Goal: Task Accomplishment & Management: Manage account settings

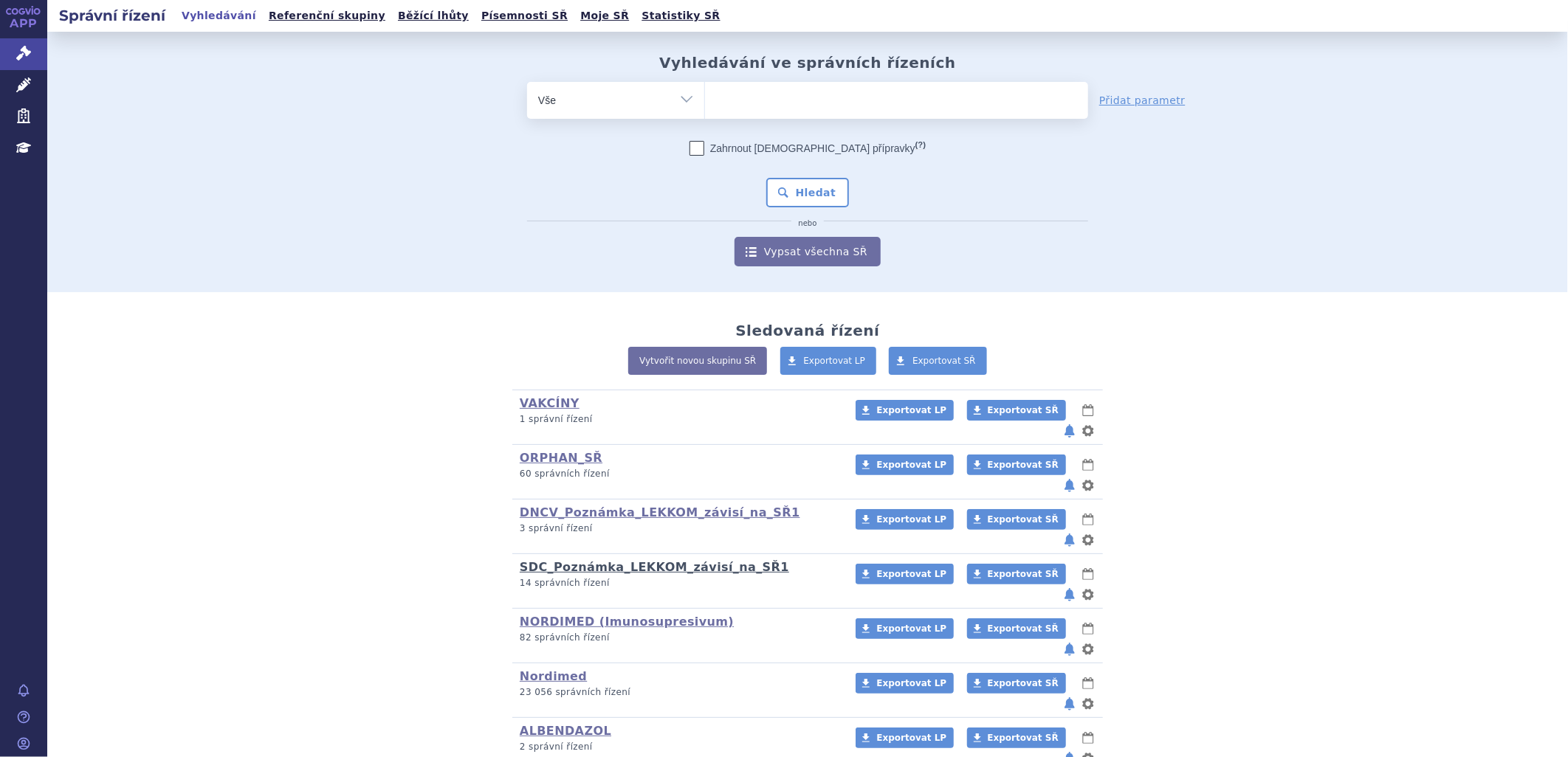
click at [559, 560] on link "SDC_Poznámka_LEKKOM_závisí_na_SŘ1" at bounding box center [654, 567] width 269 height 14
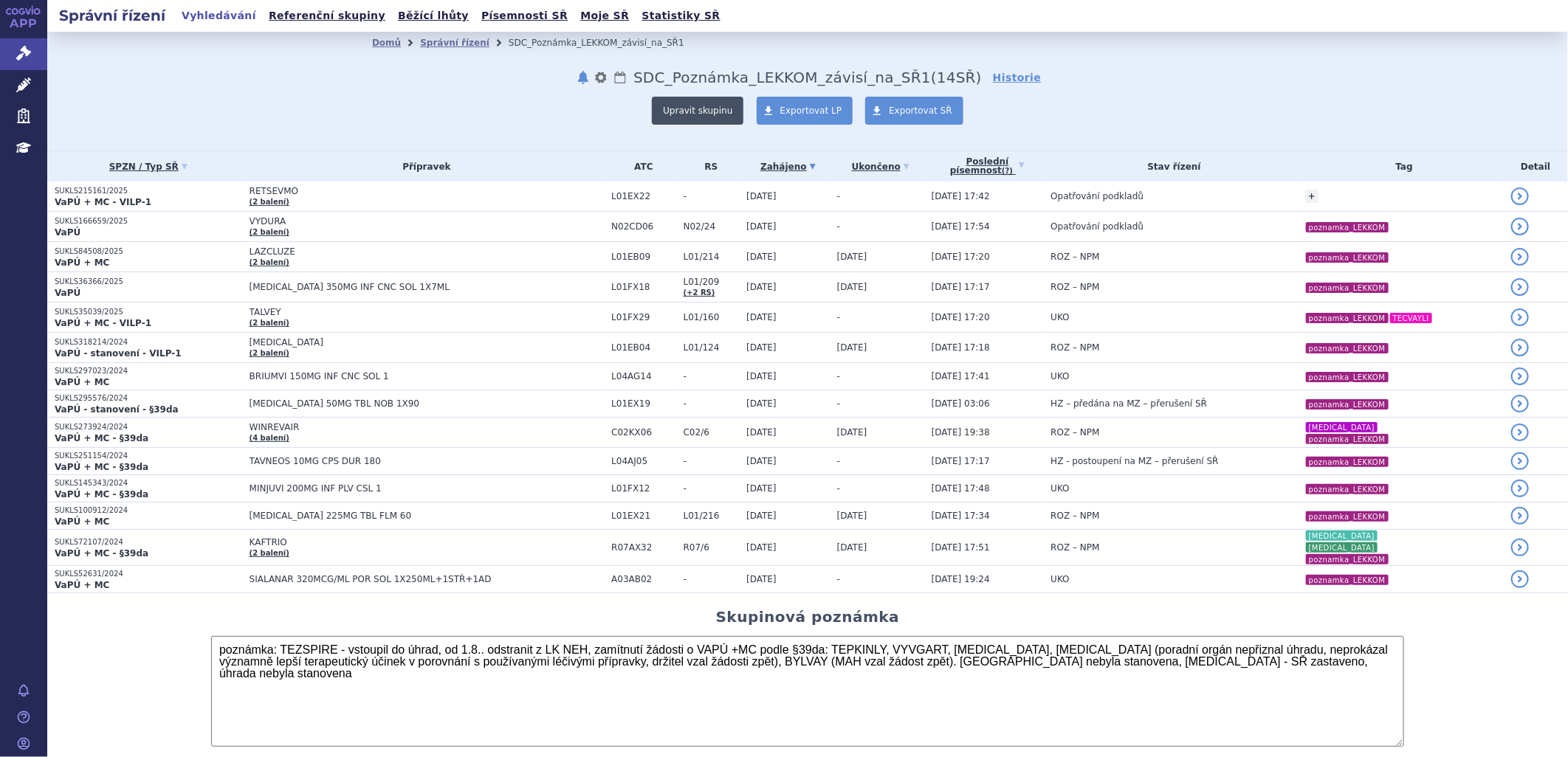
click at [696, 110] on button "Upravit skupinu" at bounding box center [698, 110] width 92 height 28
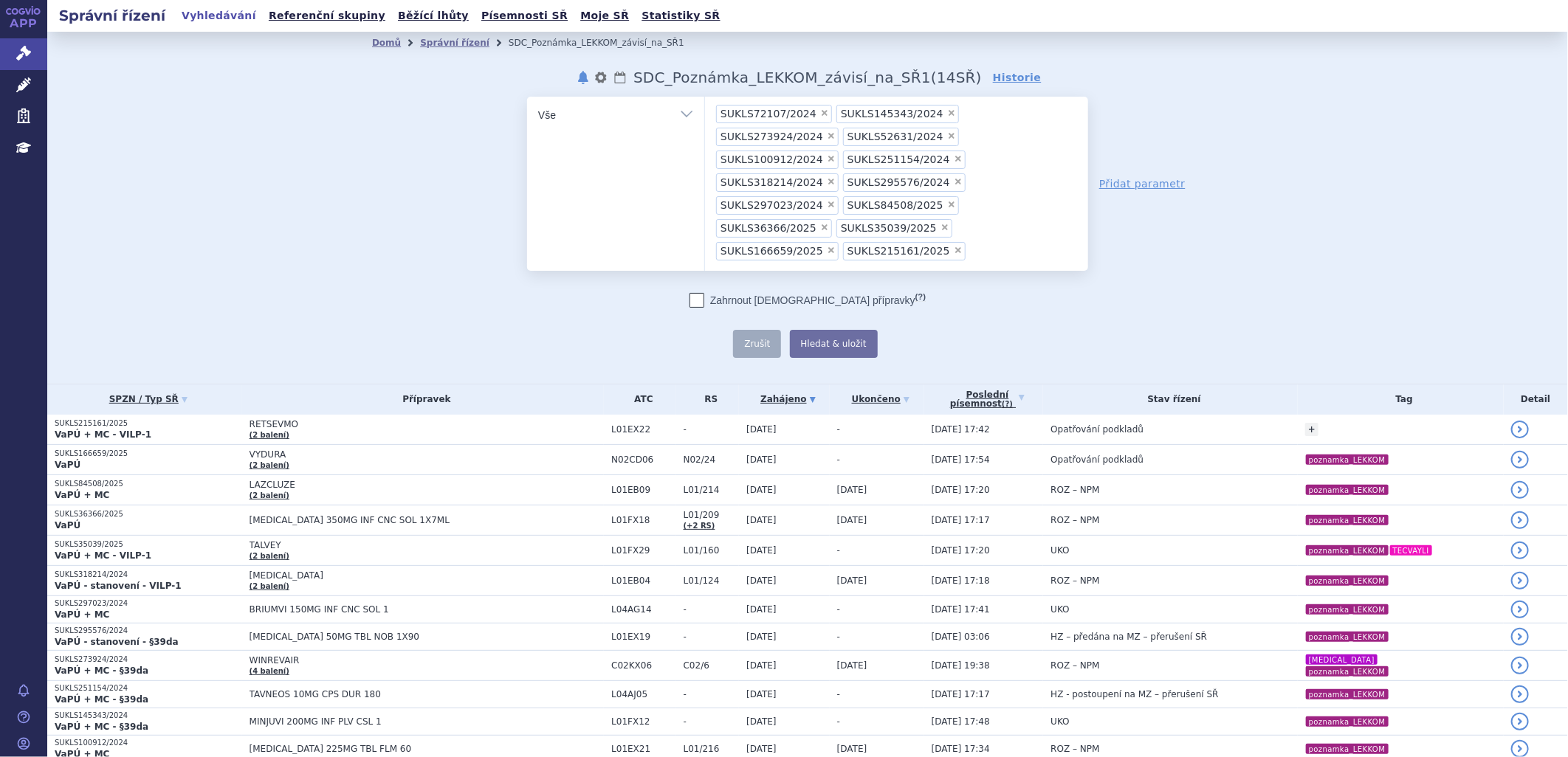
click at [960, 208] on ul "× SUKLS72107/2024 × SUKLS145343/2024 × SUKLS273924/2024 × SUKLS52631/2024 × SUK…" at bounding box center [896, 182] width 383 height 170
click at [705, 133] on select "SUKLS72107/2024 SUKLS145343/2024 SUKLS273924/2024 SUKLS52631/2024 SUKLS100912/2…" at bounding box center [705, 114] width 1 height 37
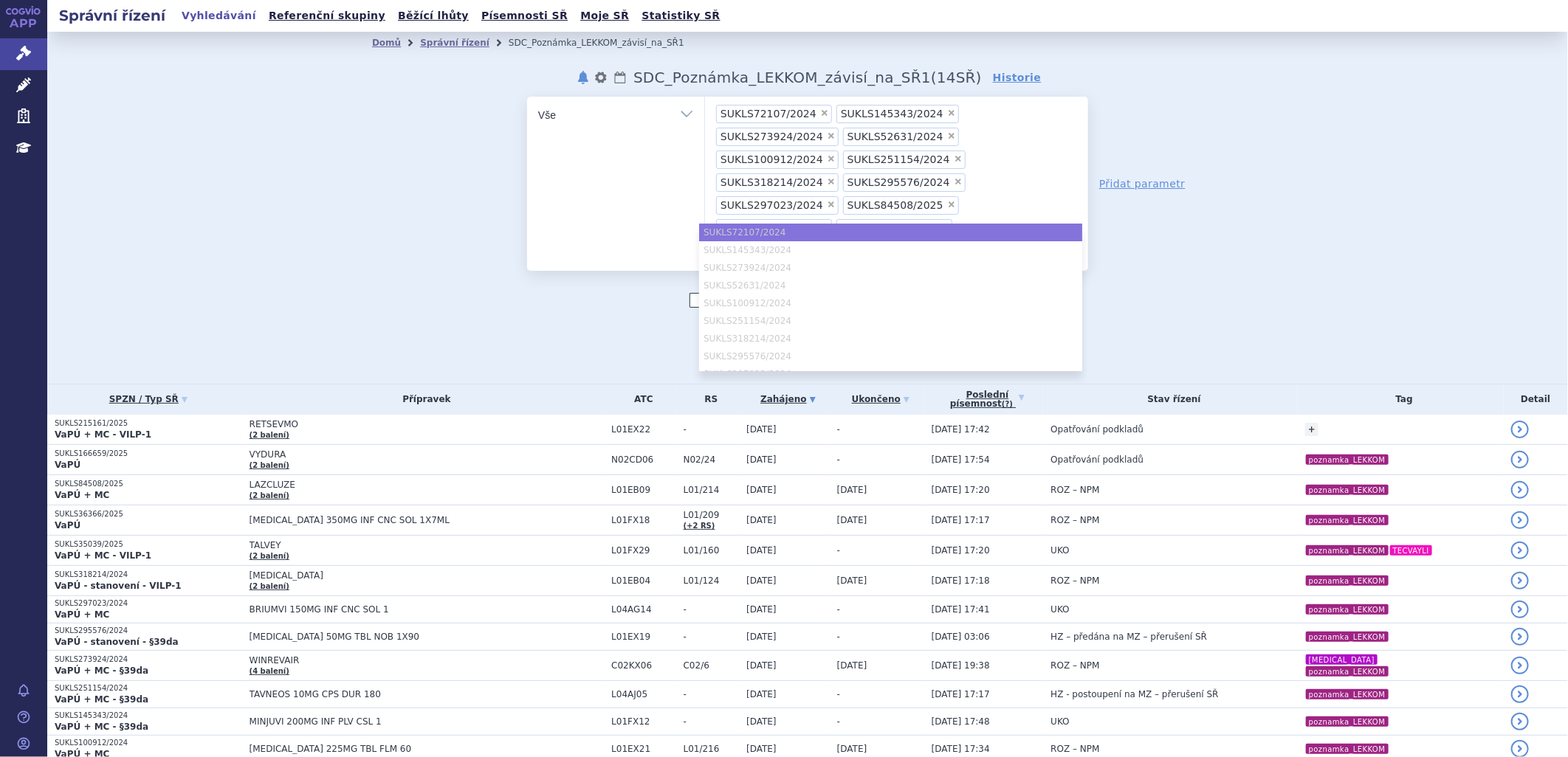
paste input "SUKLS335202/2024"
type input "SUKLS335202/2024"
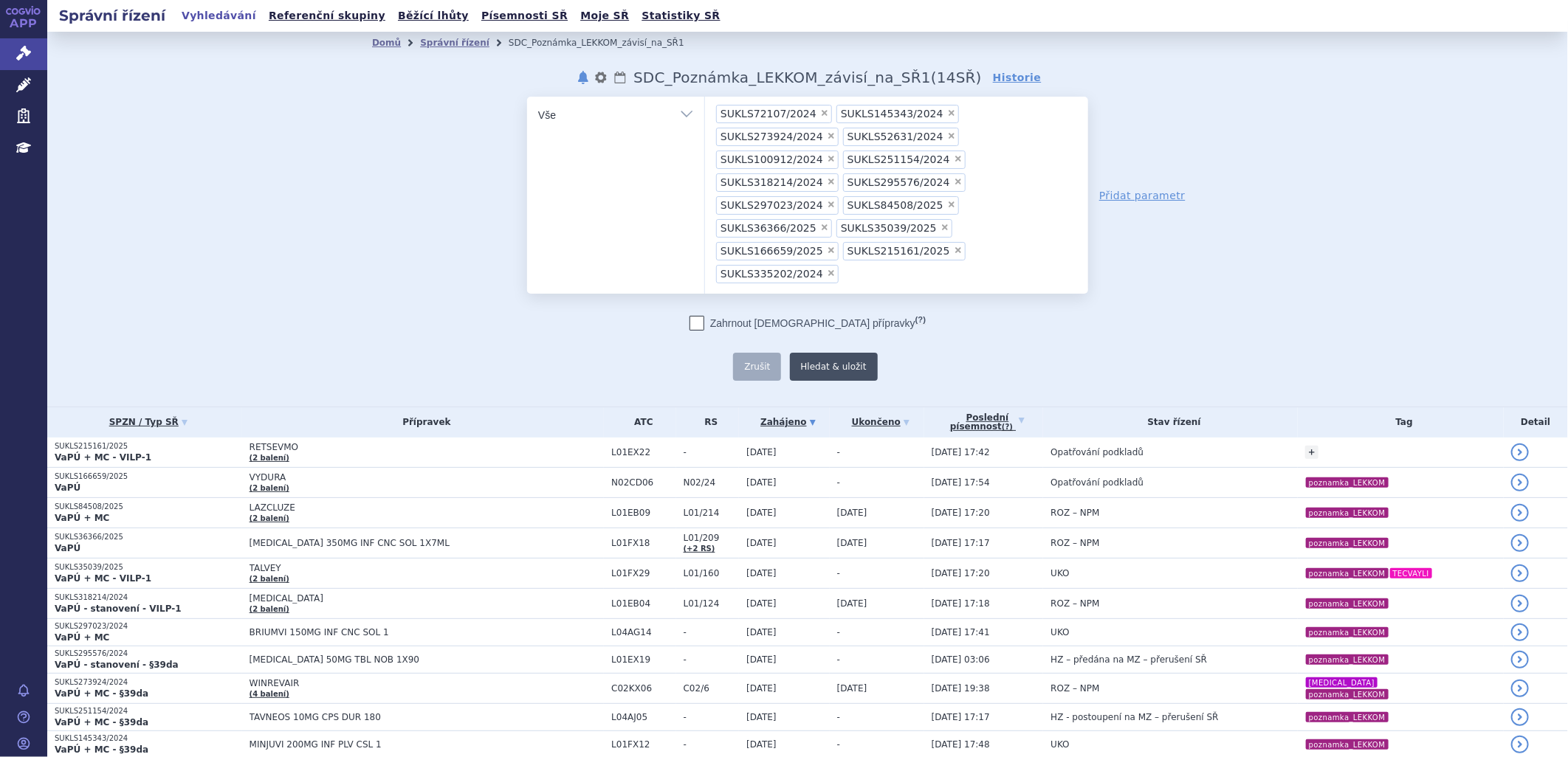
click at [821, 353] on button "Hledat & uložit" at bounding box center [834, 366] width 88 height 28
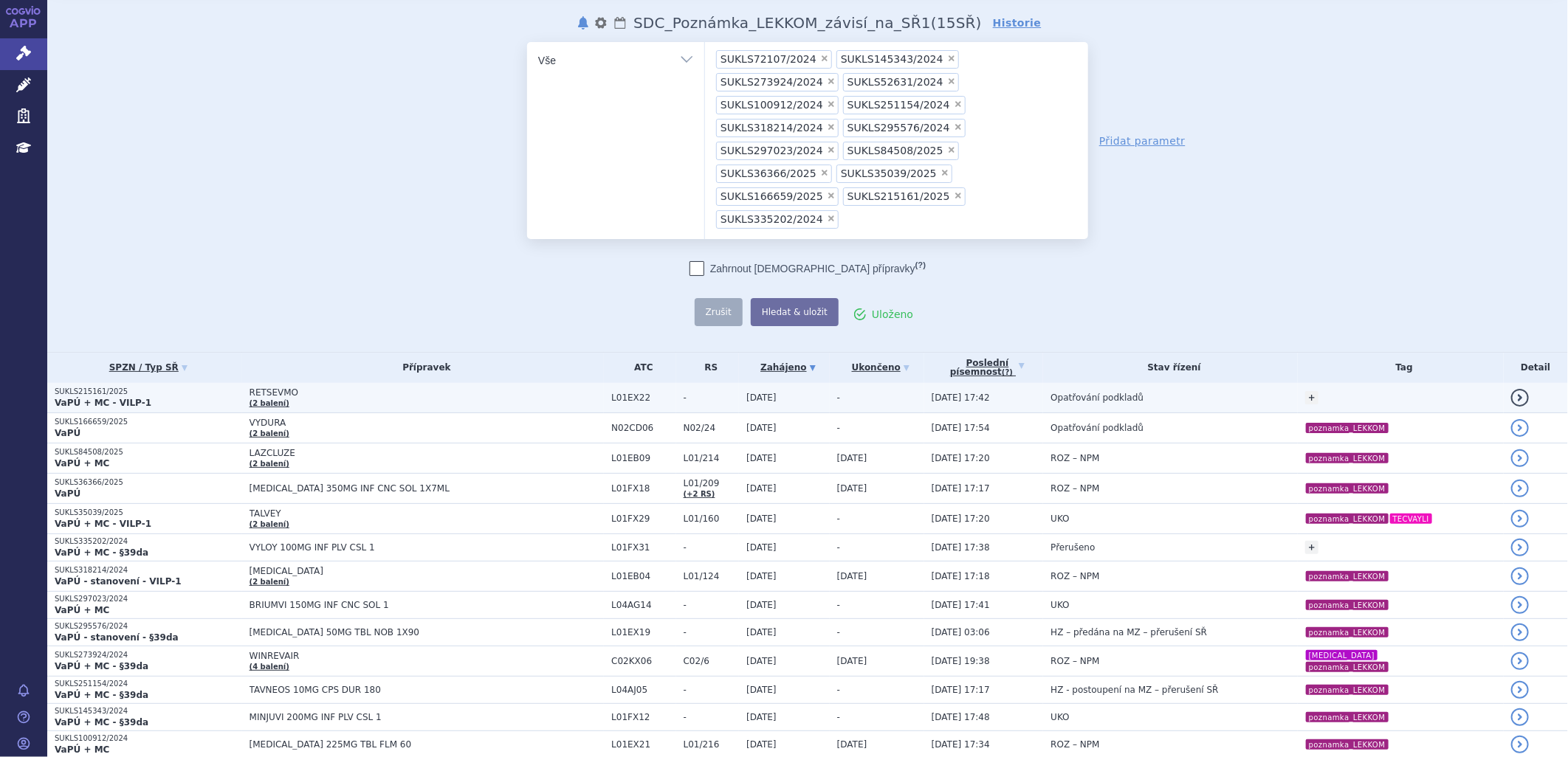
scroll to position [82, 0]
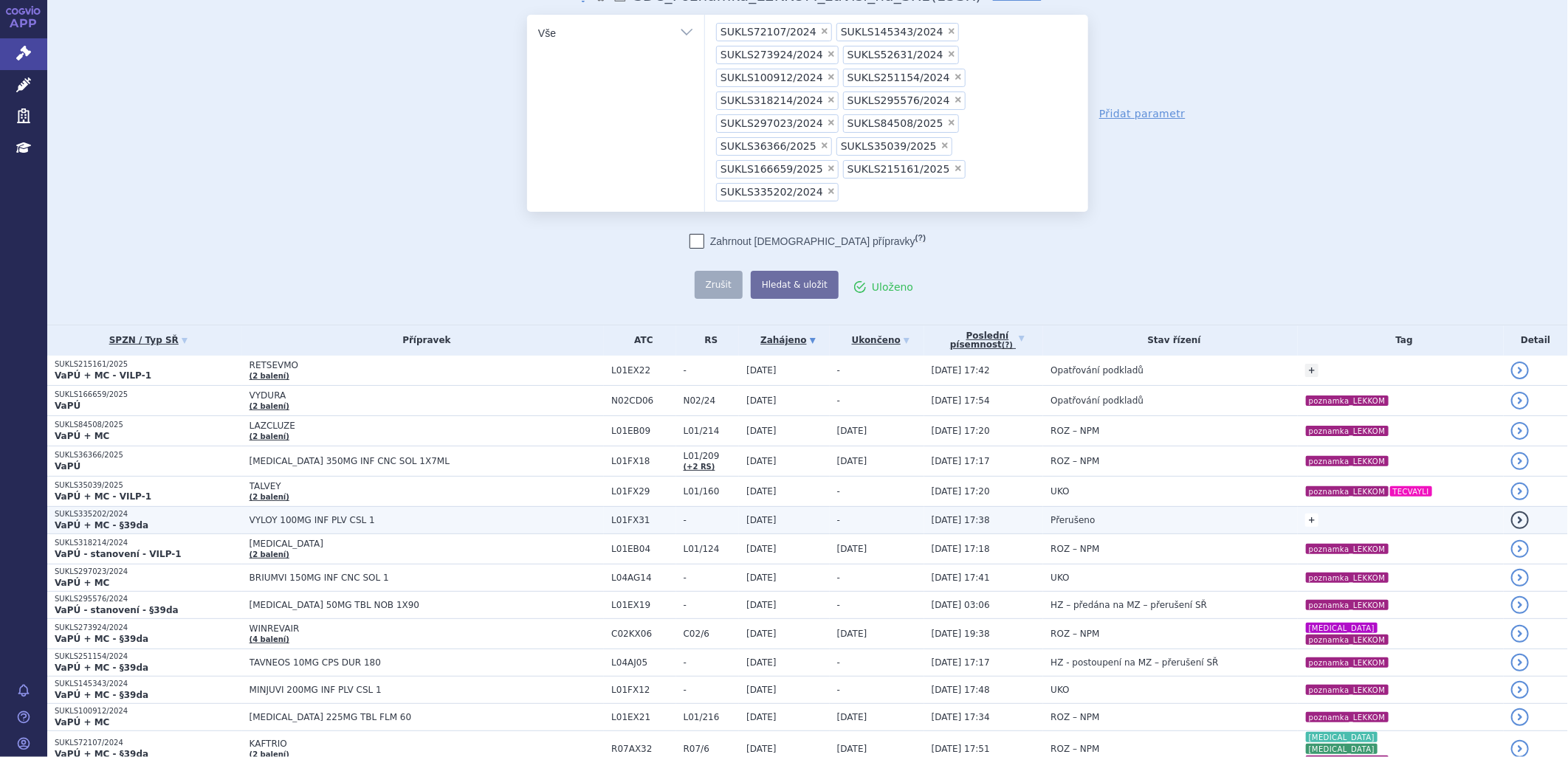
click at [1305, 514] on link "+" at bounding box center [1311, 520] width 13 height 13
click at [1234, 514] on span at bounding box center [1241, 524] width 15 height 20
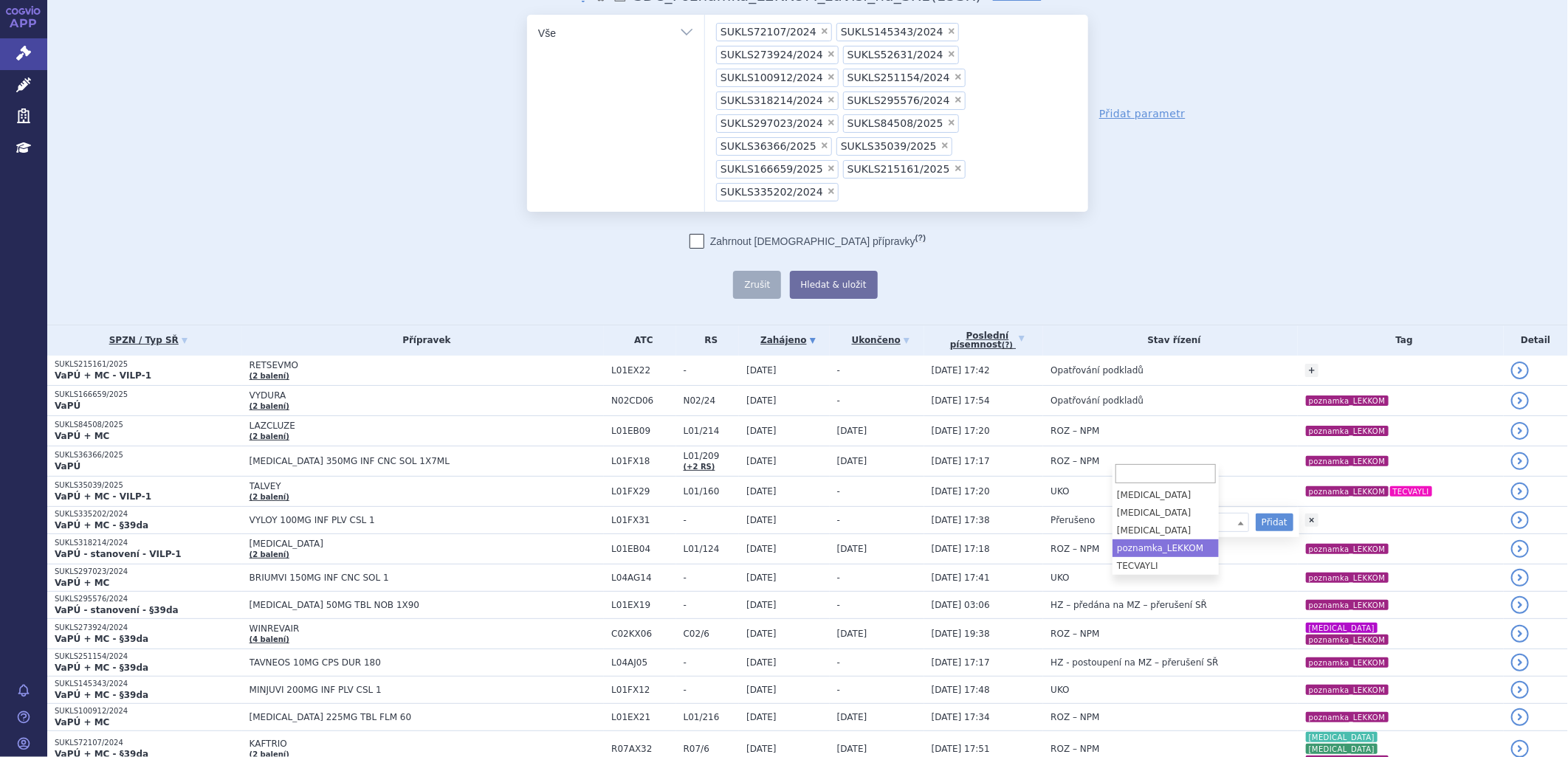
select select "poznamka_LEKKOM"
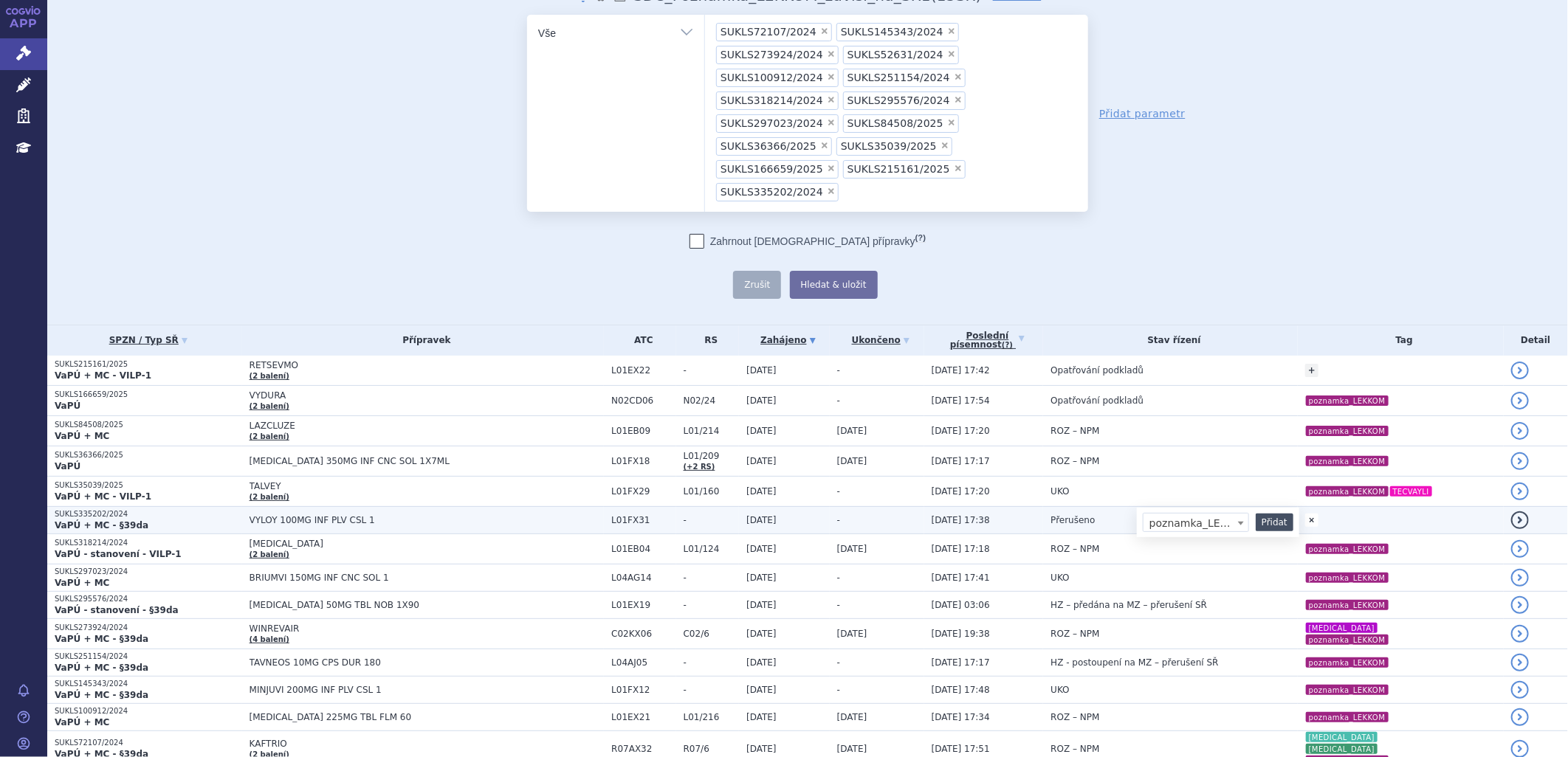
click at [1256, 514] on button "Přidat" at bounding box center [1275, 523] width 37 height 18
select select
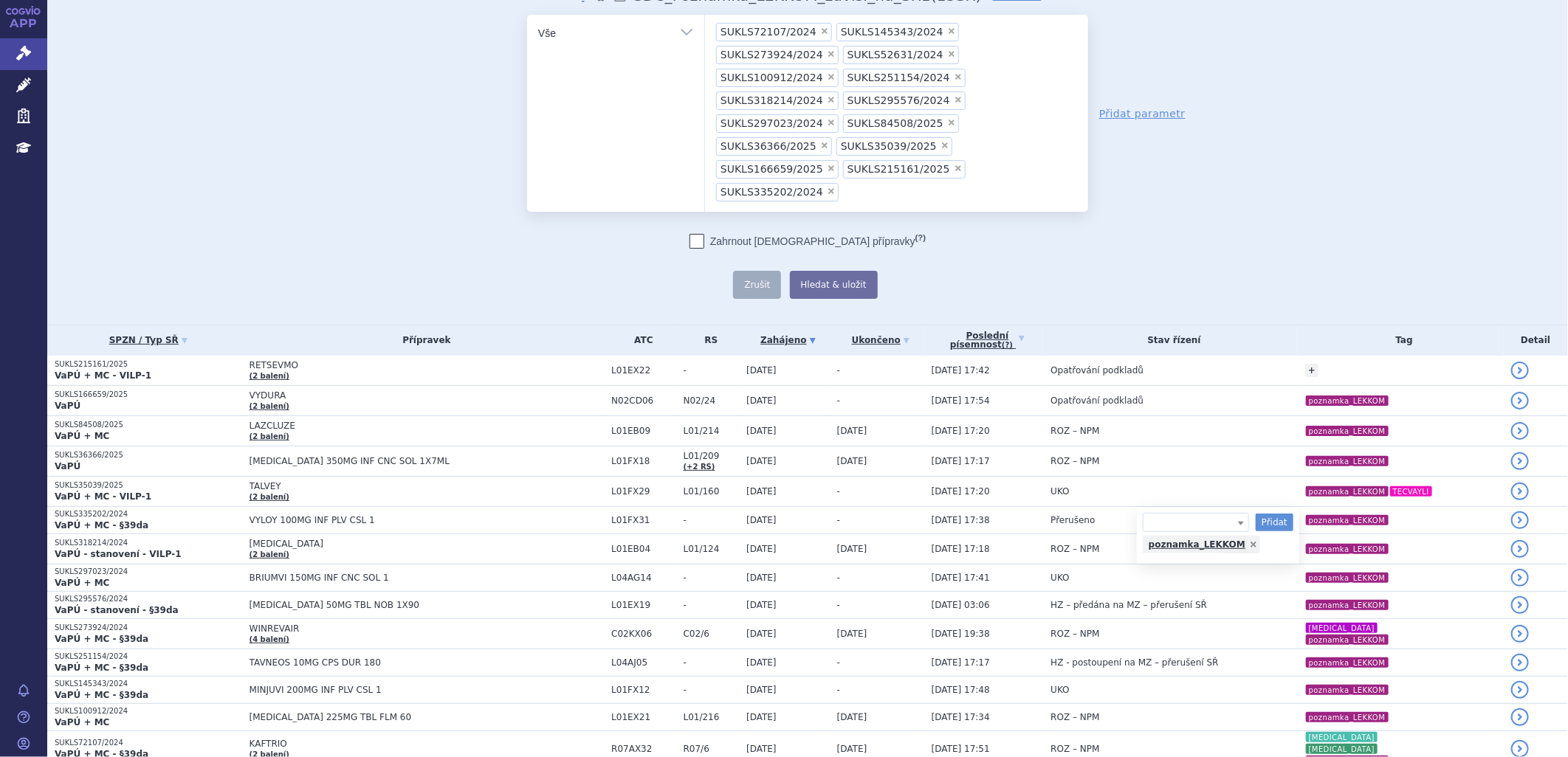
click at [1238, 185] on div "Domů Správní řízení SDC_Poznámka_LEKKOM_závisí_na_SŘ1 notifikace nastavení Přej…" at bounding box center [807, 135] width 930 height 327
click at [851, 183] on input "SUKLS72107/2024 SUKLS145343/2024 SUKLS273924/2024 SUKLS52631/2024 SUKLS100912/2…" at bounding box center [846, 191] width 8 height 19
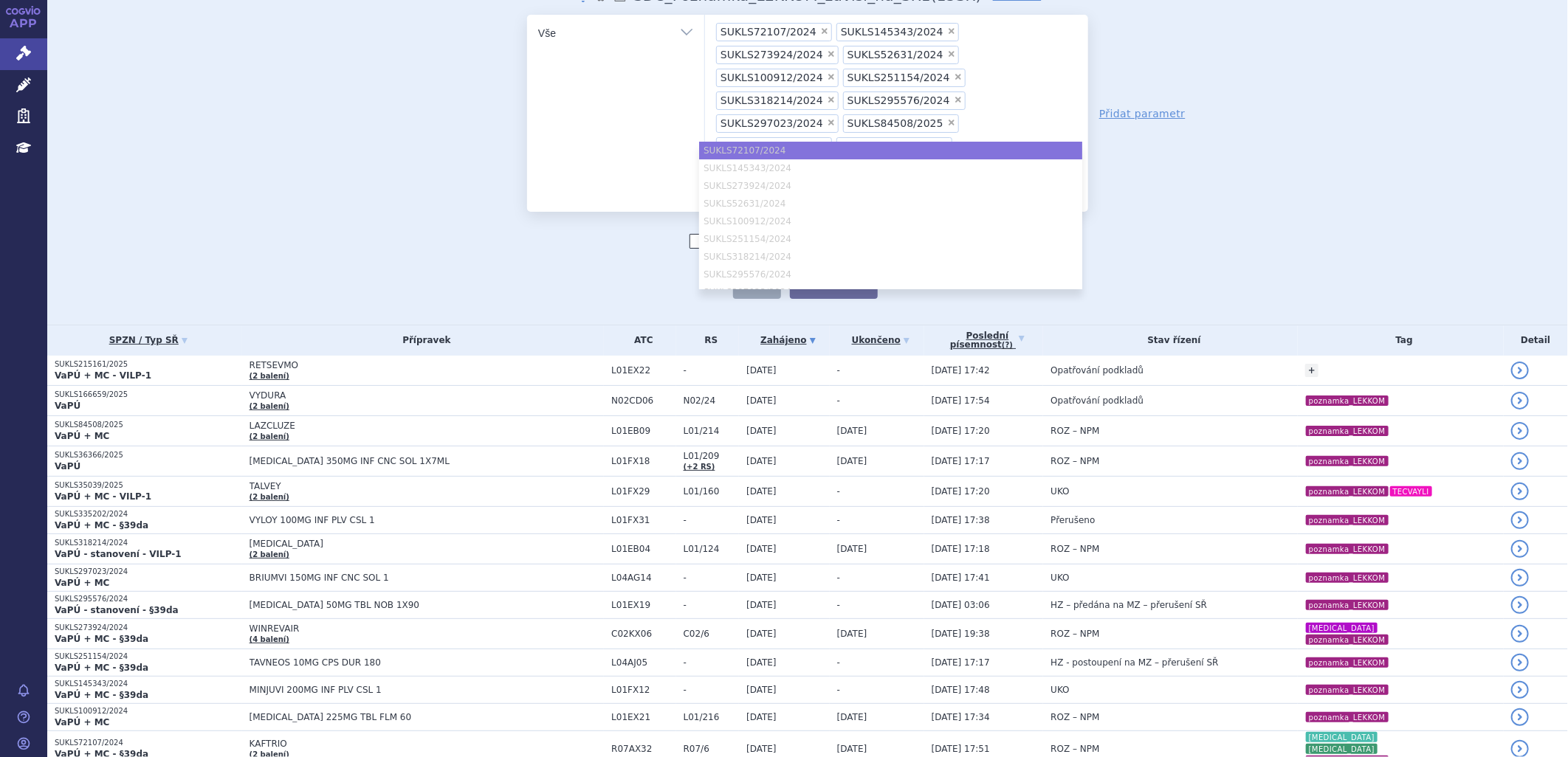
paste input "DARZALEX"
type input "DARZALEX"
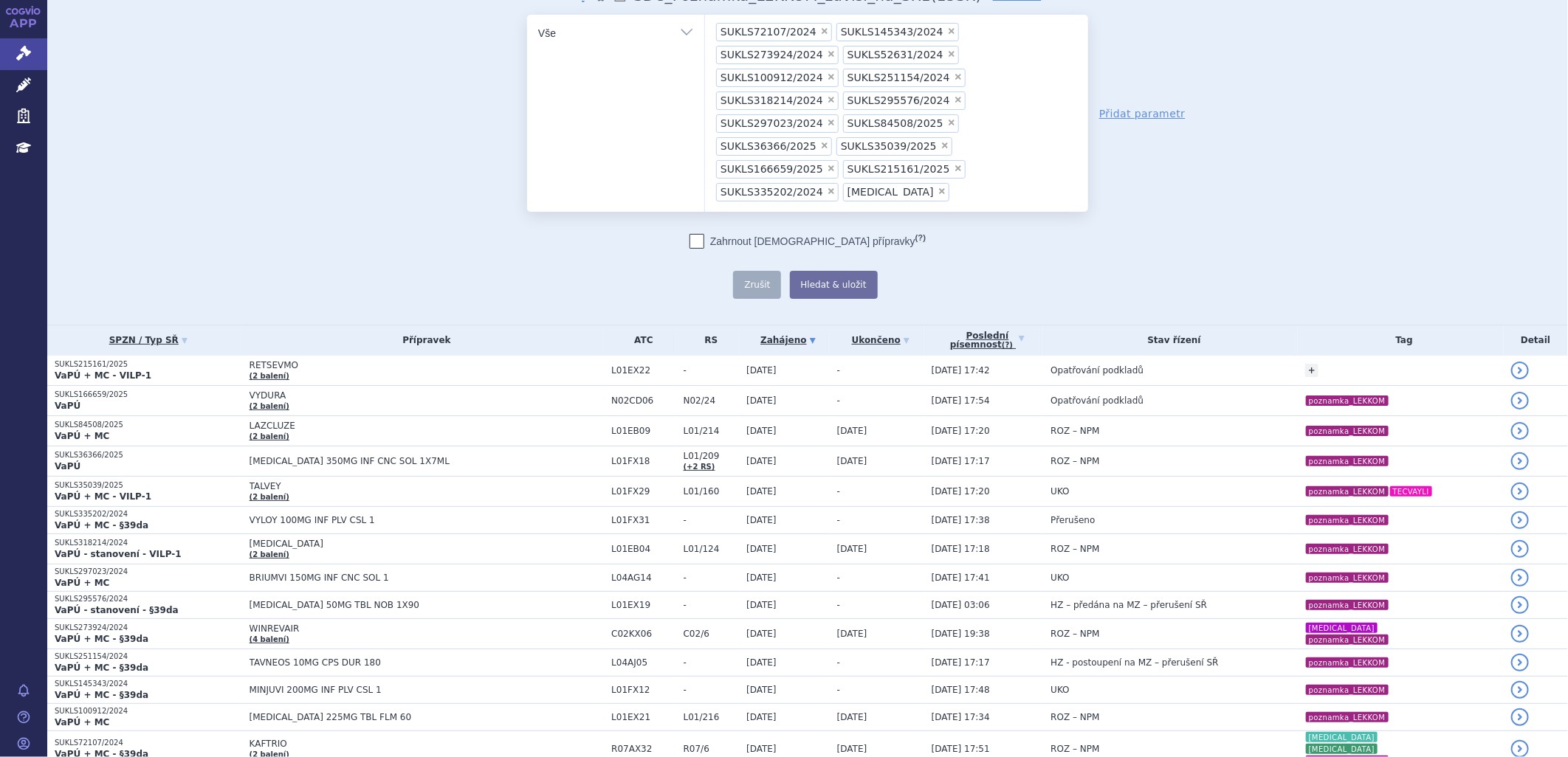
click at [843, 183] on li "× DARZALEX" at bounding box center [895, 192] width 106 height 19
click at [705, 51] on select "SUKLS72107/2024 SUKLS145343/2024 SUKLS273924/2024 SUKLS52631/2024 SUKLS100912/2…" at bounding box center [705, 32] width 1 height 37
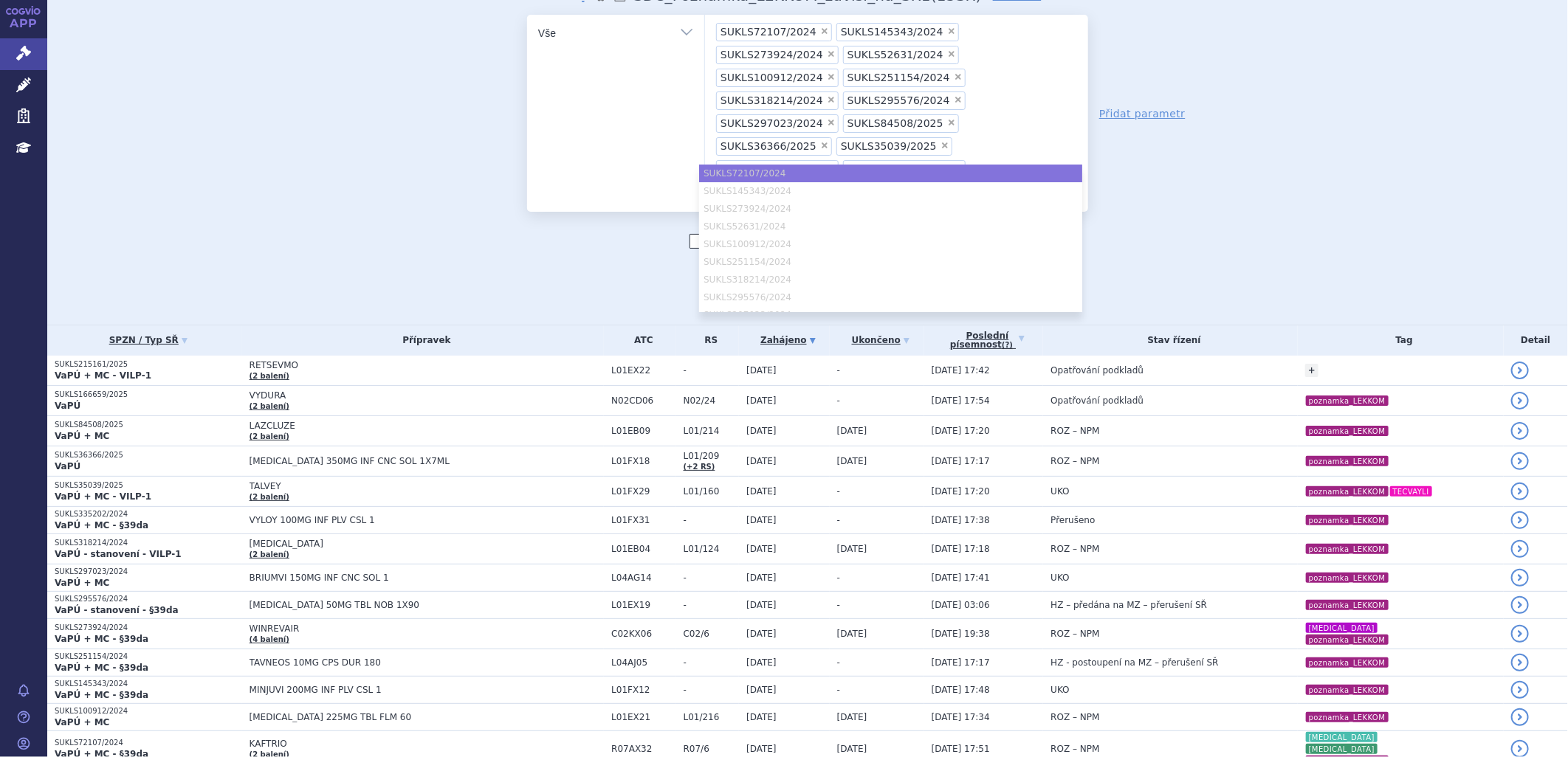
click at [937, 187] on span "×" at bounding box center [942, 191] width 9 height 9
click at [705, 51] on select "SUKLS72107/2024 SUKLS145343/2024 SUKLS273924/2024 SUKLS52631/2024 SUKLS100912/2…" at bounding box center [705, 32] width 1 height 37
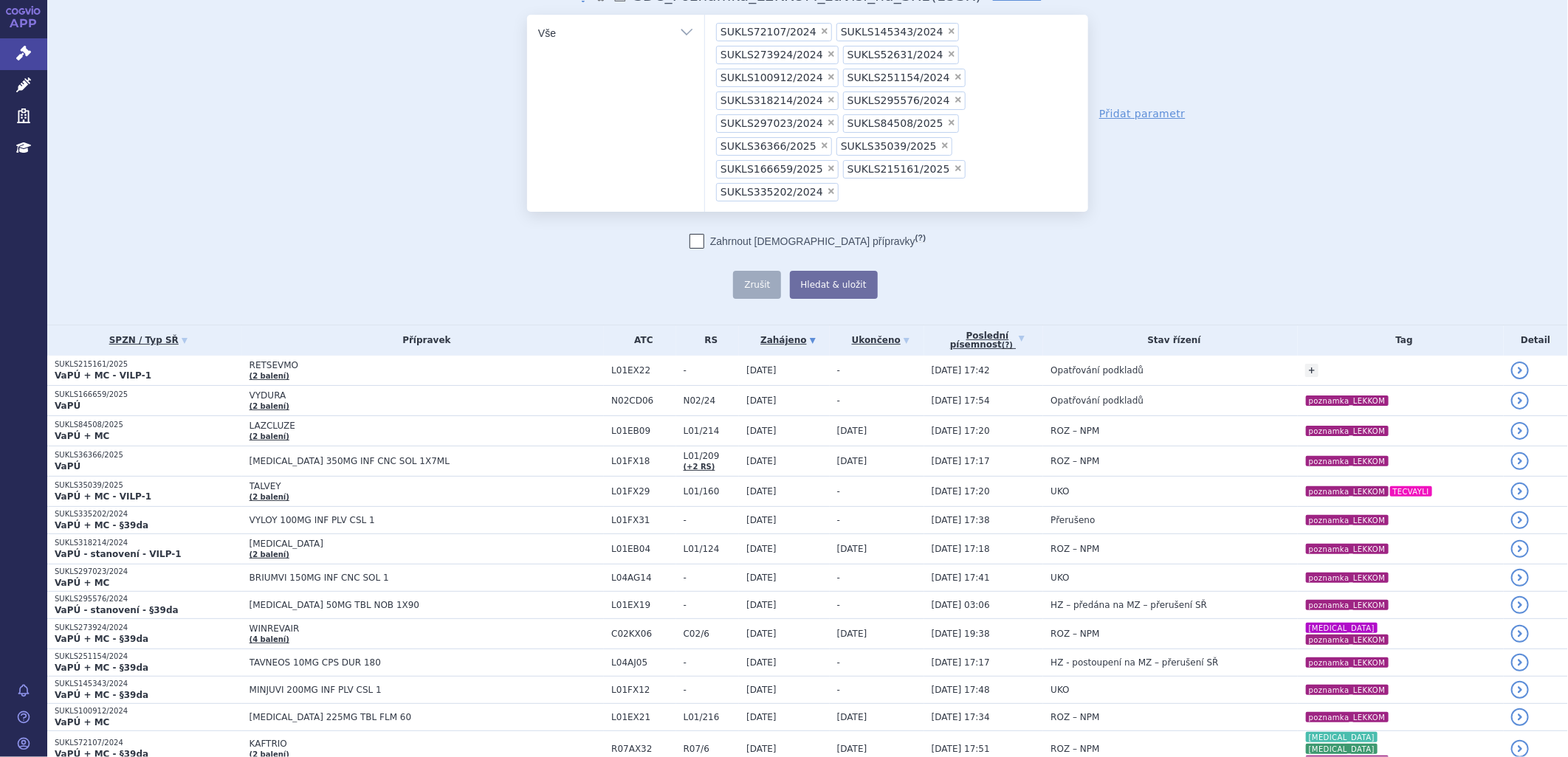
click at [1066, 119] on ul "× SUKLS72107/2024 × SUKLS145343/2024 × SUKLS273924/2024 × SUKLS52631/2024 × SUK…" at bounding box center [896, 111] width 383 height 192
click at [705, 51] on select "SUKLS72107/2024 SUKLS145343/2024 SUKLS273924/2024 SUKLS52631/2024 SUKLS100912/2…" at bounding box center [705, 32] width 1 height 37
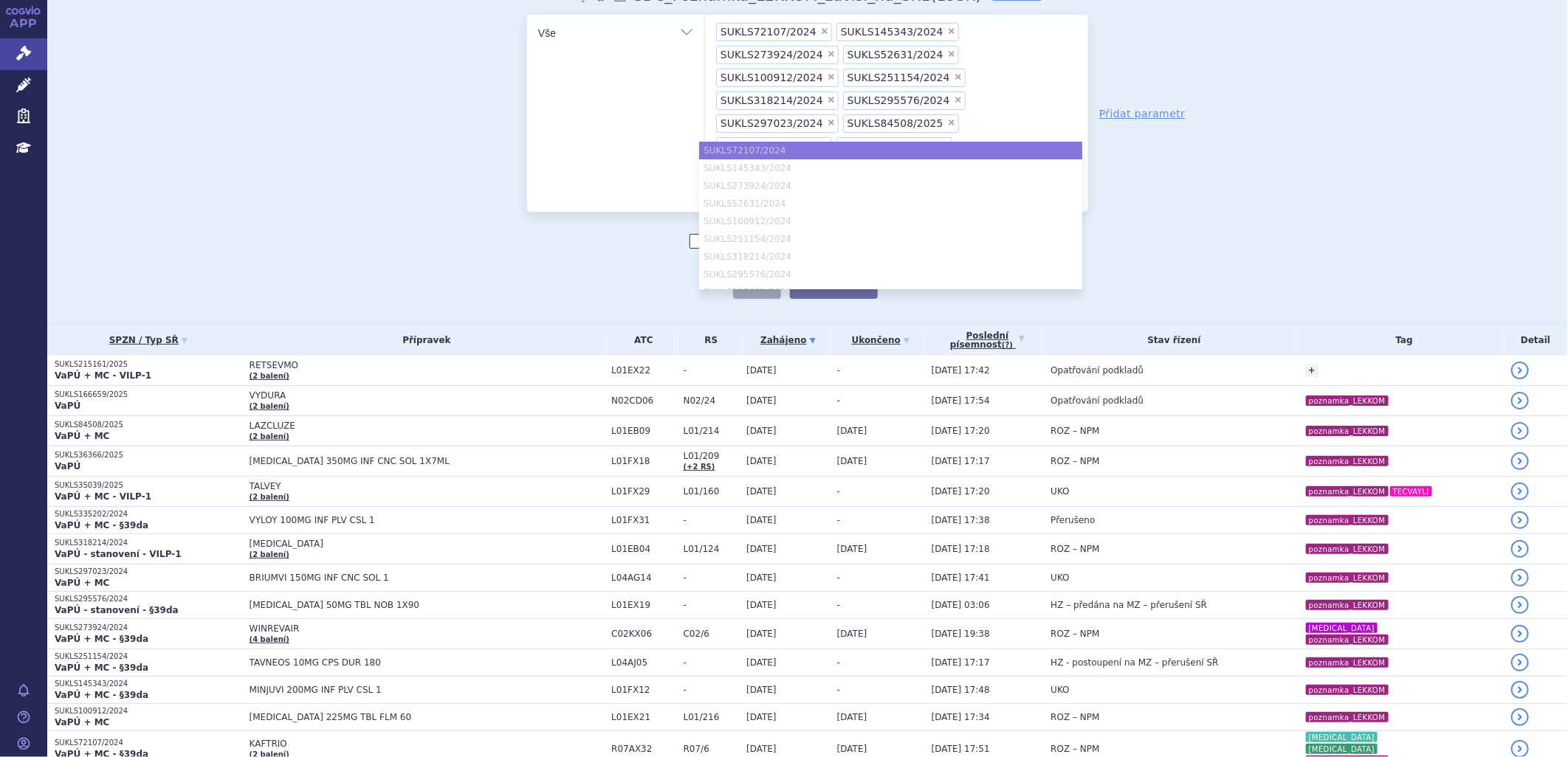
type input "SUKLS274314/2024"
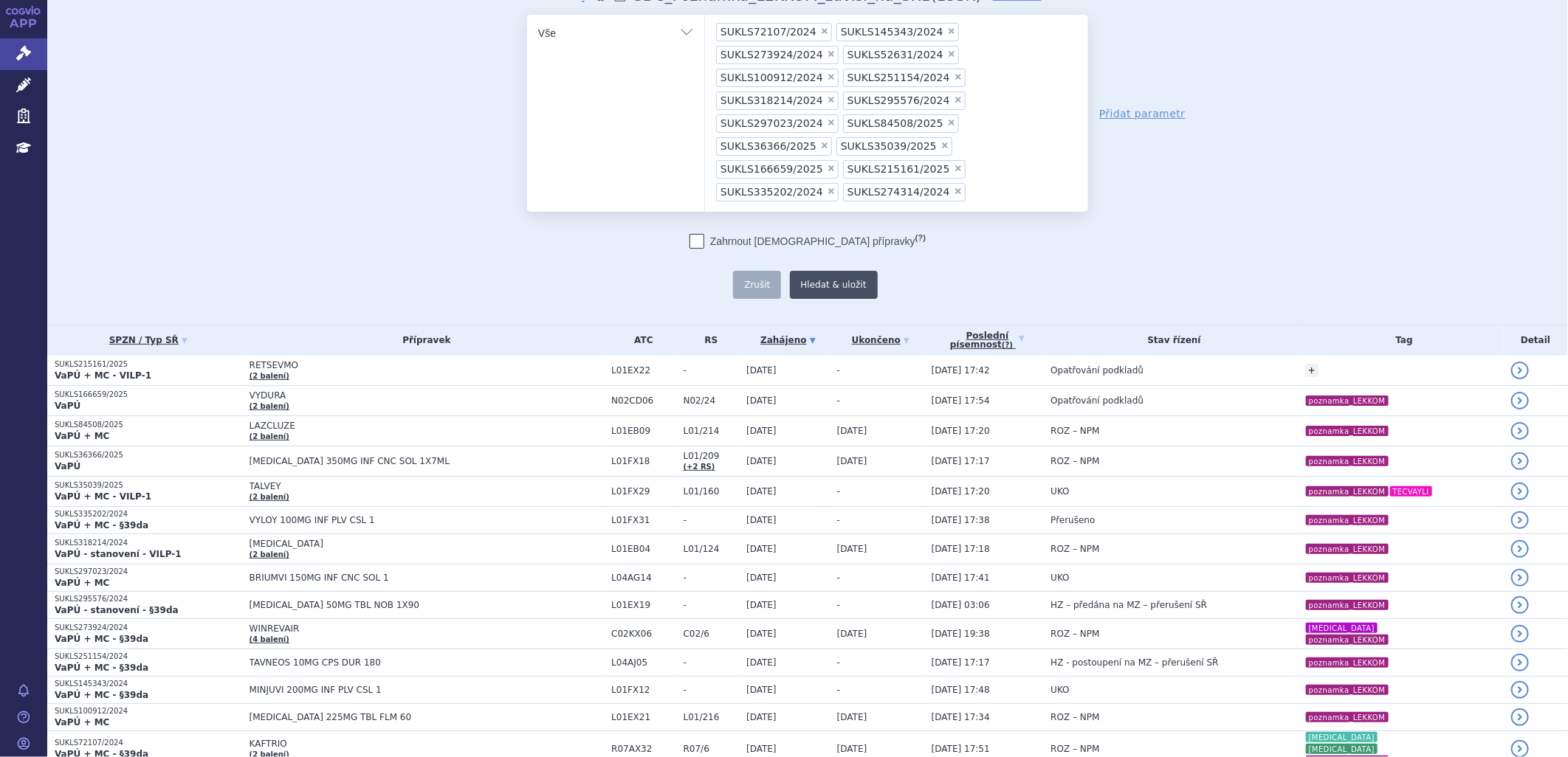
click at [817, 271] on button "Hledat & uložit" at bounding box center [834, 284] width 88 height 28
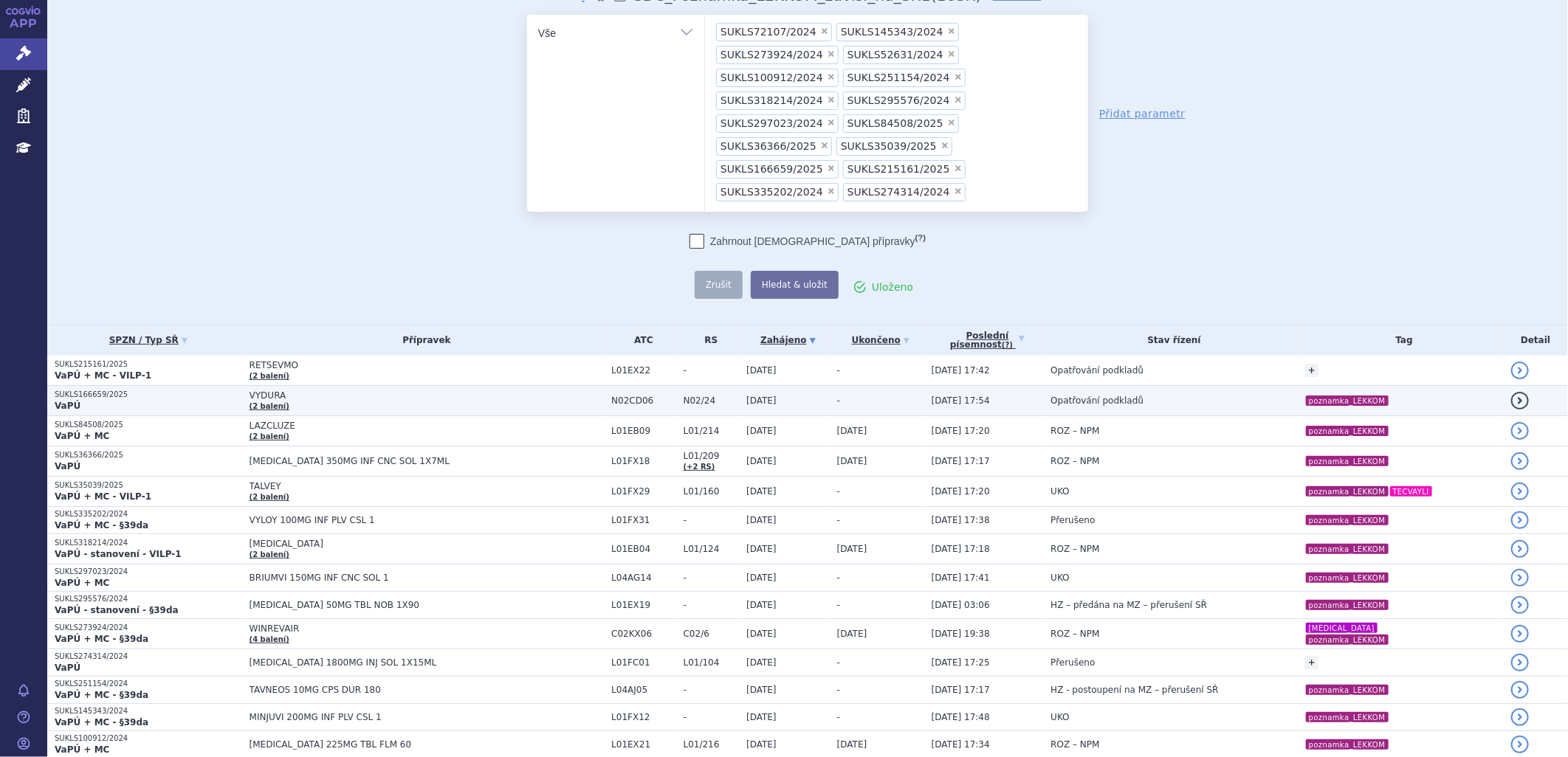
scroll to position [164, 0]
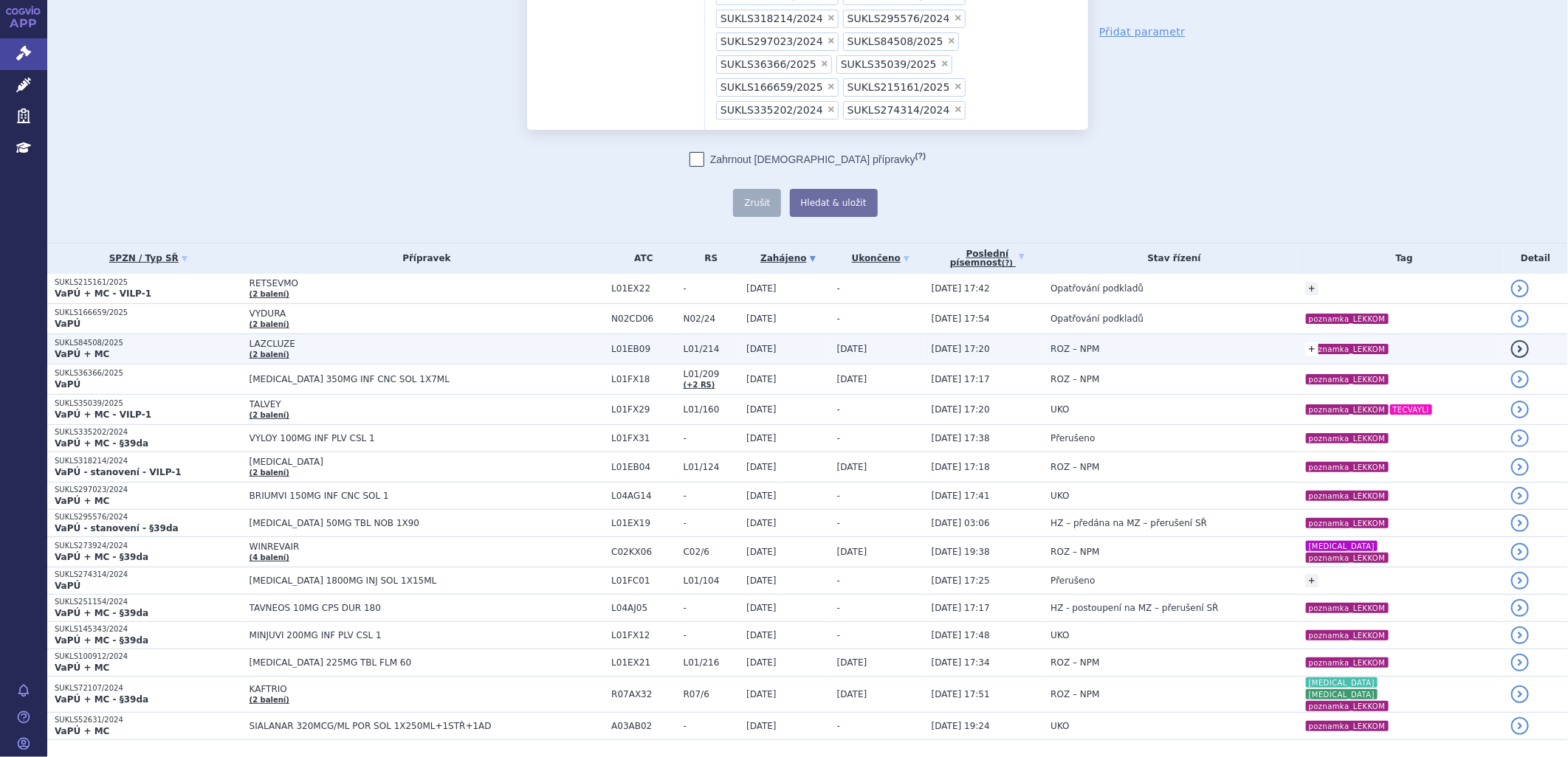
click at [1305, 342] on link "+" at bounding box center [1311, 348] width 13 height 13
click at [1247, 364] on link at bounding box center [1254, 373] width 13 height 18
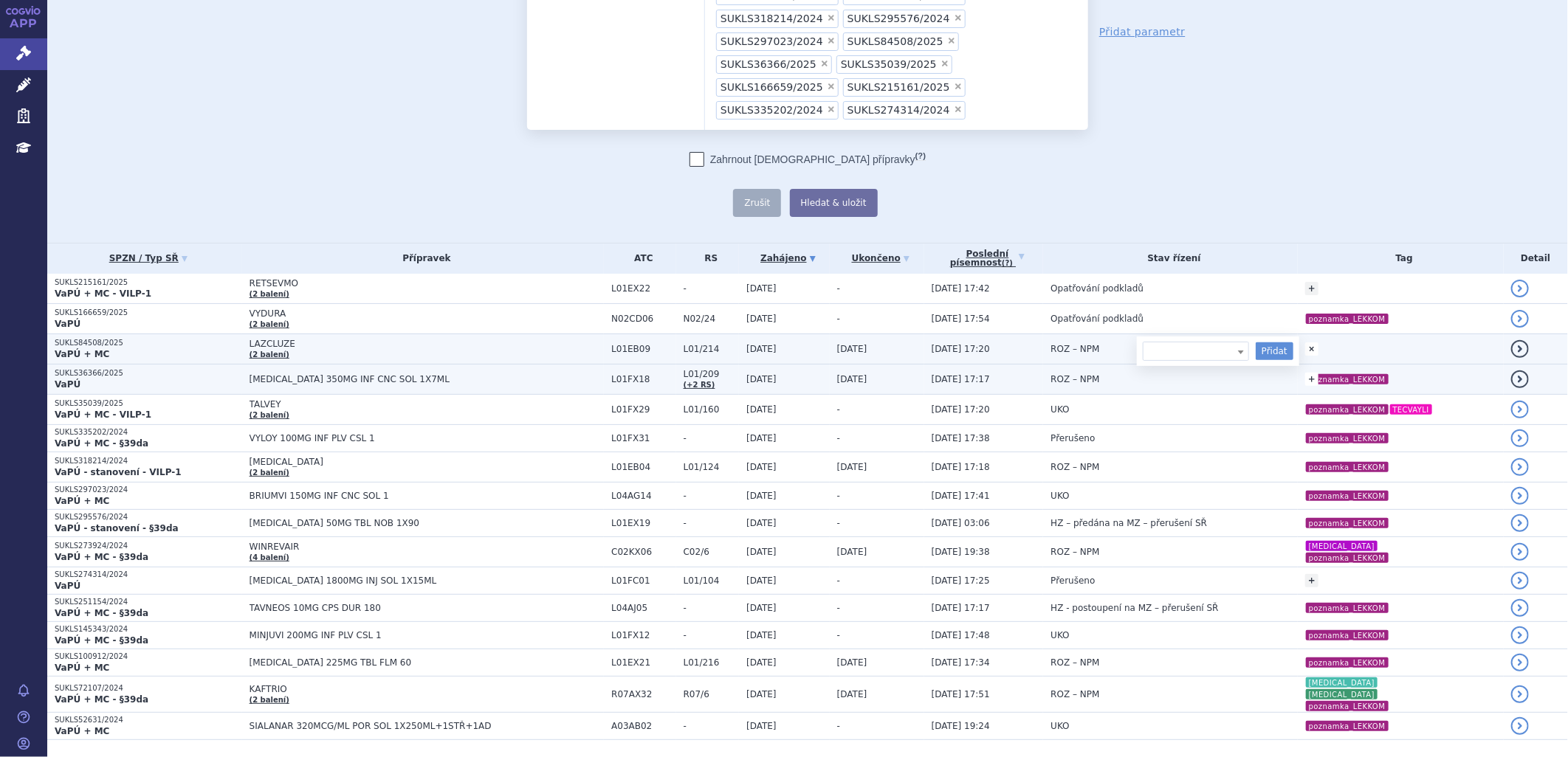
click at [1305, 372] on link "+" at bounding box center [1311, 378] width 13 height 13
click at [1247, 395] on link at bounding box center [1254, 403] width 13 height 18
click at [1150, 138] on div "odstranit Vše Spisová značka Typ SŘ" at bounding box center [808, 75] width 871 height 284
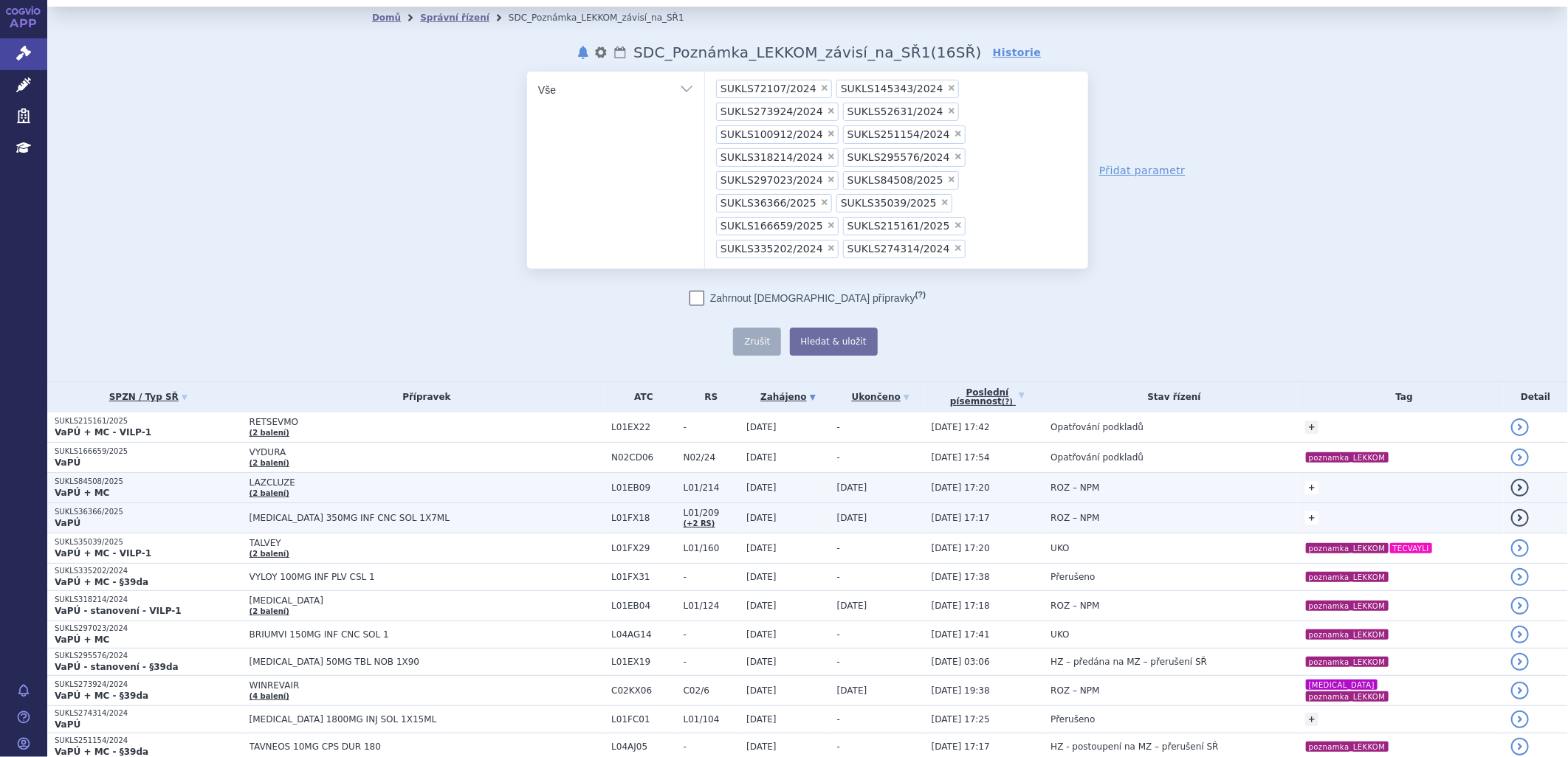
scroll to position [0, 0]
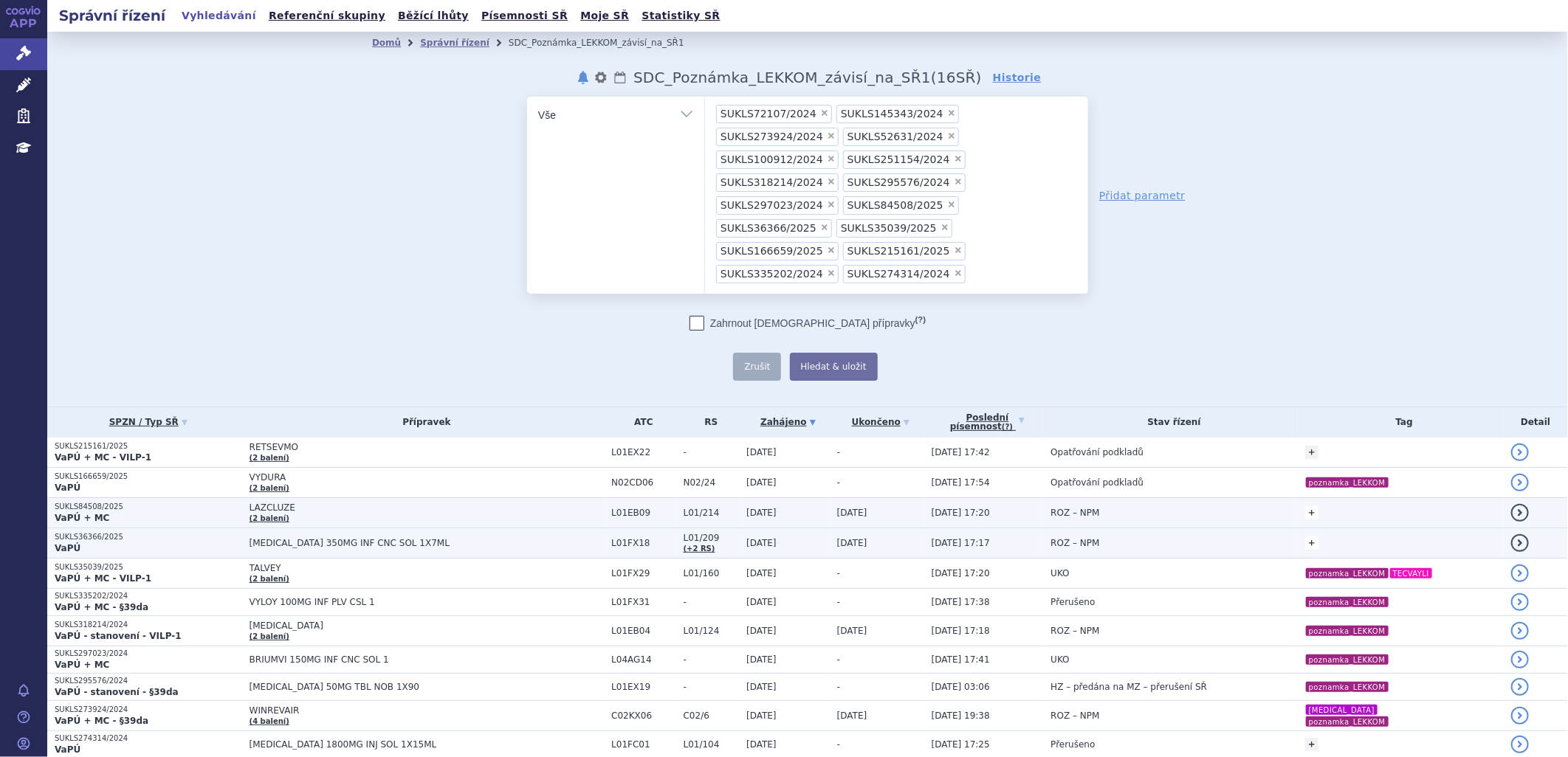
click at [947, 200] on span "×" at bounding box center [951, 205] width 9 height 9
click at [705, 133] on select "SUKLS72107/2024 SUKLS145343/2024 SUKLS273924/2024 SUKLS52631/2024 SUKLS100912/2…" at bounding box center [705, 114] width 1 height 37
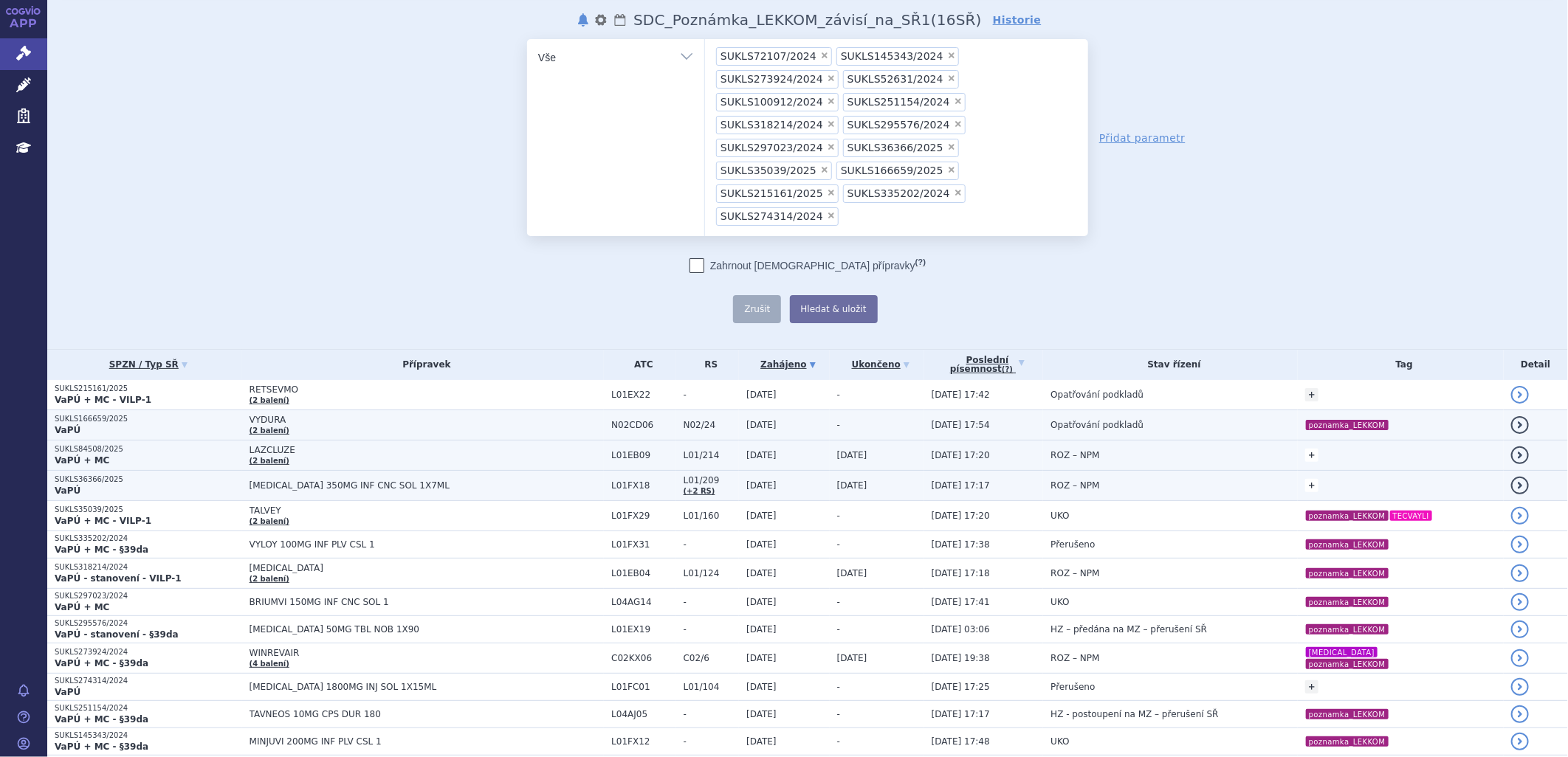
scroll to position [82, 0]
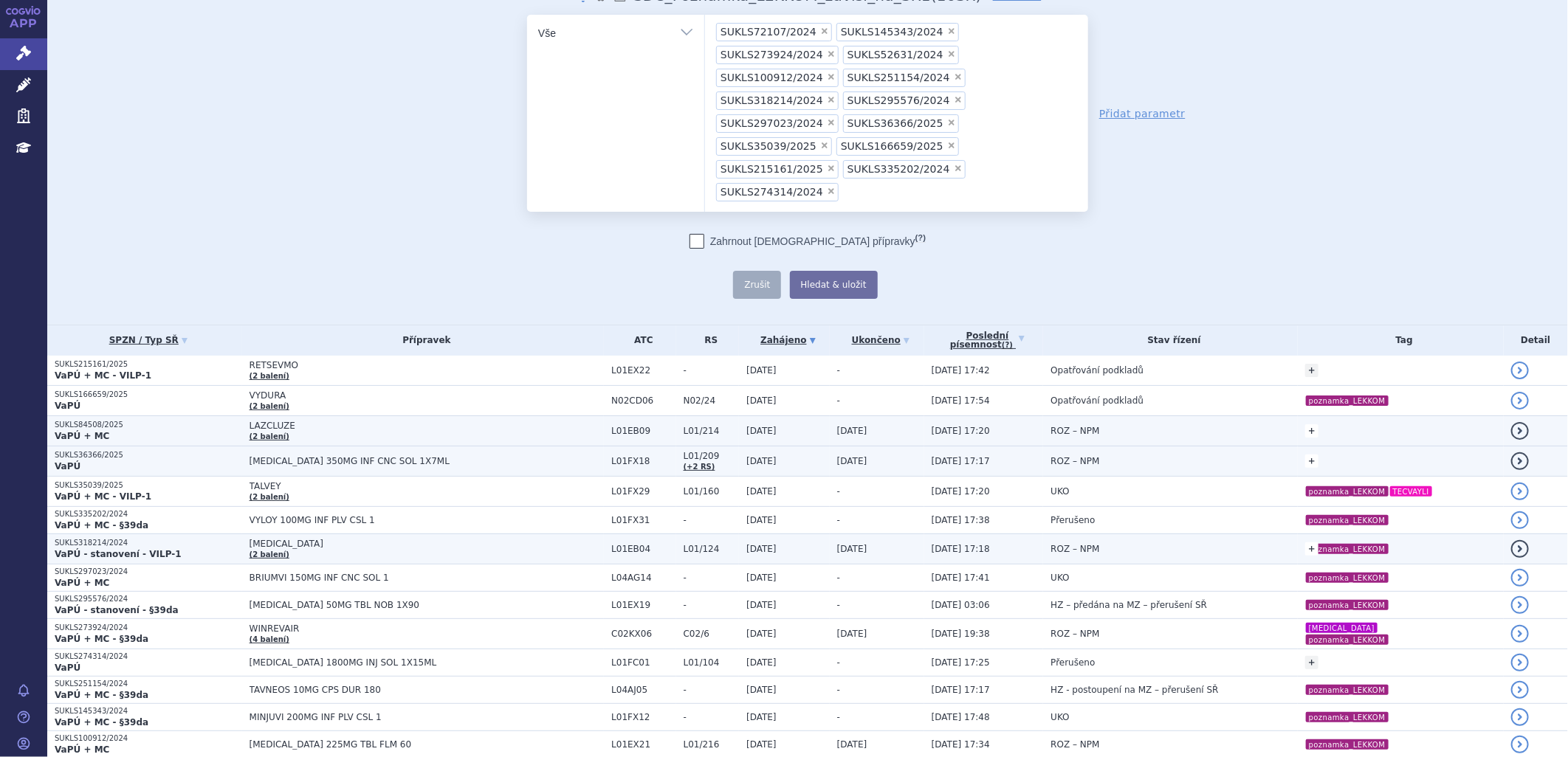
click at [1305, 542] on link "+" at bounding box center [1311, 549] width 13 height 13
click at [1247, 565] on link at bounding box center [1254, 574] width 13 height 18
click at [363, 172] on div "Domů Správní řízení SDC_Poznámka_LEKKOM_závisí_na_SŘ1 notifikace nastavení Přej…" at bounding box center [807, 135] width 930 height 327
click at [836, 271] on button "Hledat & uložit" at bounding box center [834, 284] width 88 height 28
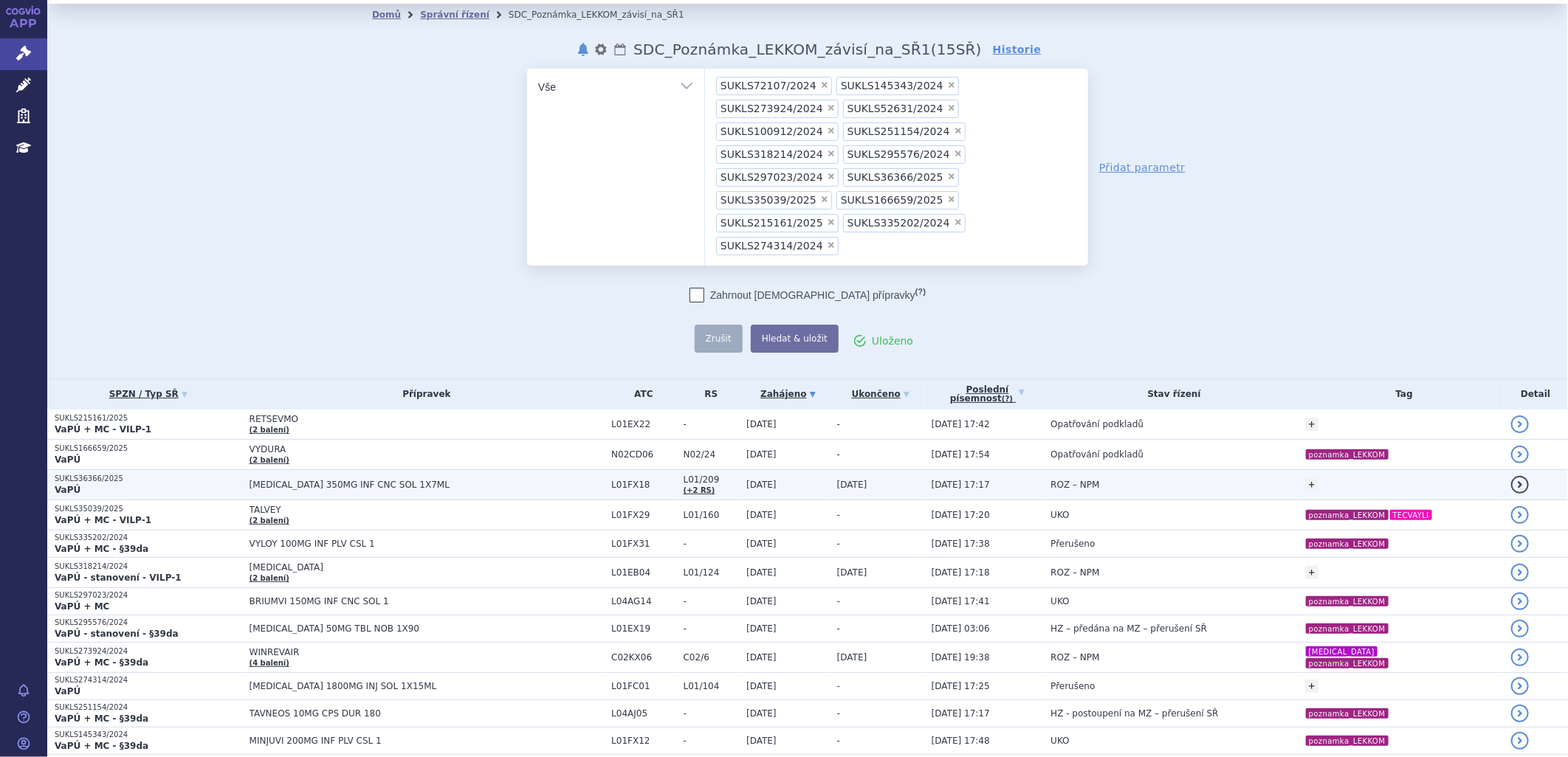
scroll to position [0, 0]
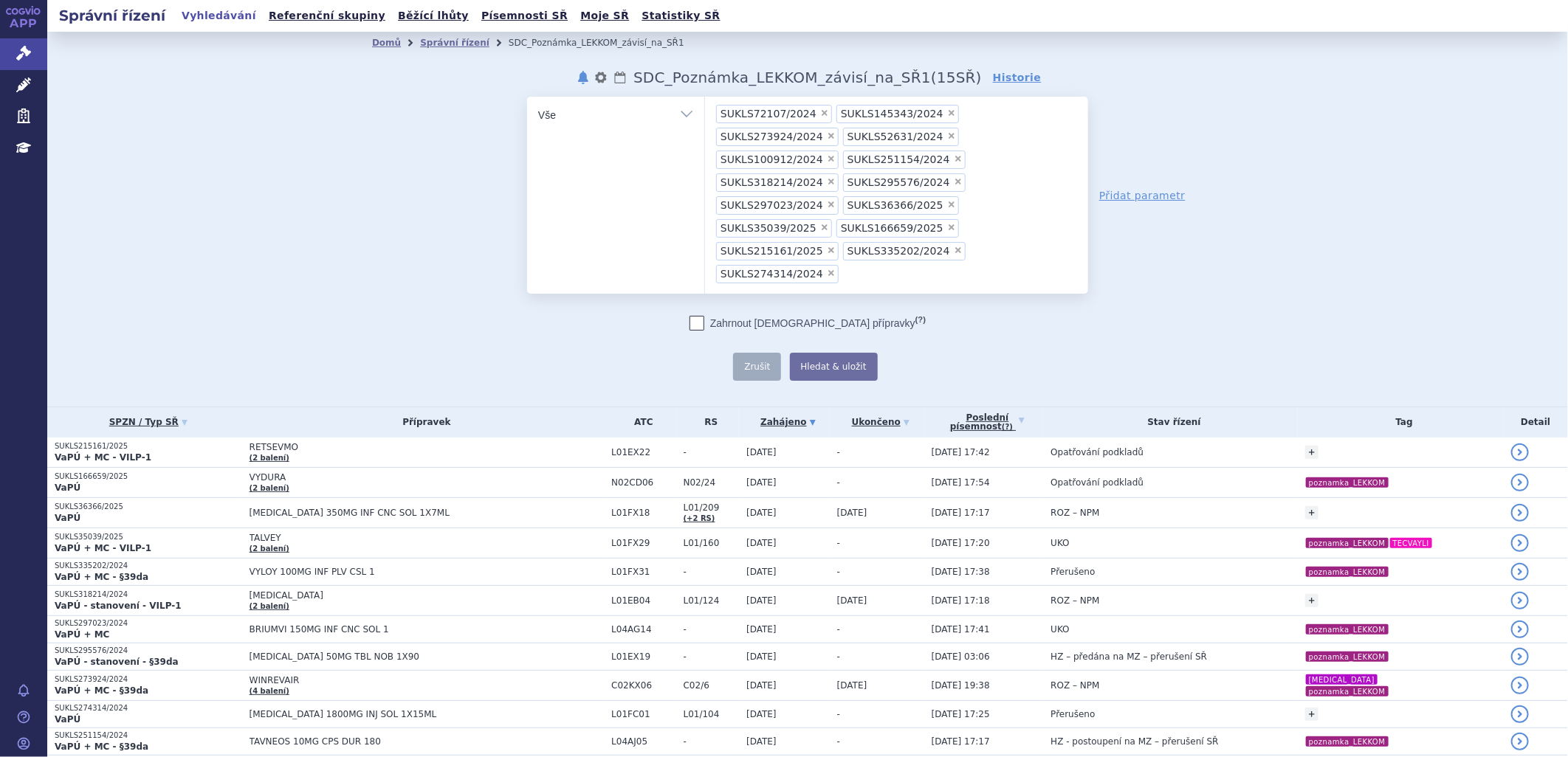
click at [947, 200] on span "×" at bounding box center [951, 205] width 9 height 9
click at [705, 133] on select "SUKLS72107/2024 SUKLS145343/2024 SUKLS273924/2024 SUKLS52631/2024 SUKLS100912/2…" at bounding box center [705, 114] width 1 height 37
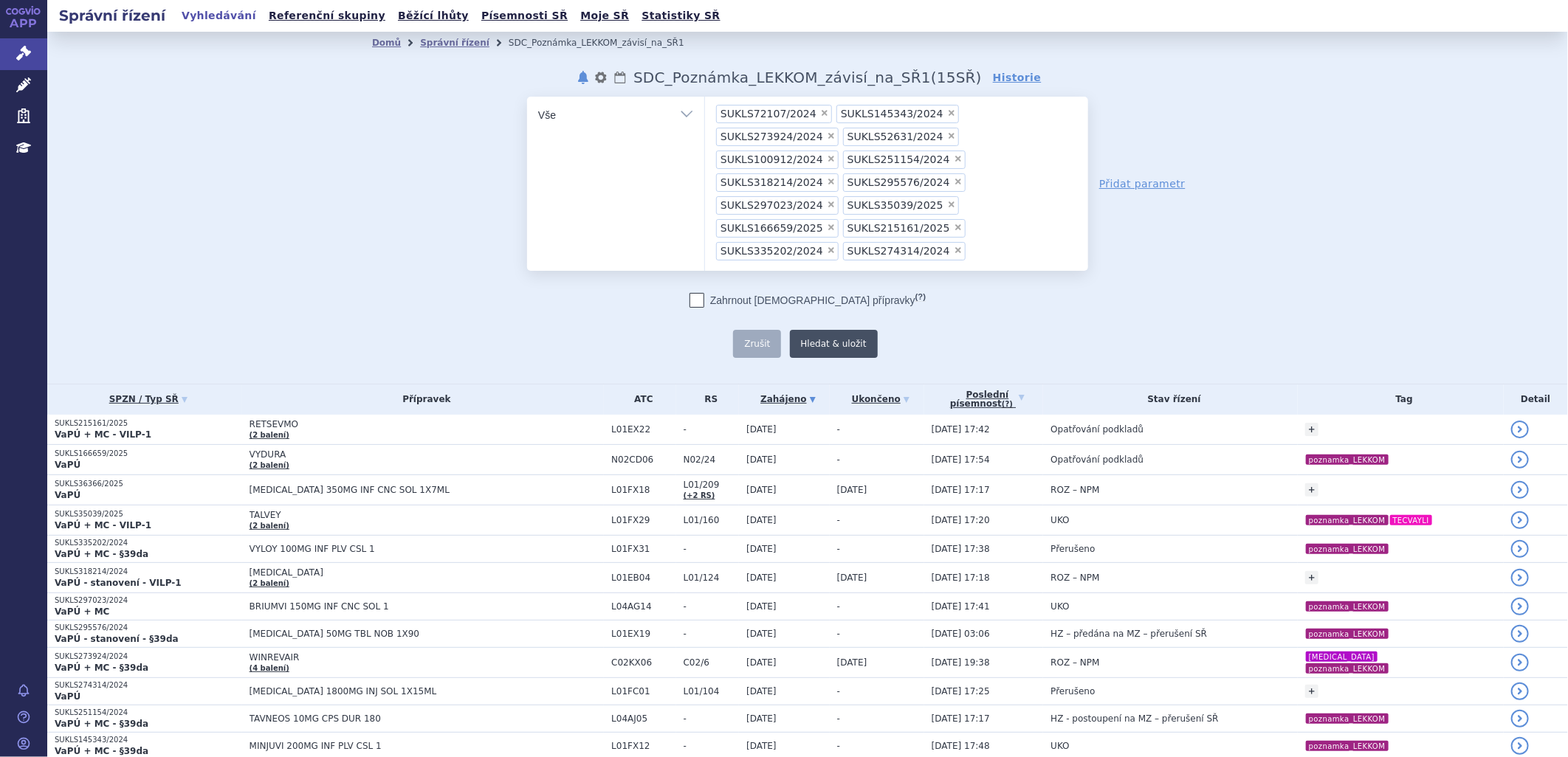
click at [824, 330] on button "Hledat & uložit" at bounding box center [834, 343] width 88 height 28
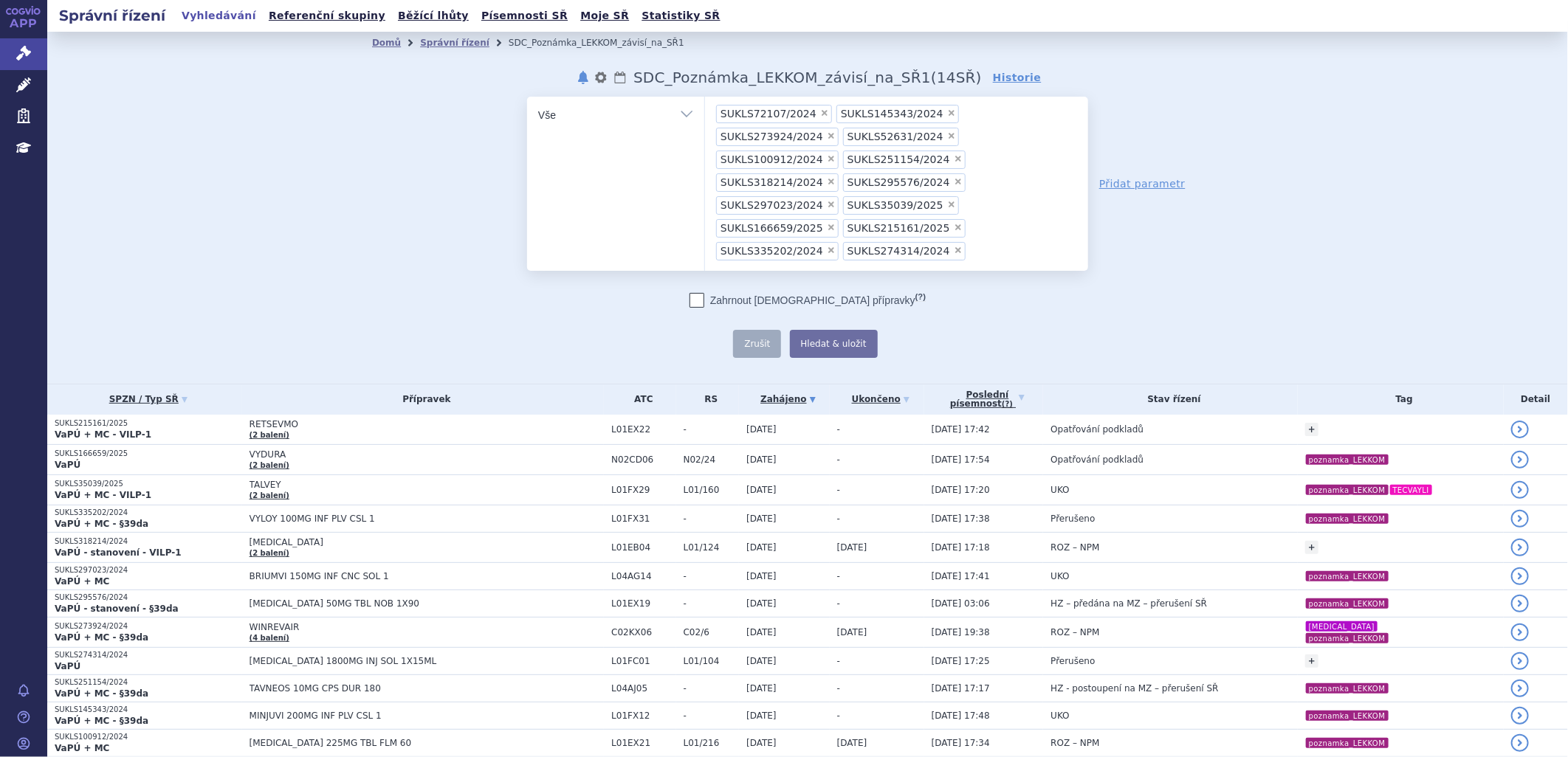
click at [827, 177] on span "×" at bounding box center [831, 182] width 9 height 9
click at [705, 133] on select "SUKLS72107/2024 SUKLS145343/2024 SUKLS273924/2024 SUKLS52631/2024 SUKLS100912/2…" at bounding box center [705, 114] width 1 height 37
click at [800, 330] on button "Hledat & uložit" at bounding box center [834, 343] width 88 height 28
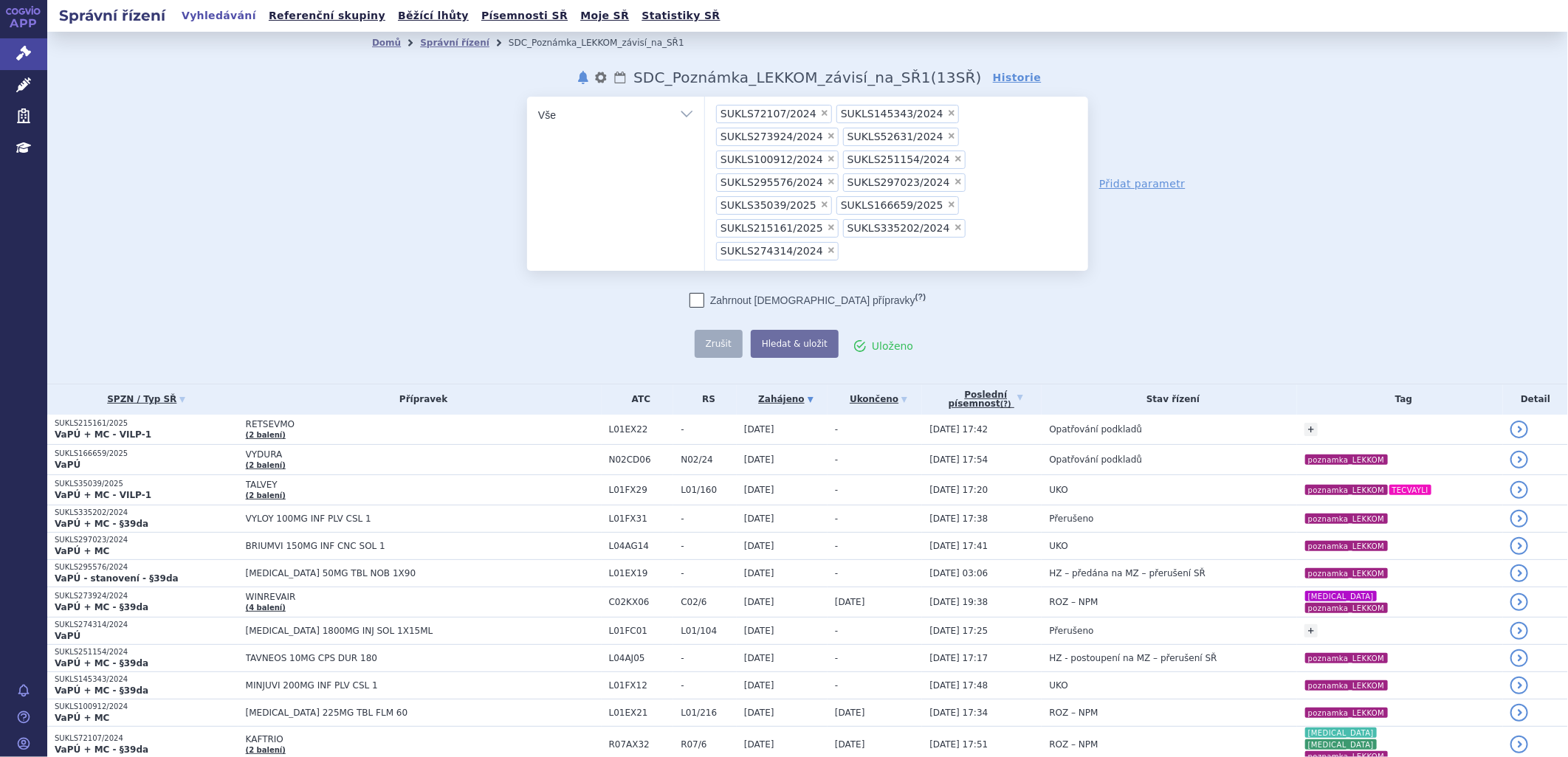
scroll to position [82, 0]
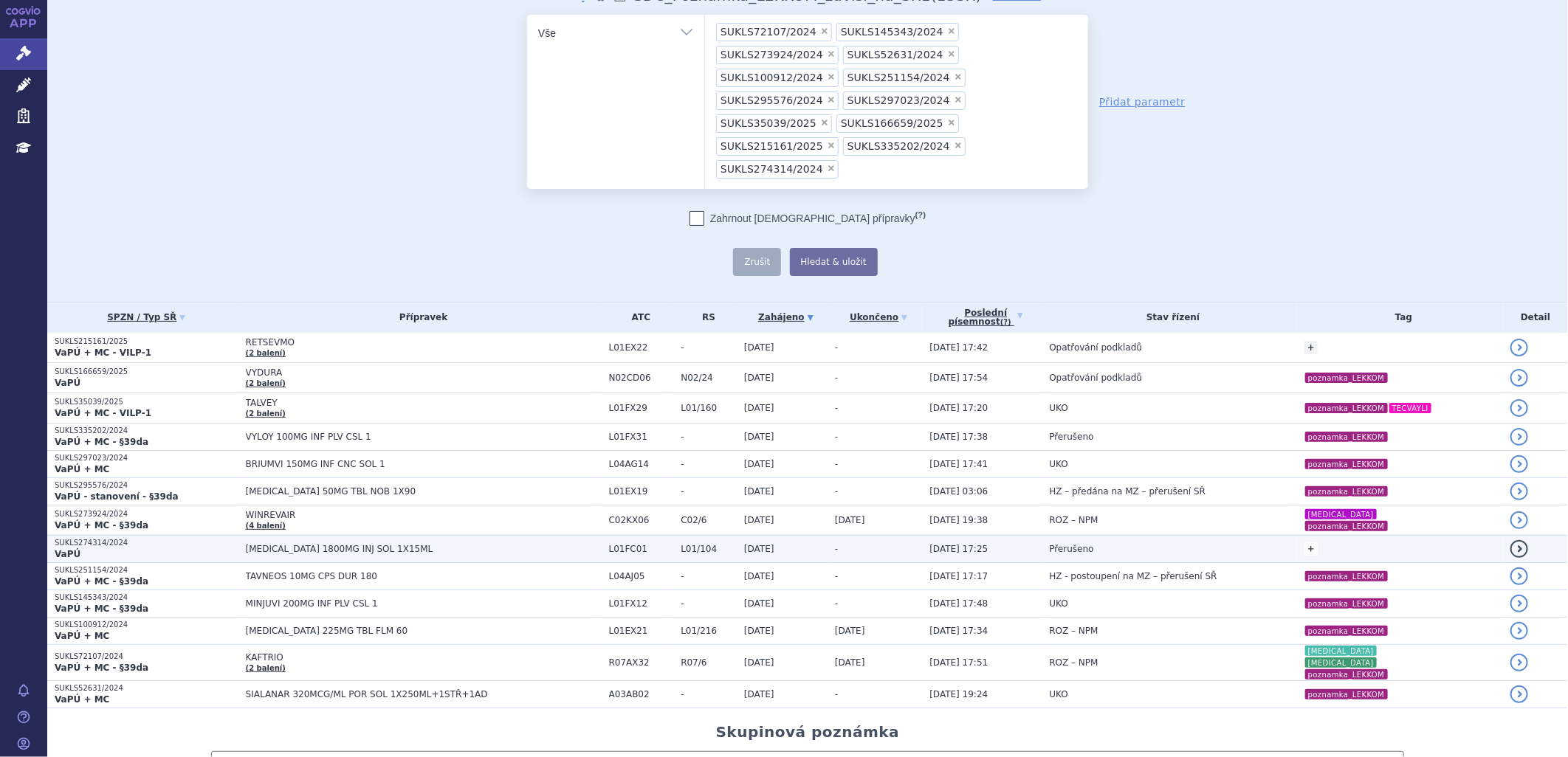
click at [1304, 542] on link "+" at bounding box center [1311, 549] width 13 height 13
click at [1172, 541] on span at bounding box center [1195, 551] width 106 height 20
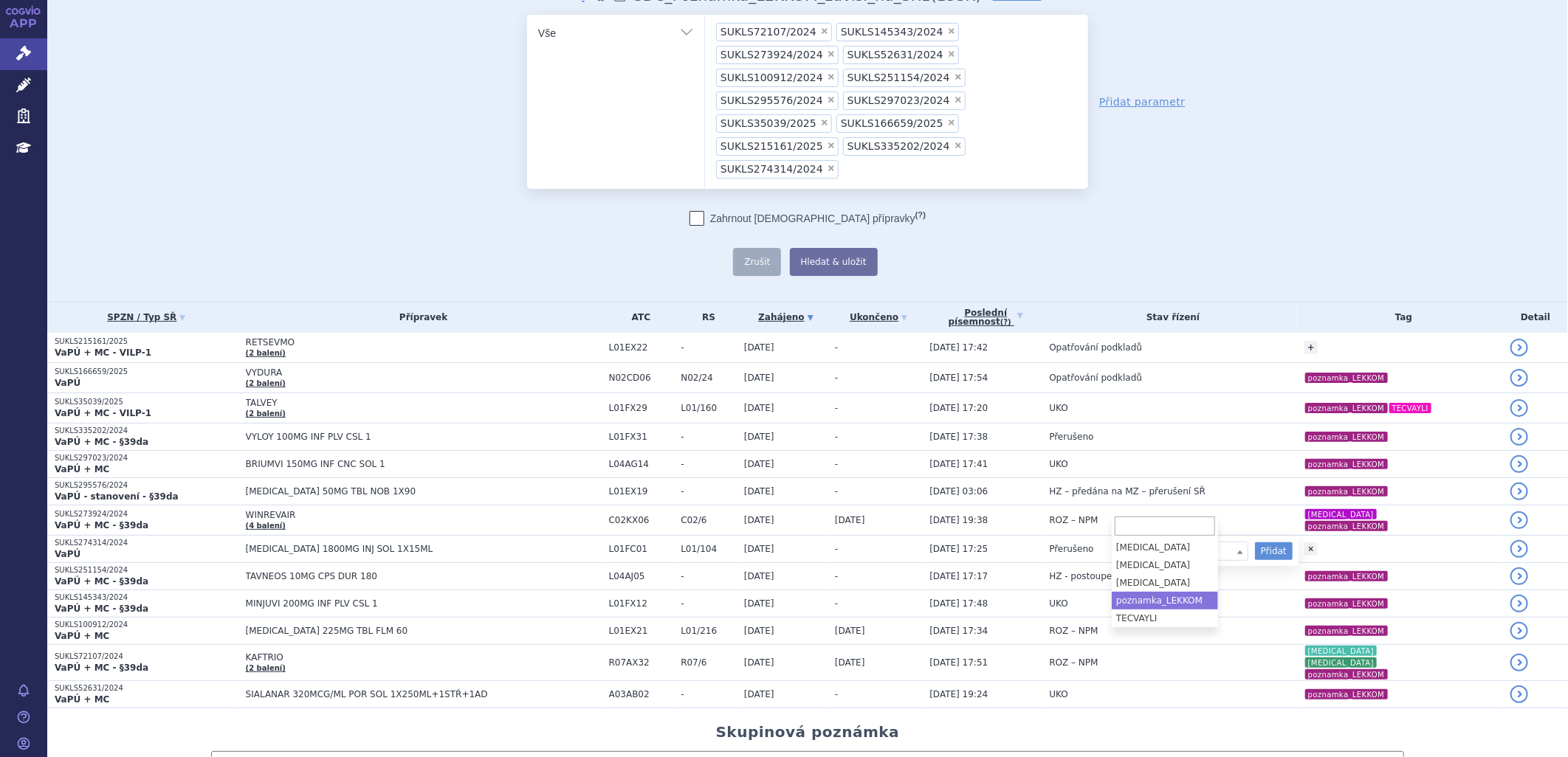
select select "poznamka_LEKKOM"
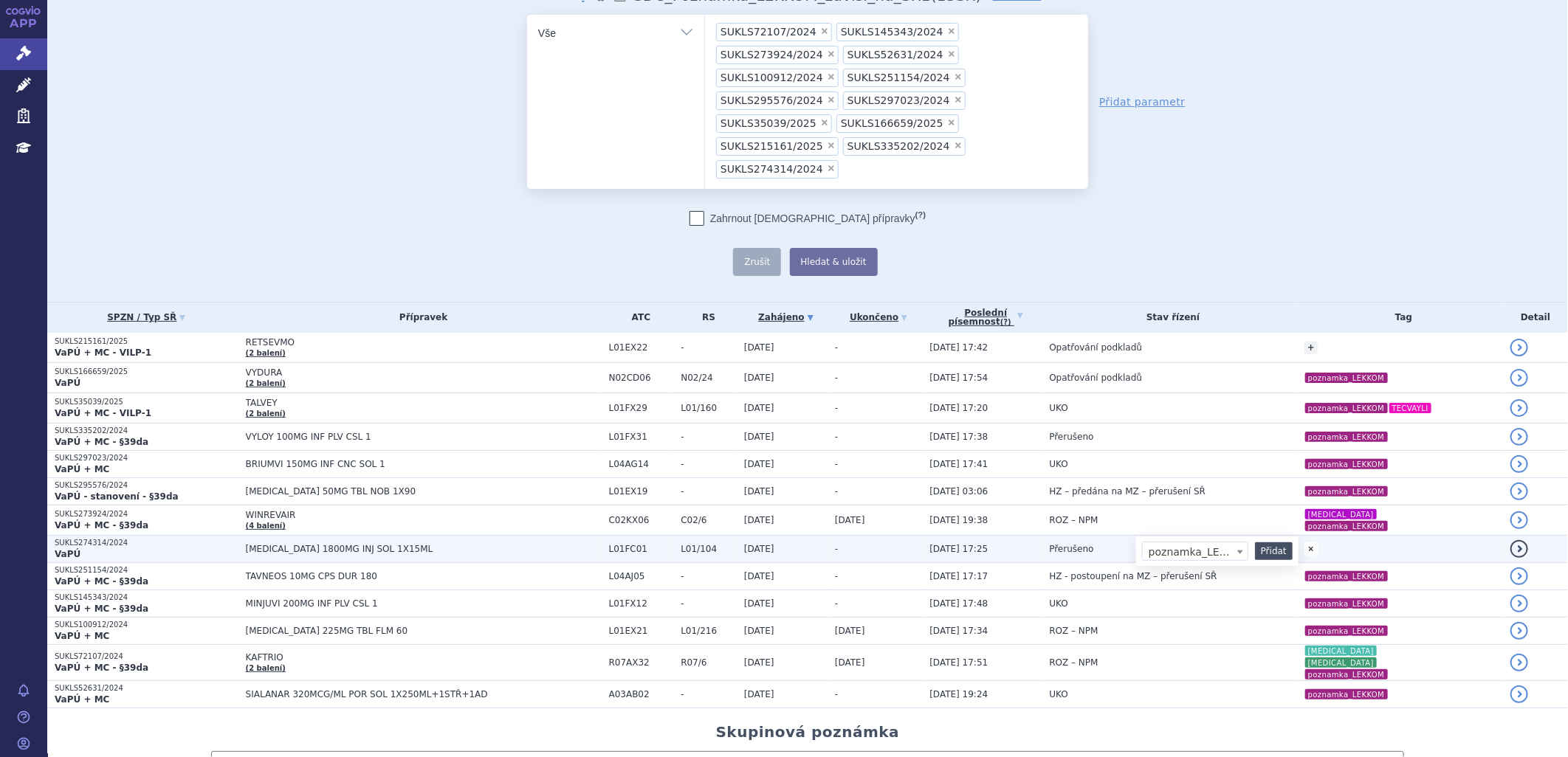
click at [1255, 542] on button "Přidat" at bounding box center [1274, 551] width 37 height 18
select select
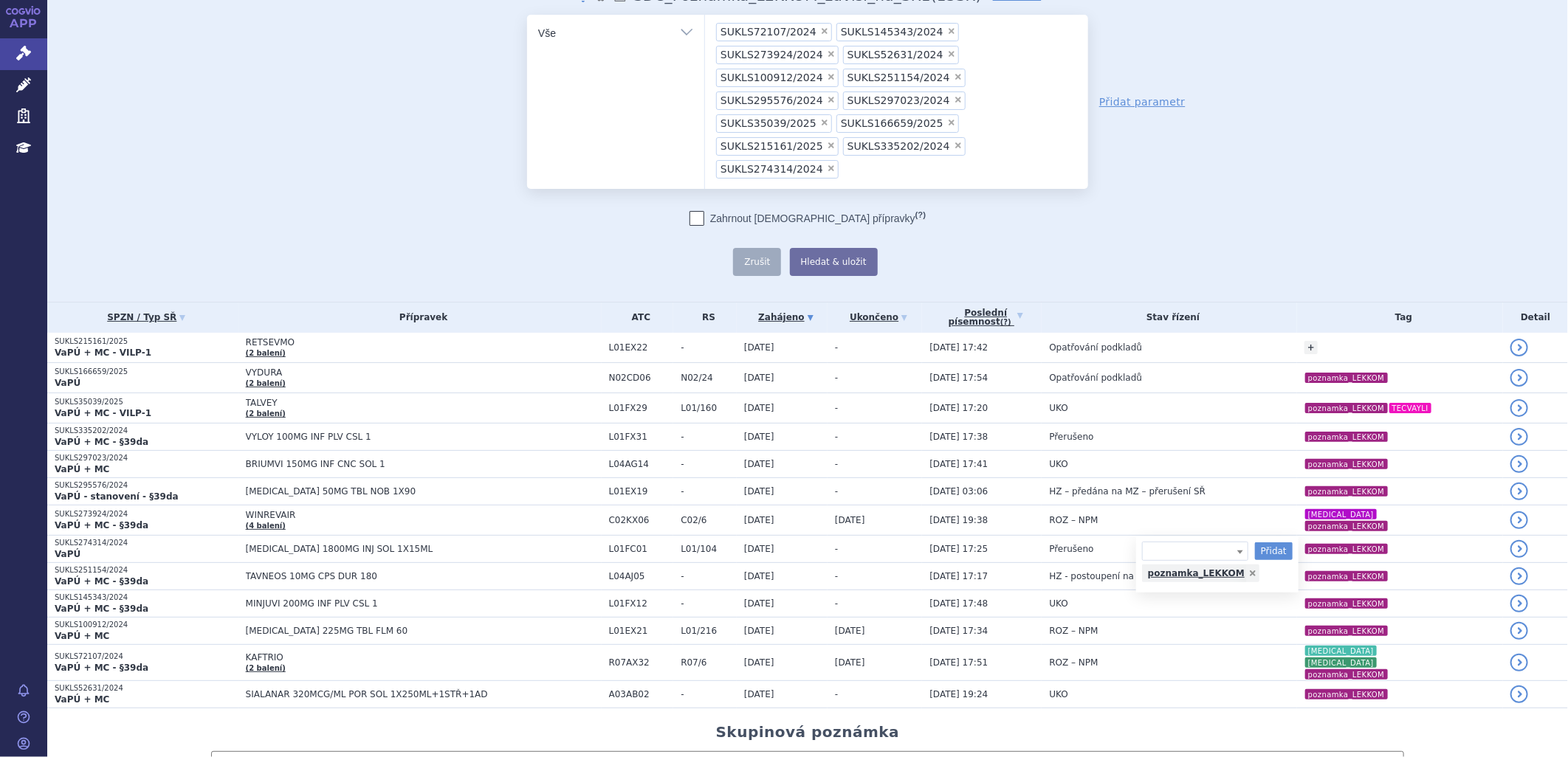
click at [836, 72] on span "×" at bounding box center [831, 77] width 9 height 9
click at [705, 51] on select "SUKLS72107/2024 SUKLS145343/2024 SUKLS273924/2024 SUKLS52631/2024 SUKLS100912/2…" at bounding box center [705, 32] width 1 height 37
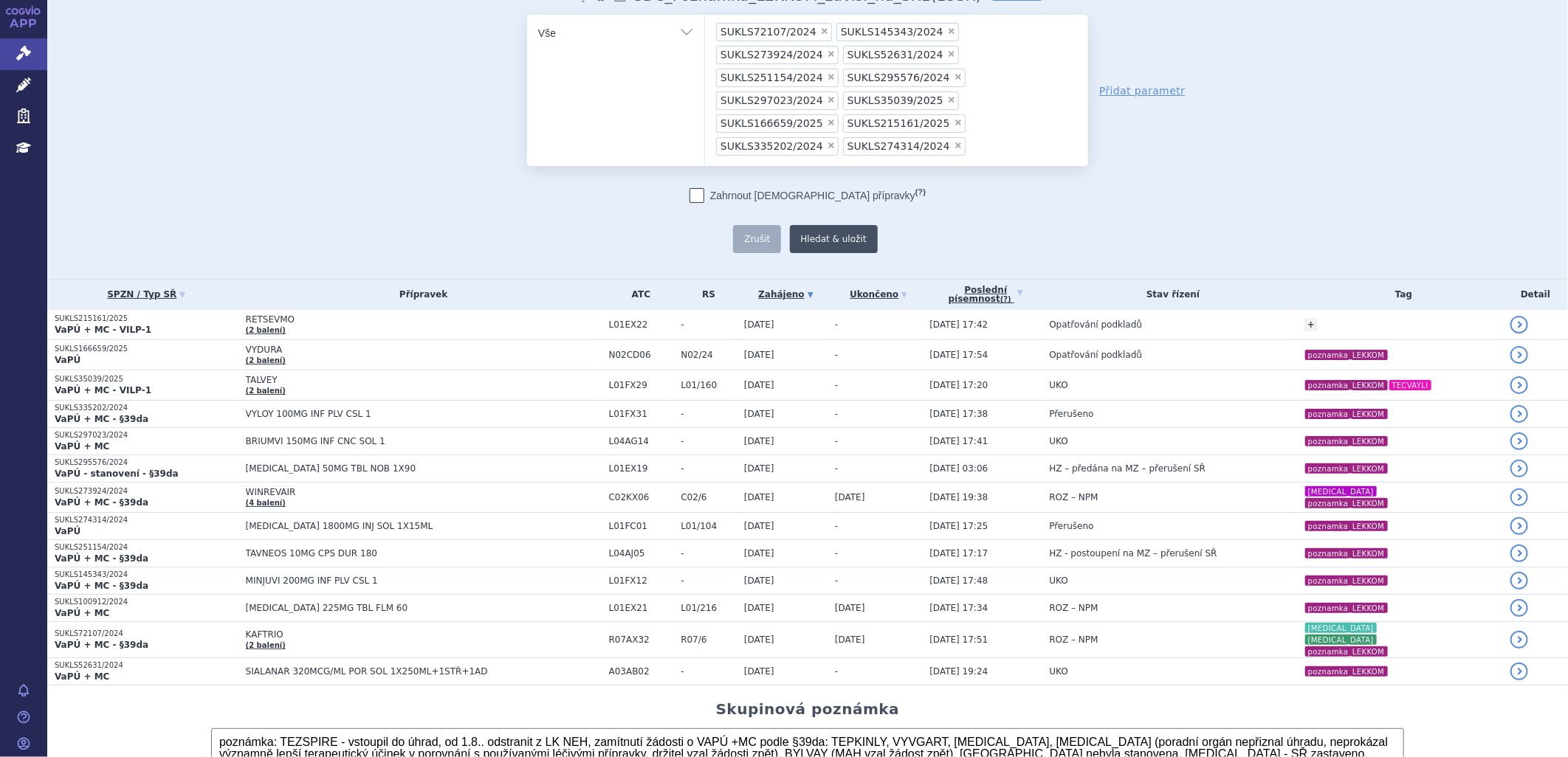
click at [835, 225] on button "Hledat & uložit" at bounding box center [834, 239] width 88 height 28
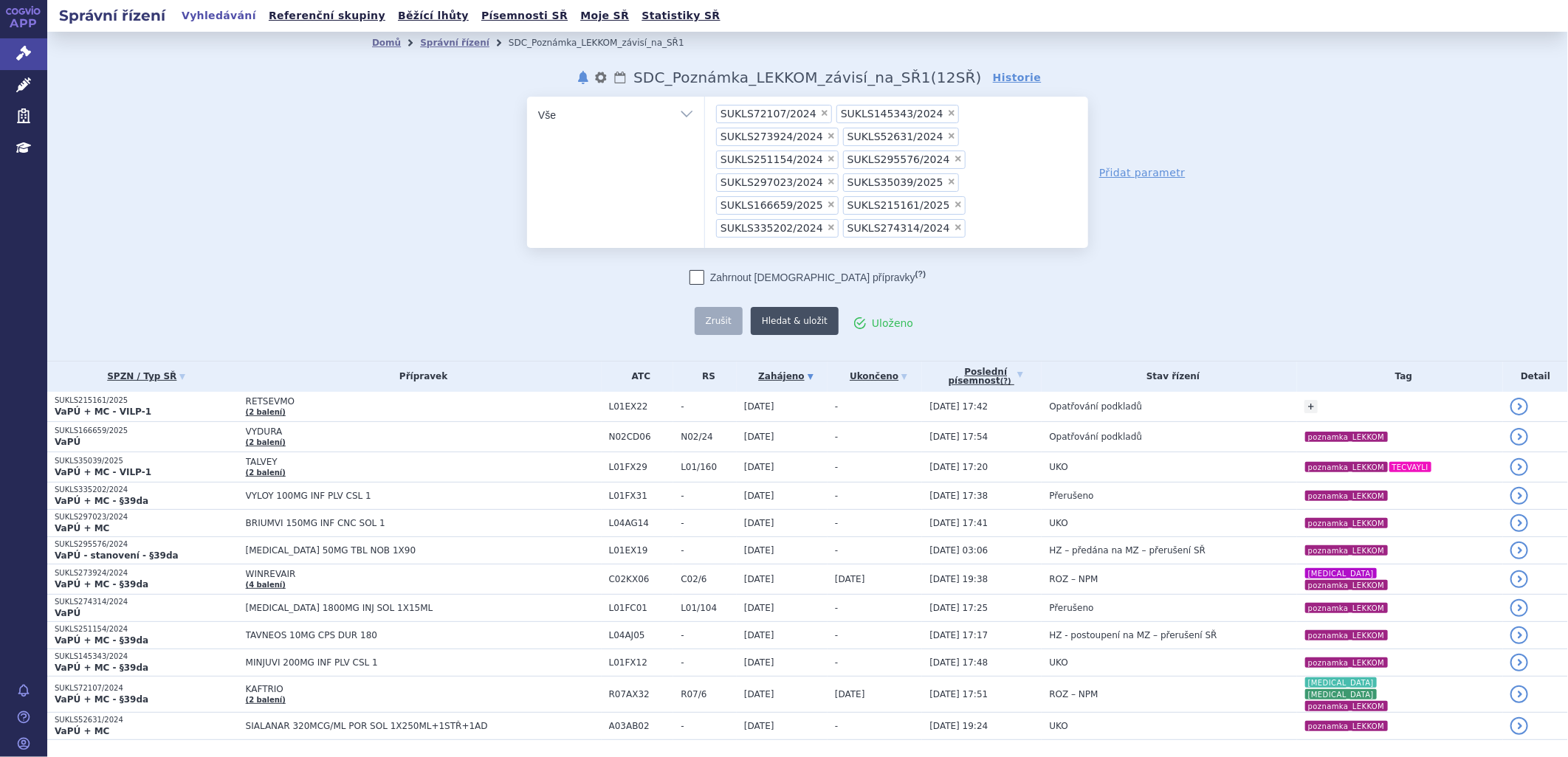
click at [795, 307] on button "Hledat & uložit" at bounding box center [795, 321] width 88 height 28
click at [208, 11] on link "Vyhledávání" at bounding box center [219, 16] width 84 height 20
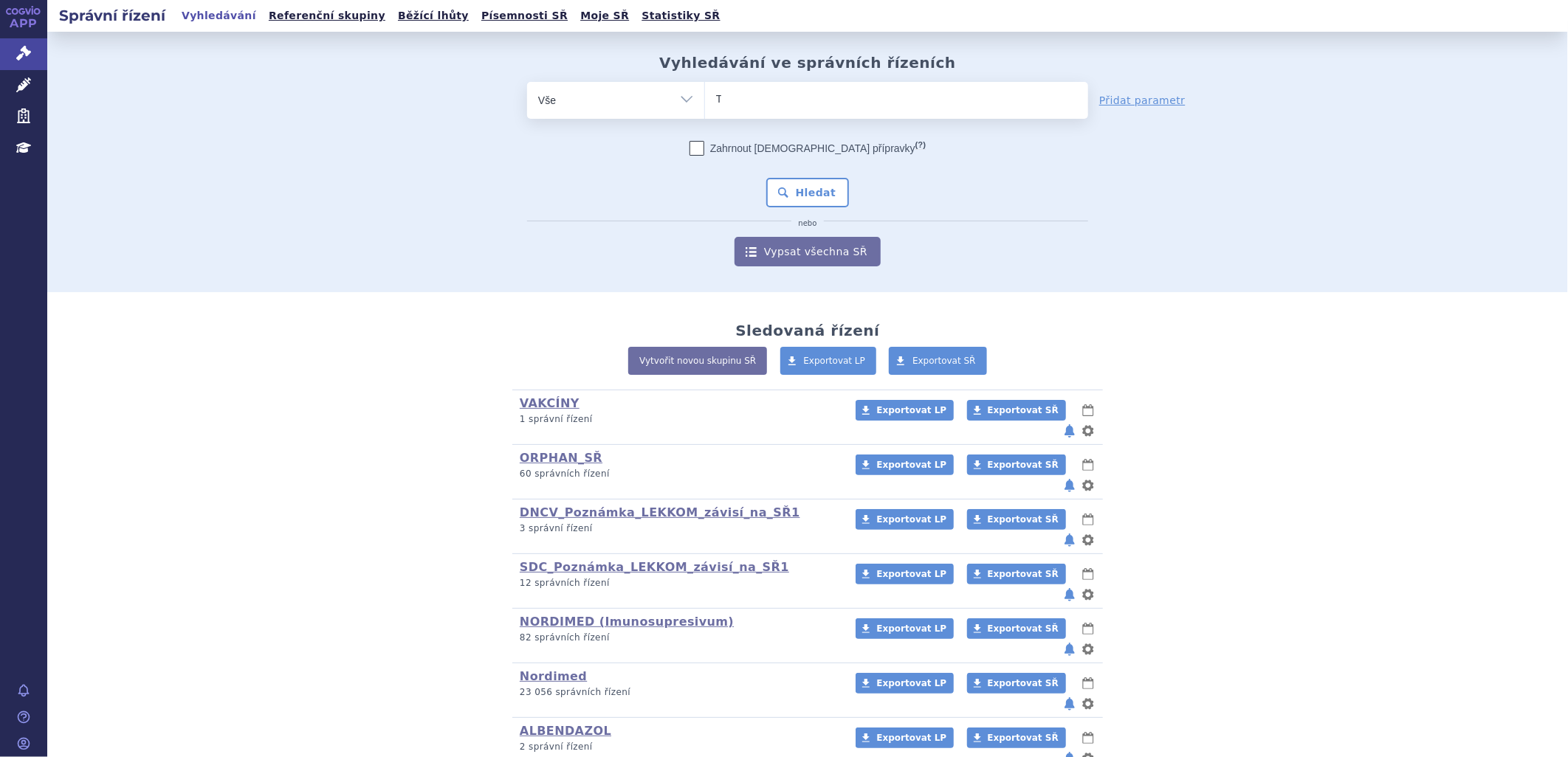
type input "TE"
type input "TEM"
type input "TEMPE"
type input "TEMPET"
type input "TEMPETKO"
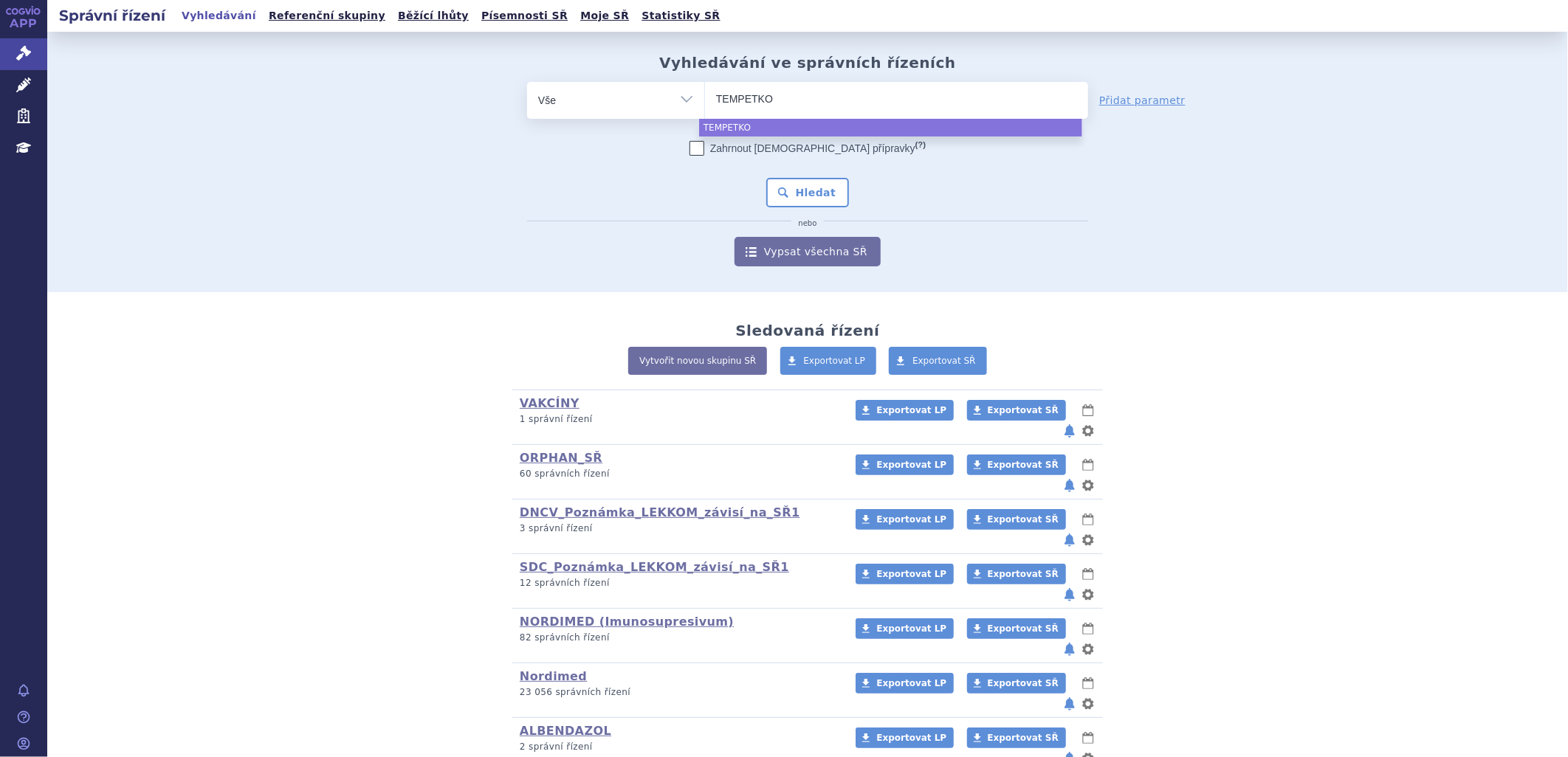
select select "TEMPETKO"
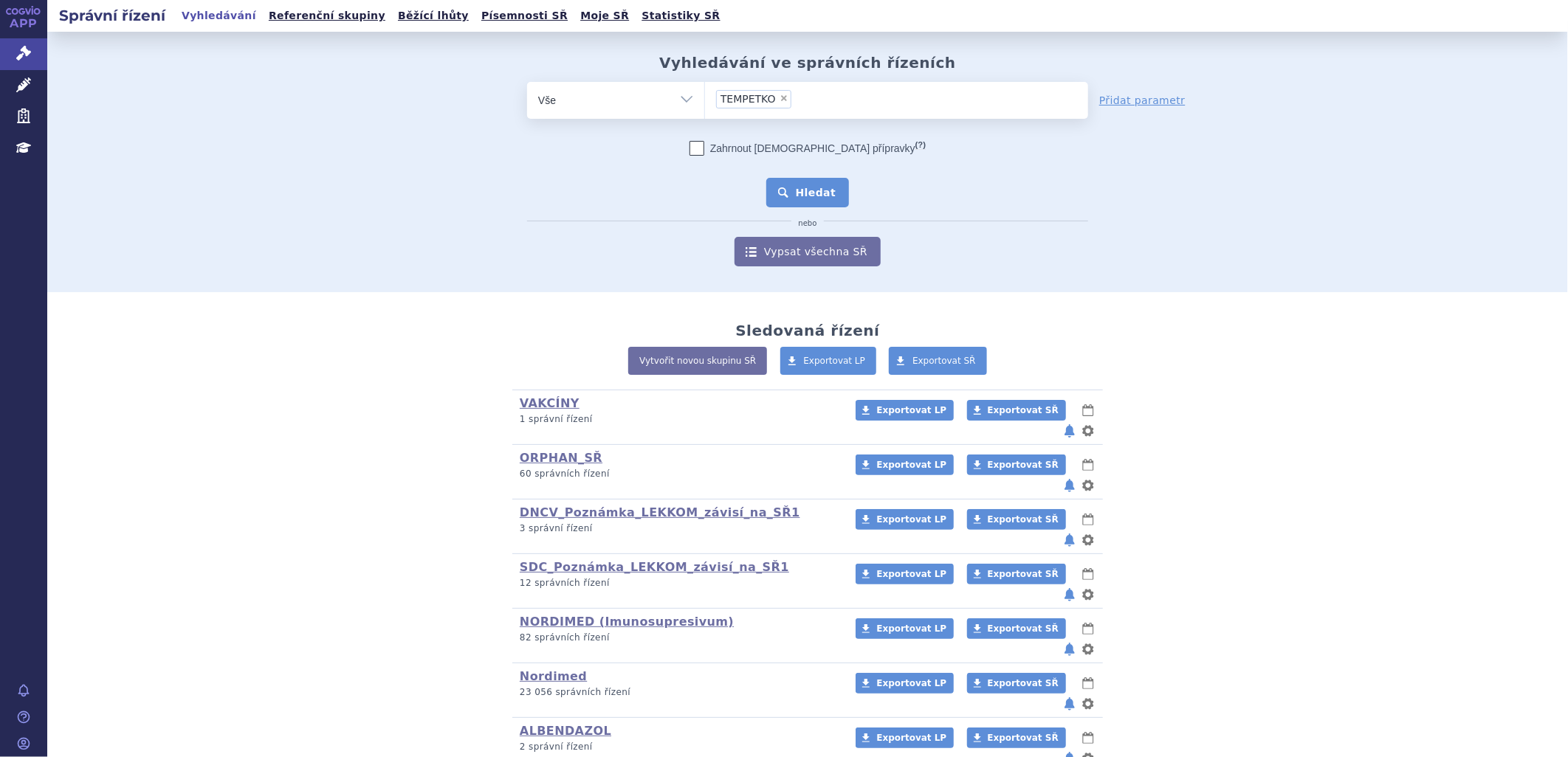
click at [790, 187] on button "Hledat" at bounding box center [808, 192] width 84 height 29
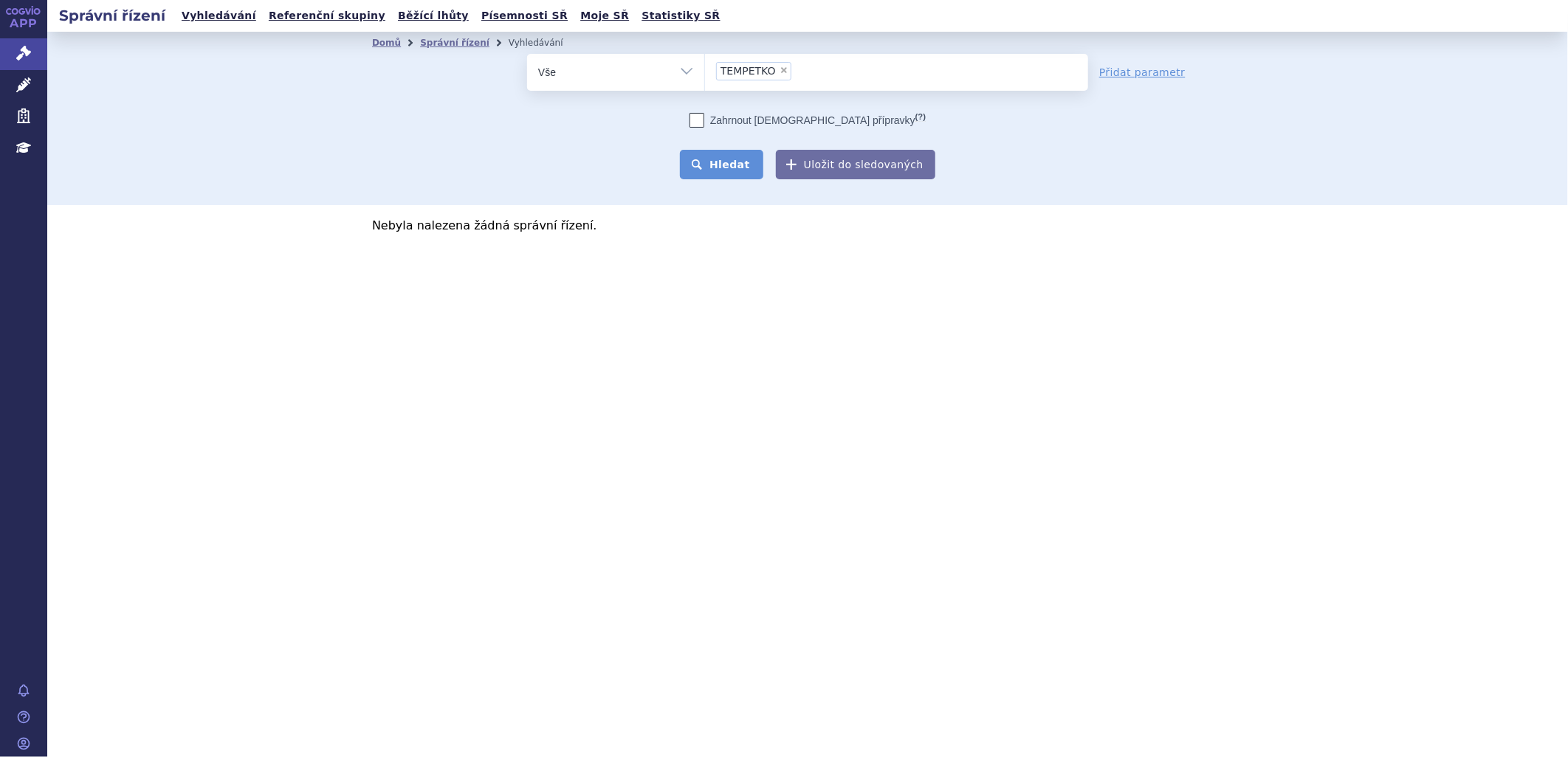
click at [729, 170] on button "Hledat" at bounding box center [722, 164] width 84 height 29
click at [780, 70] on span "×" at bounding box center [784, 70] width 9 height 9
click at [705, 70] on select "TEMPETKO" at bounding box center [705, 71] width 1 height 37
select select
paste input "TEPMETKO"
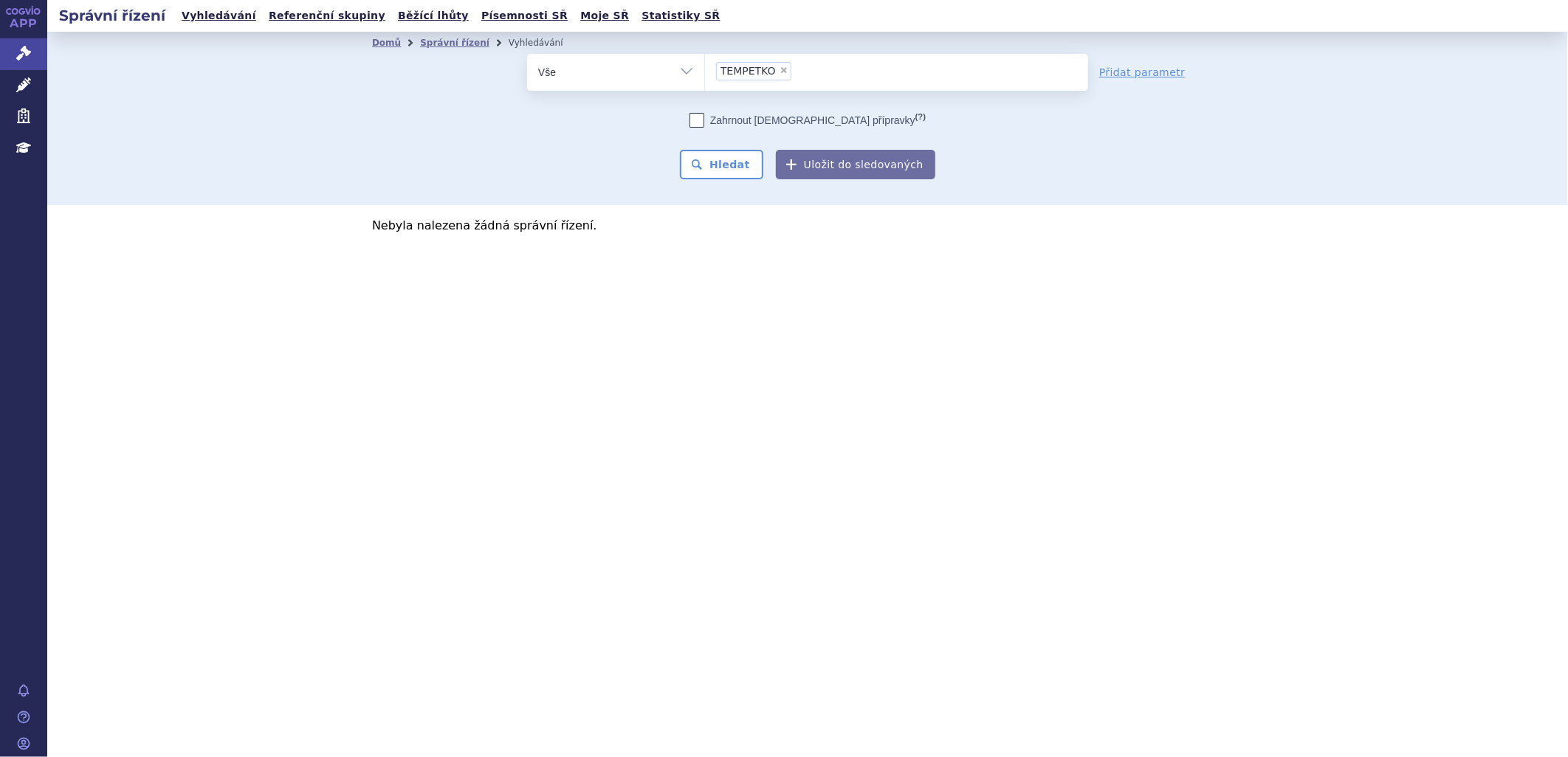
type input "TEPMETKO"
select select "TEPMETKO"
click at [743, 159] on button "Hledat" at bounding box center [722, 164] width 84 height 29
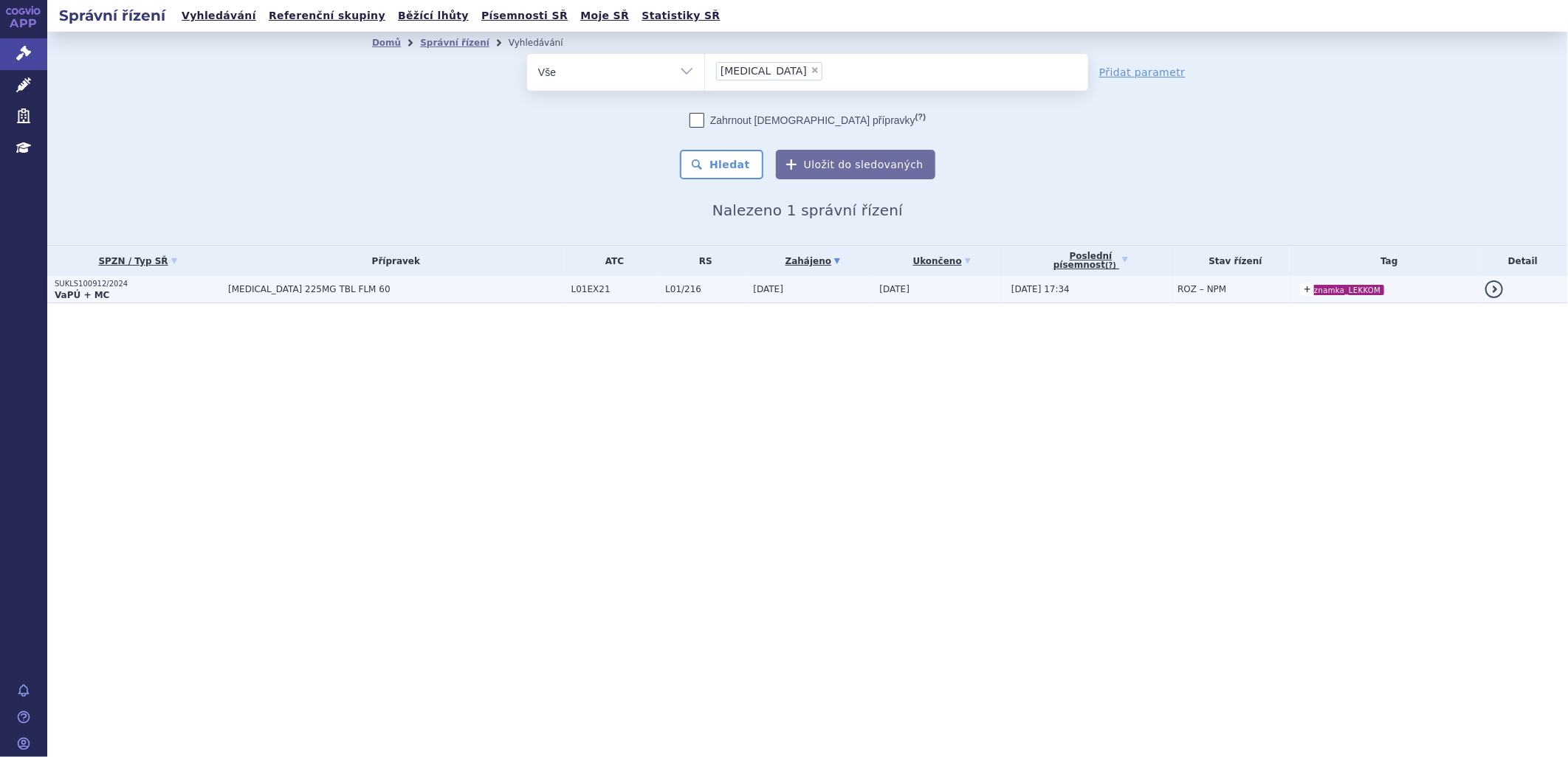
click at [1301, 289] on link "+" at bounding box center [1307, 289] width 13 height 13
click at [1243, 313] on link at bounding box center [1249, 313] width 13 height 18
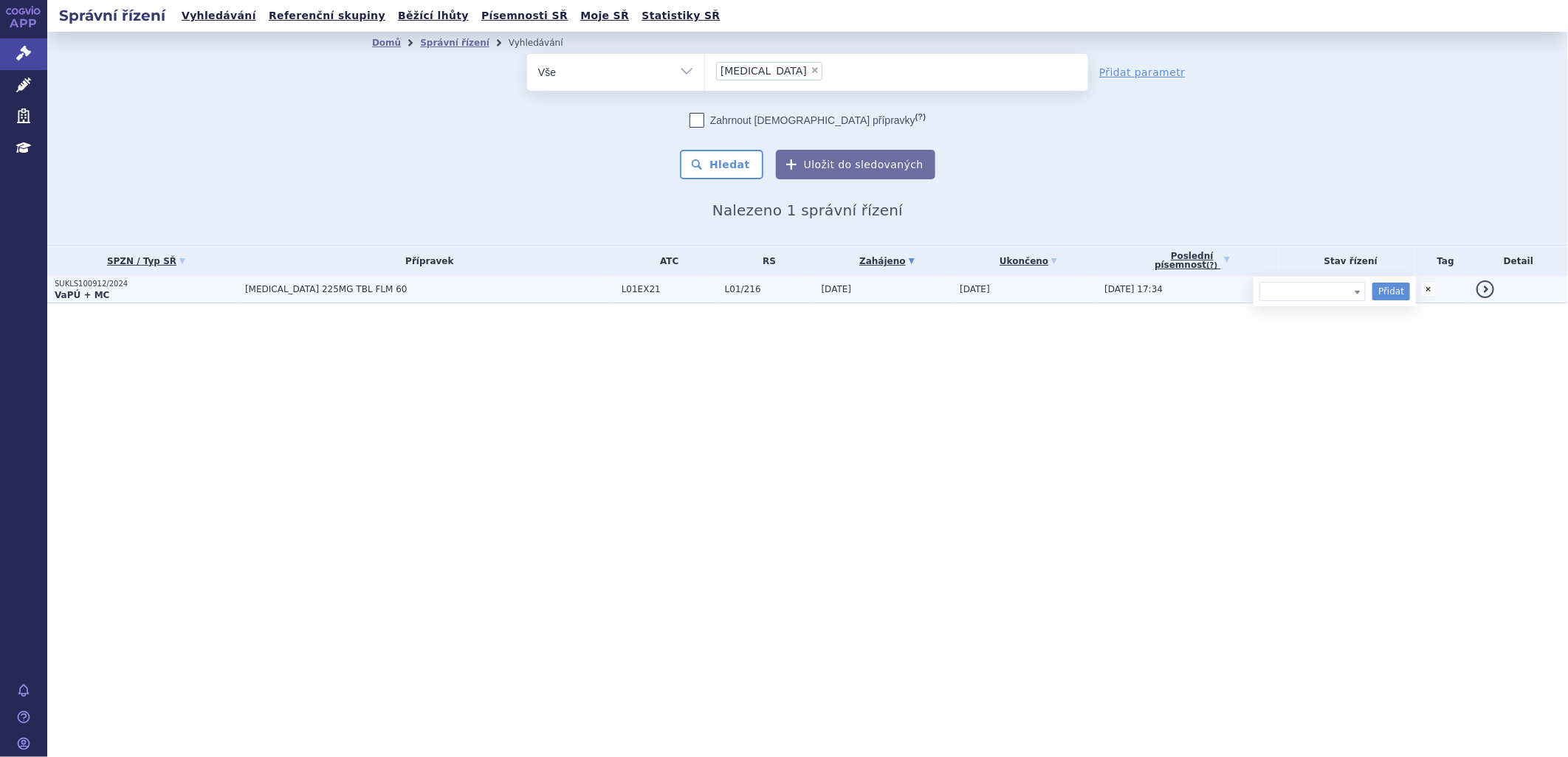
click at [1033, 416] on div "Správní řízení Vyhledávání Referenční skupiny Běžící lhůty Písemnosti SŘ Moje S…" at bounding box center [807, 378] width 1521 height 757
click at [811, 66] on span "×" at bounding box center [815, 70] width 9 height 9
click at [705, 65] on select "[MEDICAL_DATA]" at bounding box center [705, 71] width 1 height 37
select select
click at [71, 54] on span "Správní řízení" at bounding box center [97, 53] width 100 height 31
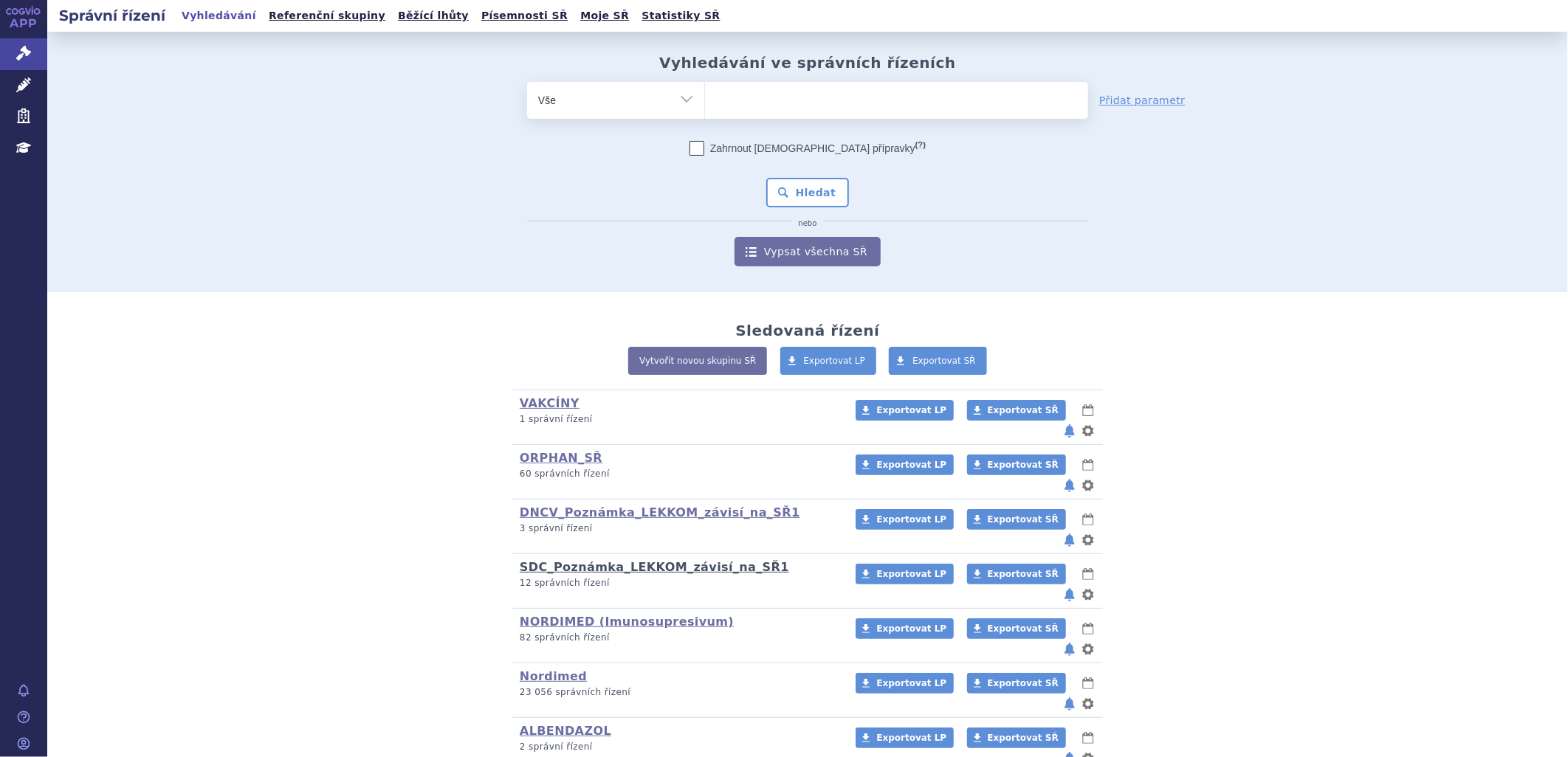
drag, startPoint x: 559, startPoint y: 527, endPoint x: 571, endPoint y: 526, distance: 12.0
click at [561, 560] on link "SDC_Poznámka_LEKKOM_závisí_na_SŘ1" at bounding box center [654, 567] width 269 height 14
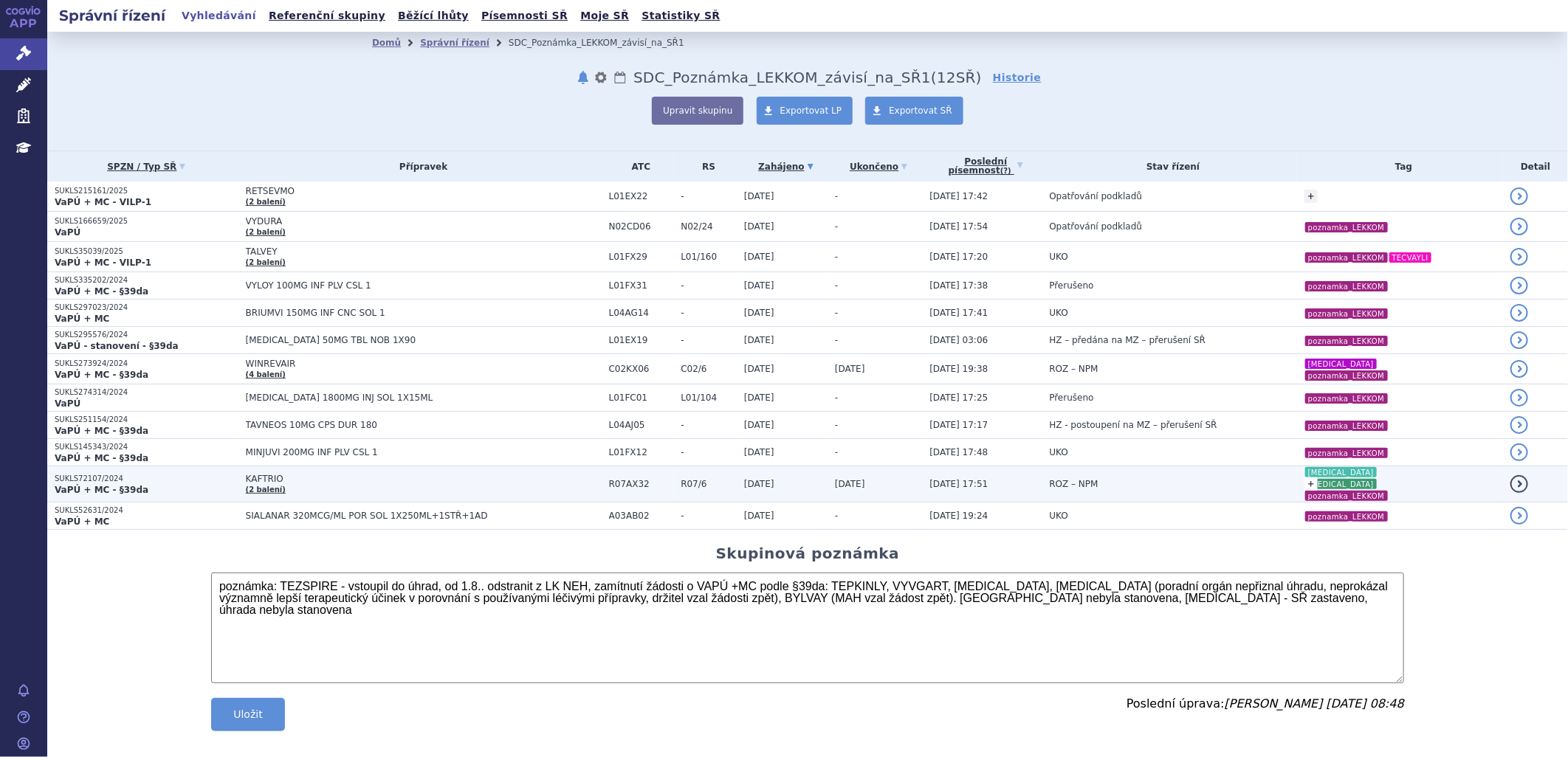
click at [1304, 477] on link "+" at bounding box center [1311, 484] width 13 height 13
click at [1237, 526] on link at bounding box center [1238, 535] width 13 height 18
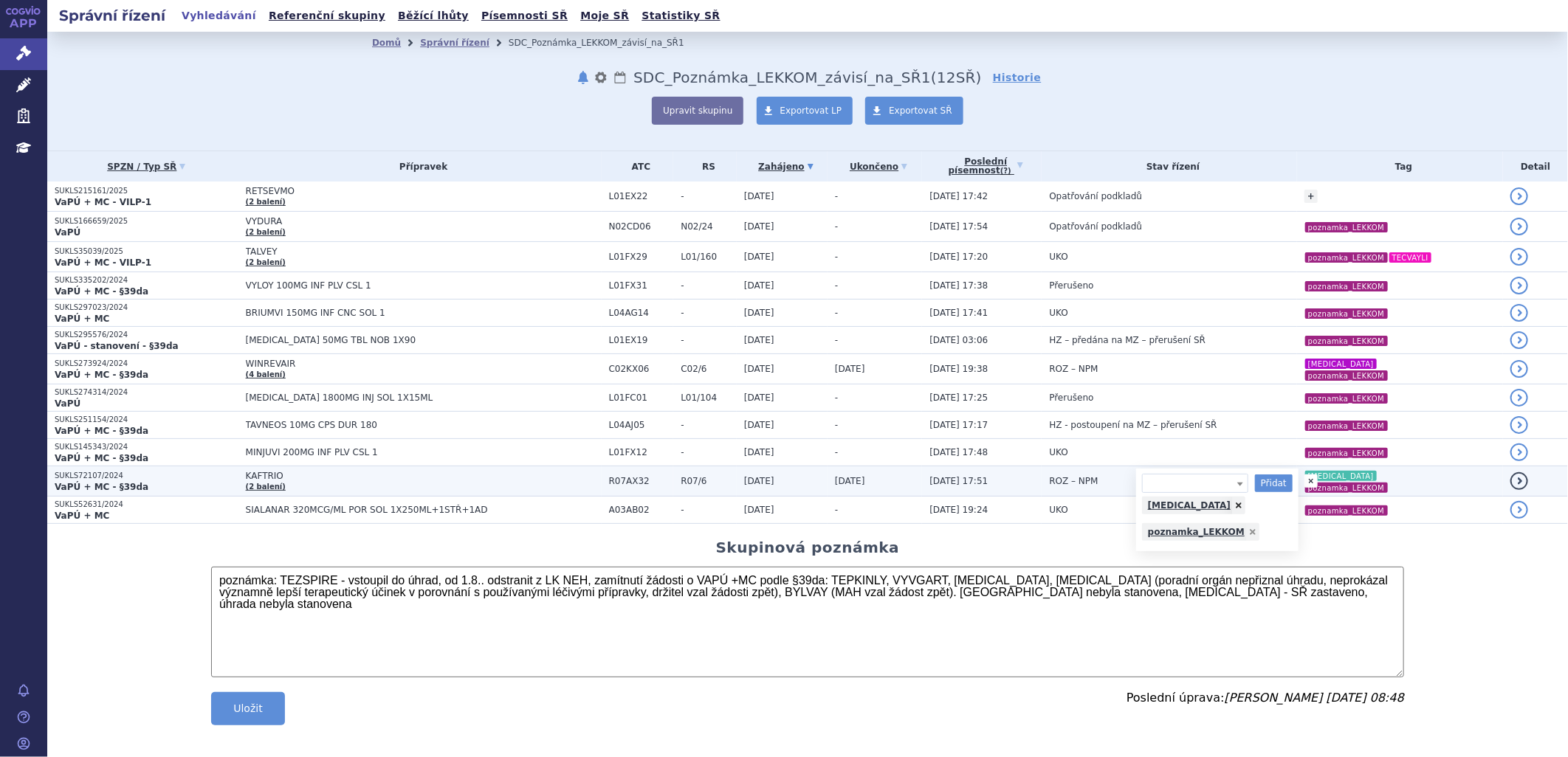
click at [1232, 503] on link at bounding box center [1238, 506] width 13 height 18
click at [1246, 505] on link at bounding box center [1253, 506] width 13 height 18
click at [706, 109] on button "Upravit skupinu" at bounding box center [698, 110] width 92 height 28
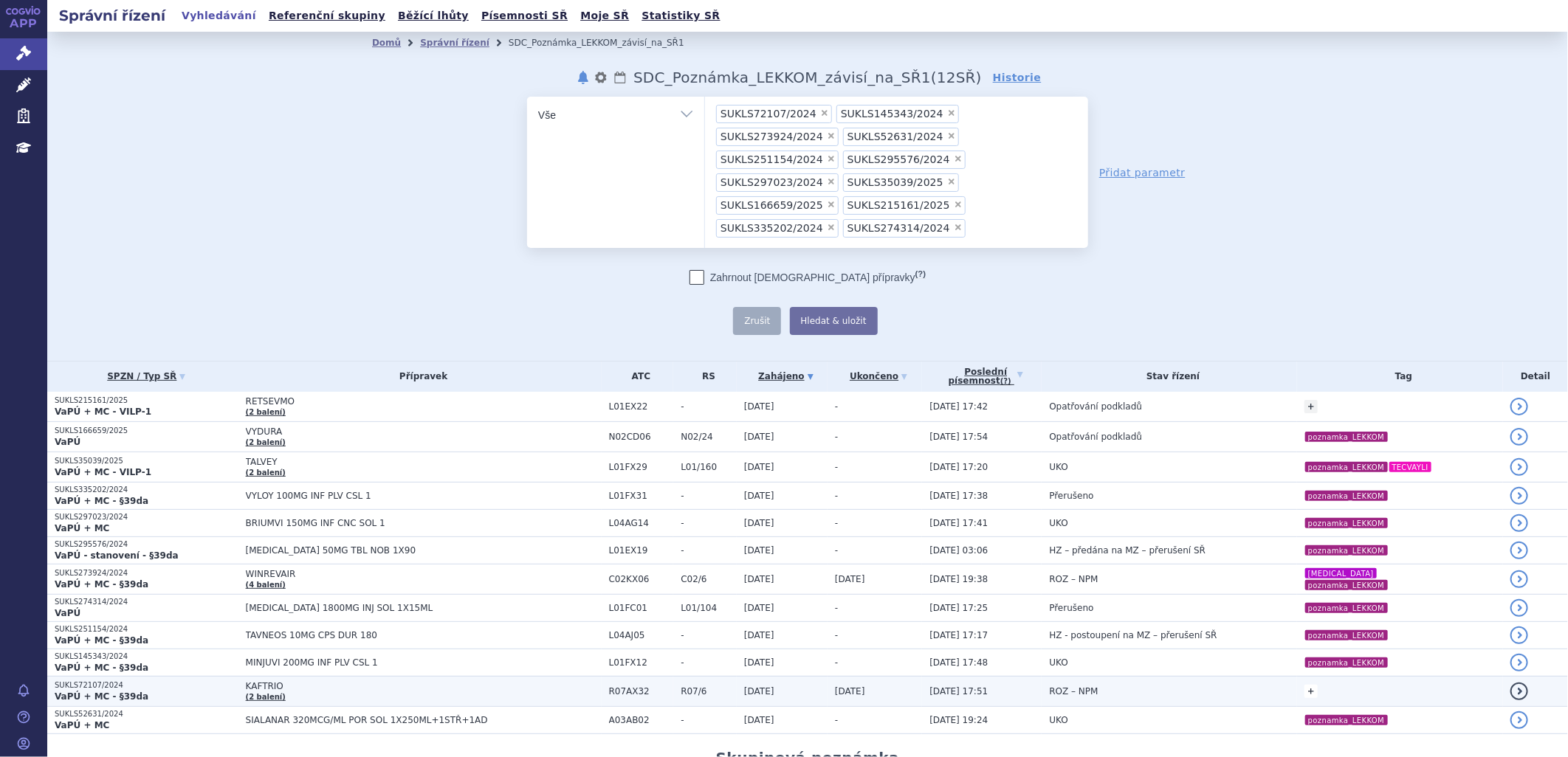
click at [821, 111] on span "×" at bounding box center [825, 113] width 9 height 9
click at [705, 111] on select "SUKLS72107/2024 SUKLS145343/2024 SUKLS273924/2024 SUKLS52631/2024 SUKLS251154/2…" at bounding box center [705, 114] width 1 height 37
select select "SUKLS145343/2024"
click at [790, 307] on button "Hledat & uložit" at bounding box center [834, 321] width 88 height 28
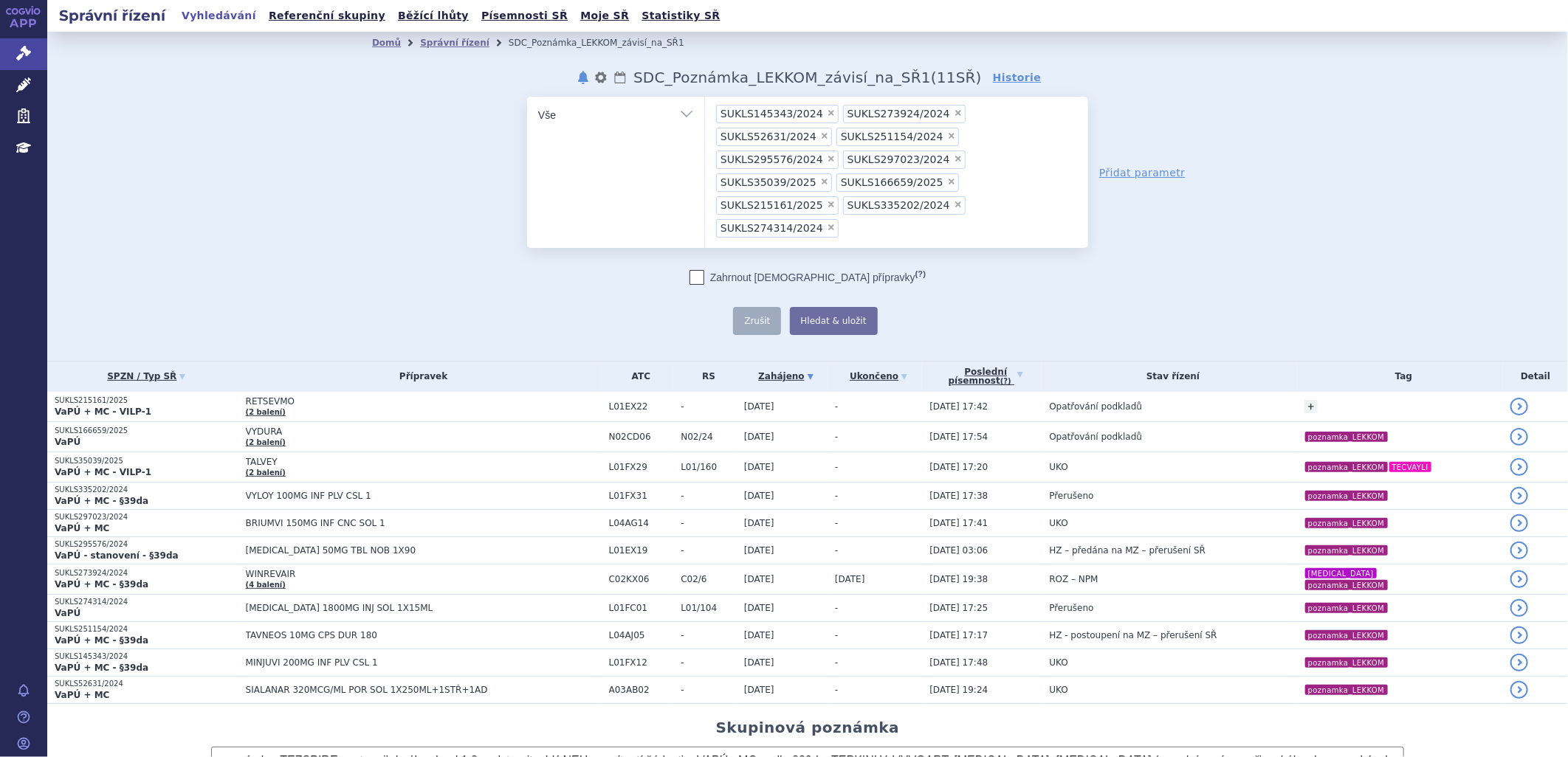
click at [332, 209] on div "Domů Správní řízení SDC_Poznámka_LEKKOM_závisí_na_SŘ1 notifikace nastavení Přej…" at bounding box center [807, 197] width 1521 height 330
click at [837, 307] on button "Hledat & uložit" at bounding box center [834, 321] width 88 height 28
click at [851, 218] on input "SUKLS72107/2024 SUKLS145343/2024 SUKLS273924/2024 SUKLS52631/2024 SUKLS251154/2…" at bounding box center [846, 227] width 8 height 19
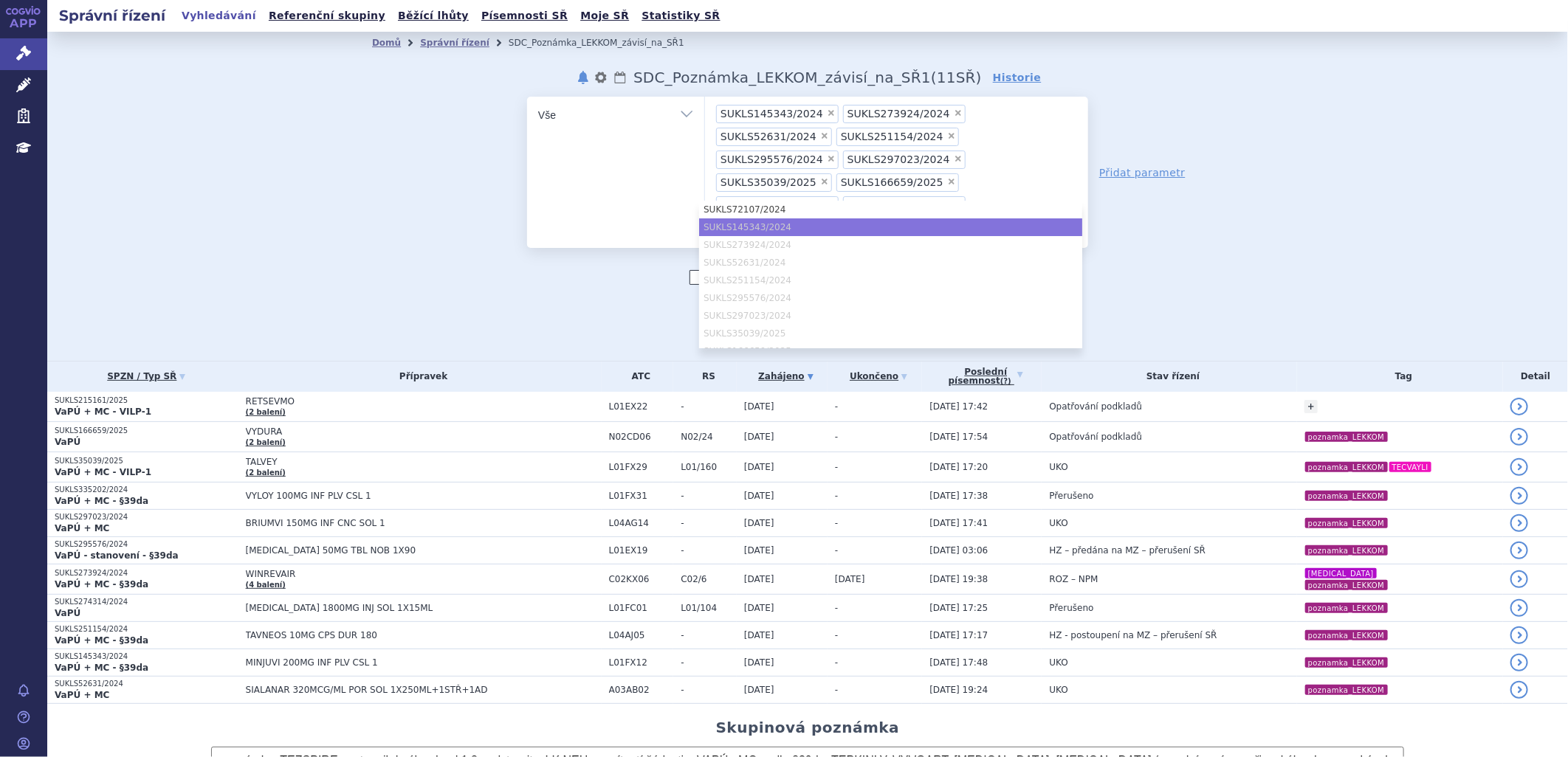
paste input "SUKLS166482/2025"
type input "SUKLS166482/2025"
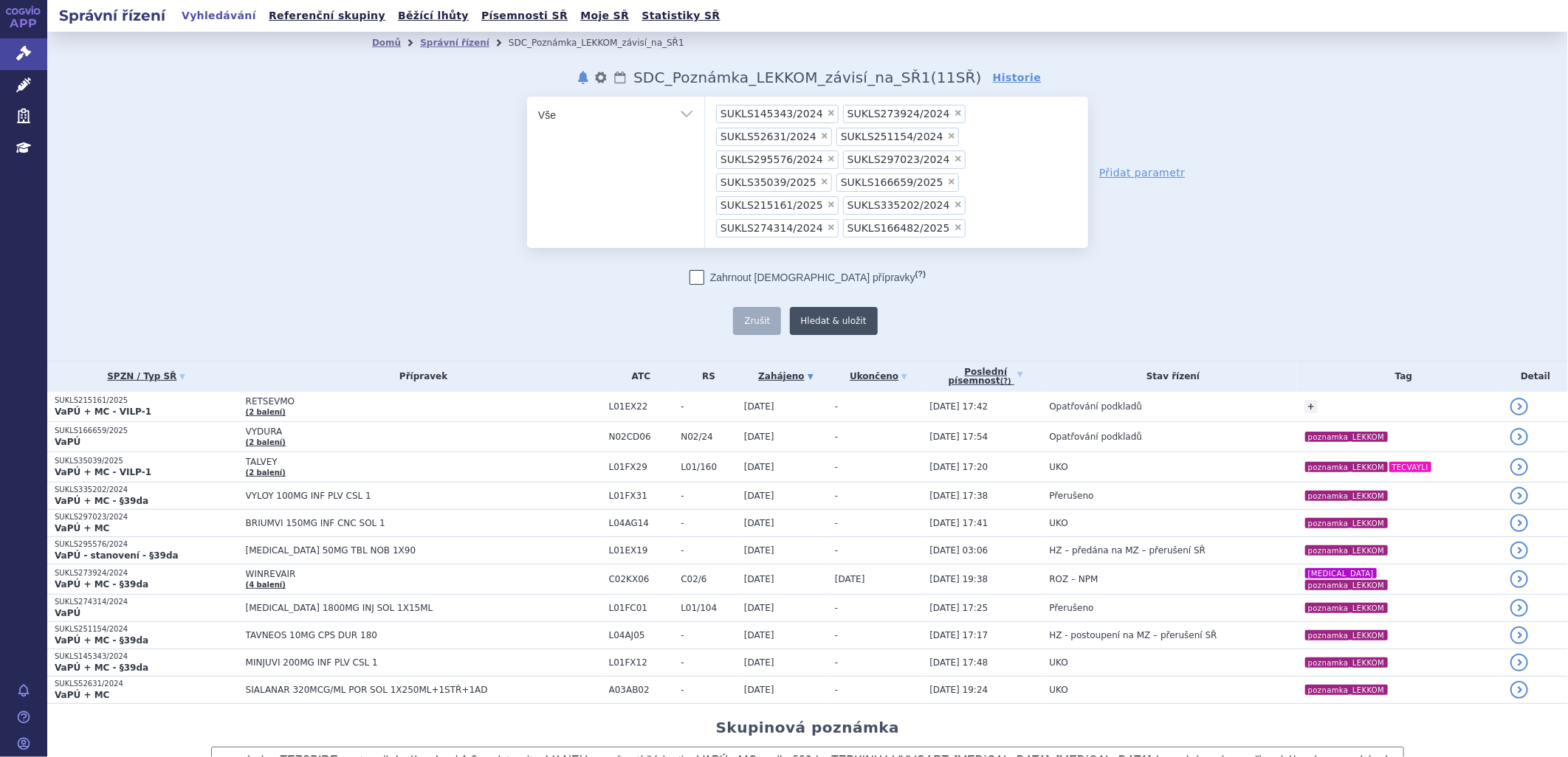
click at [795, 307] on button "Hledat & uložit" at bounding box center [834, 321] width 88 height 28
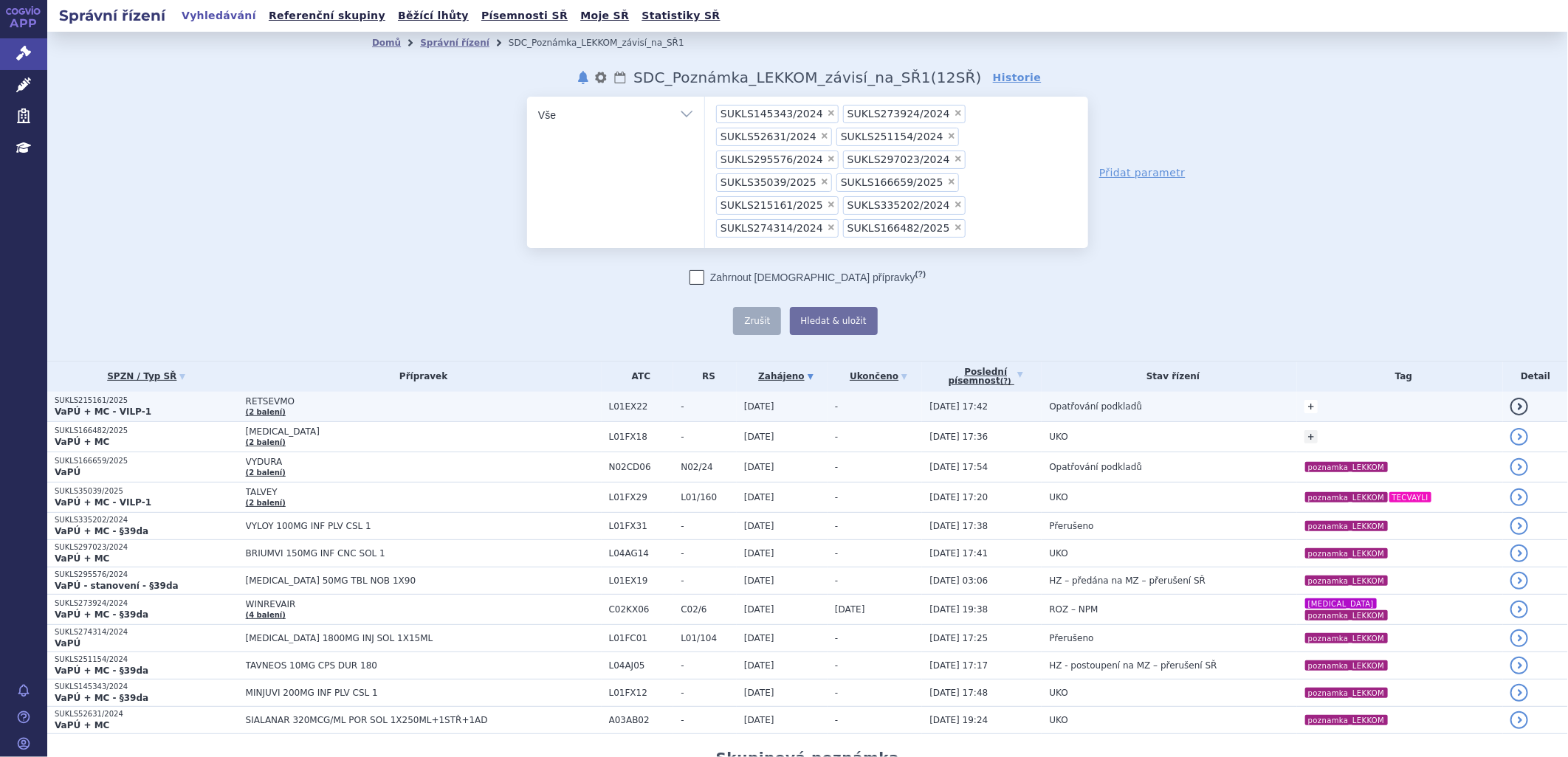
click at [1305, 400] on link "+" at bounding box center [1311, 406] width 13 height 13
click at [1233, 400] on span at bounding box center [1240, 410] width 15 height 20
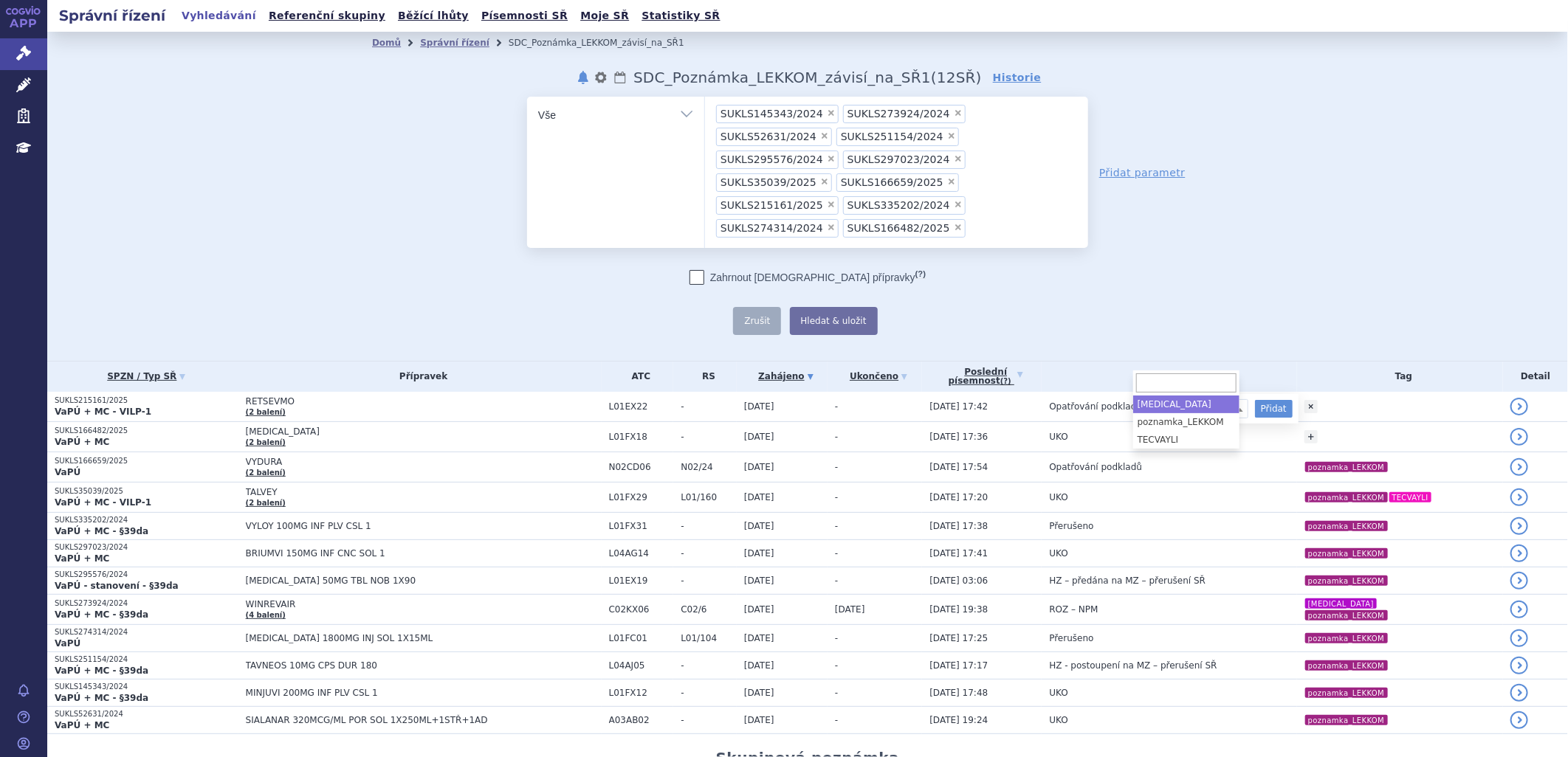
drag, startPoint x: 1304, startPoint y: 317, endPoint x: 1310, endPoint y: 329, distance: 13.4
click at [1305, 362] on th "Tag" at bounding box center [1400, 377] width 206 height 30
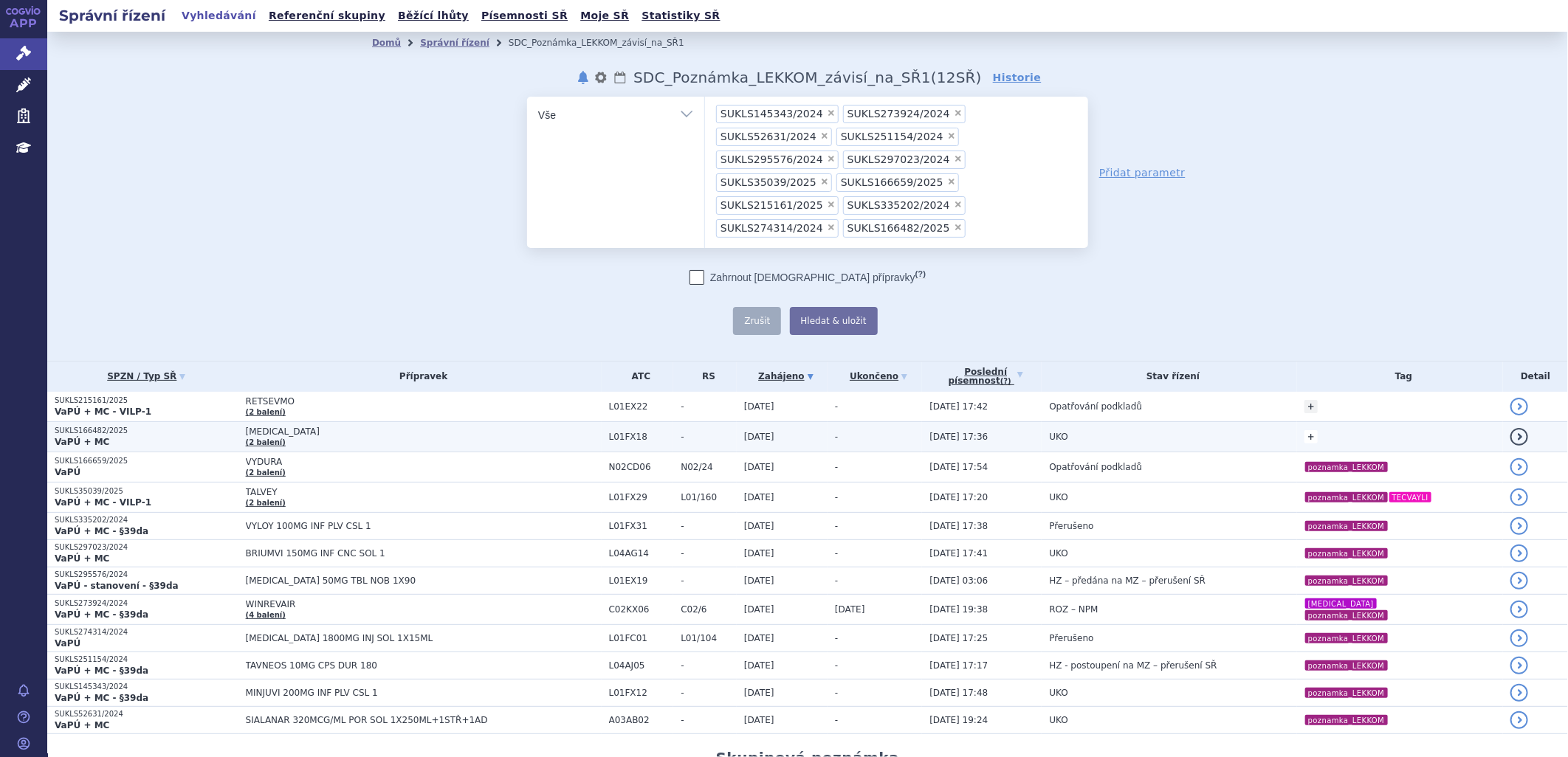
click at [1304, 430] on link "+" at bounding box center [1311, 436] width 13 height 13
click at [1187, 429] on span at bounding box center [1195, 439] width 106 height 20
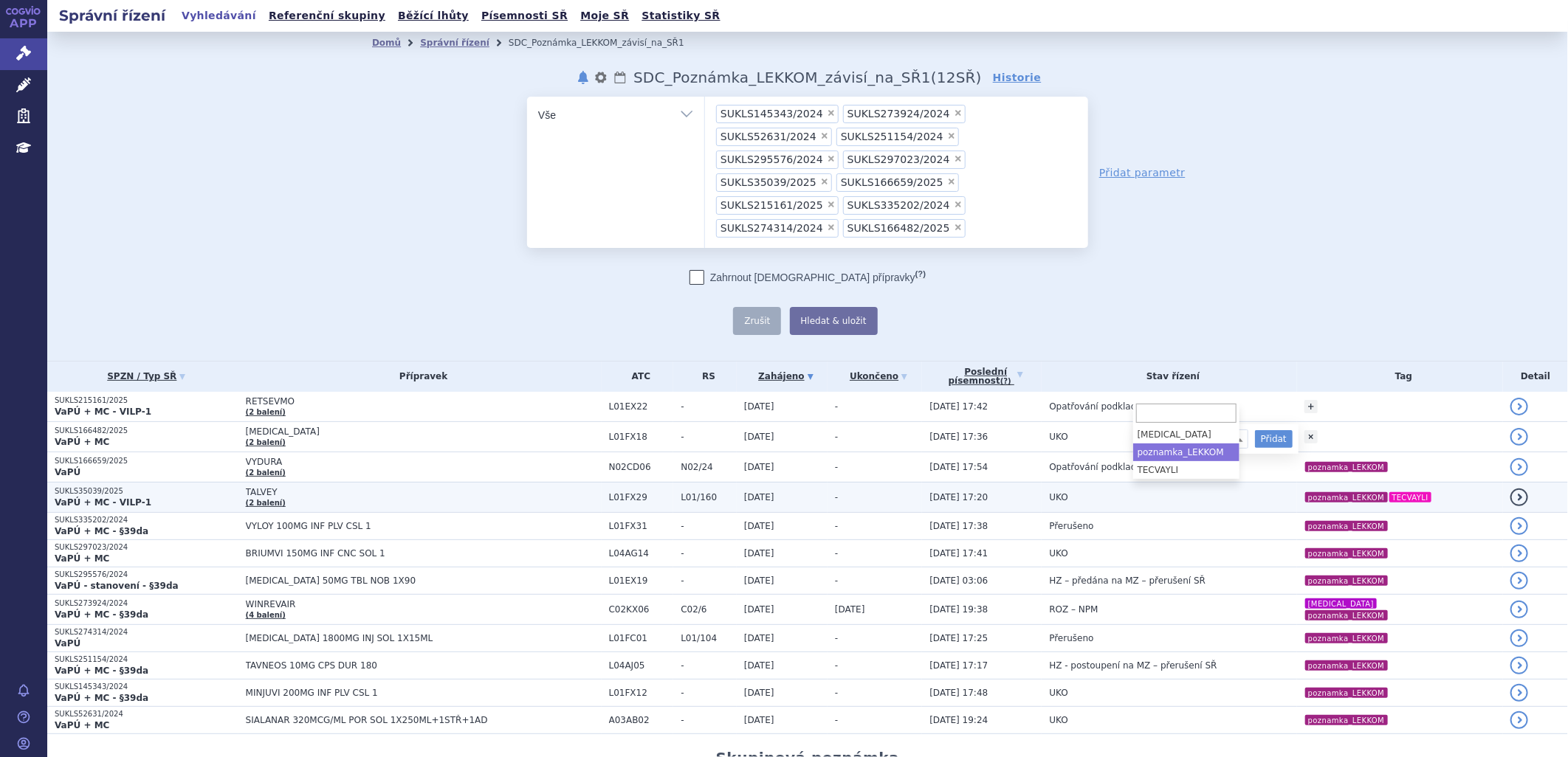
select select "poznamka_LEKKOM"
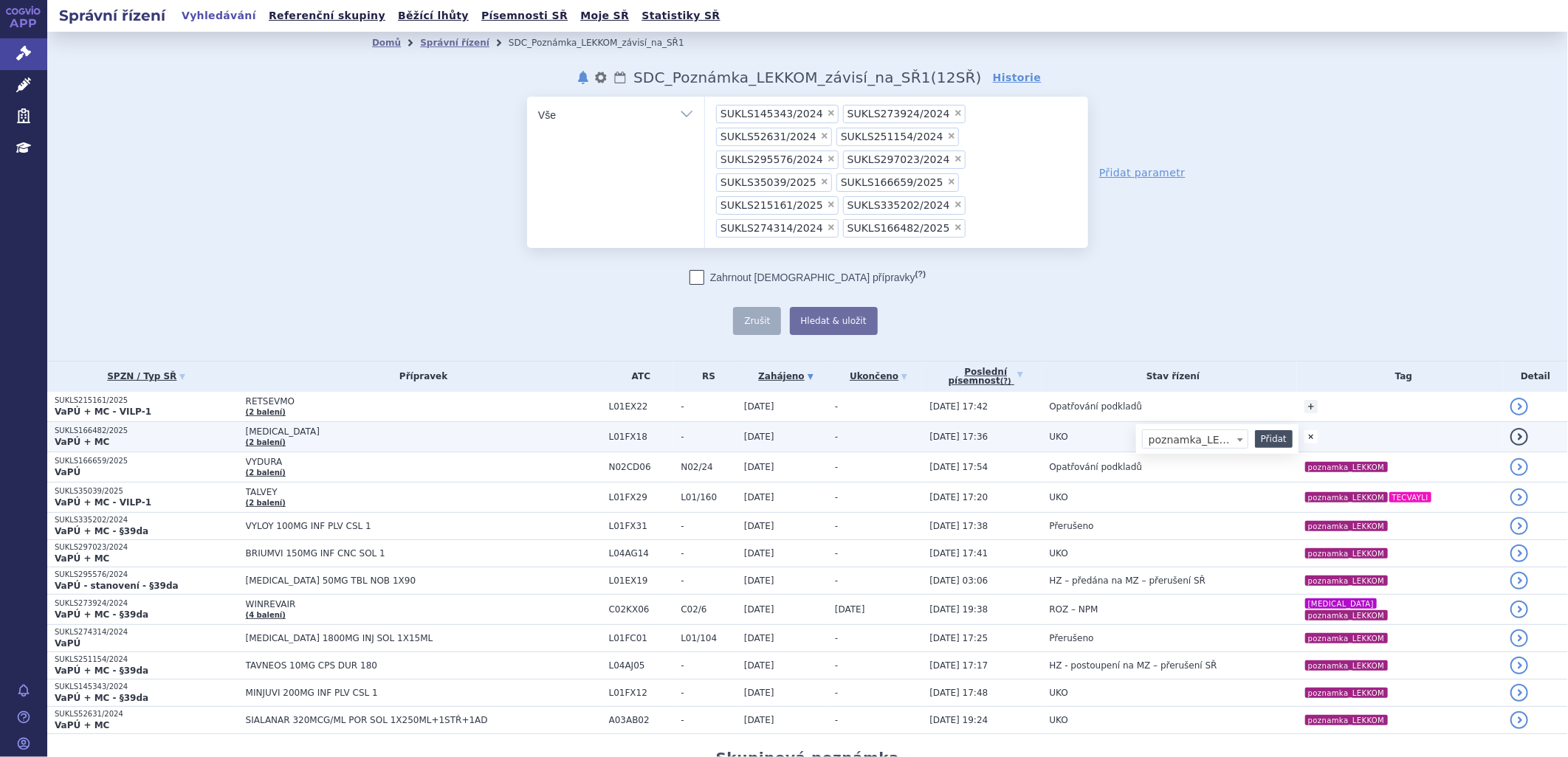
click at [1255, 430] on button "Přidat" at bounding box center [1274, 439] width 37 height 18
select select
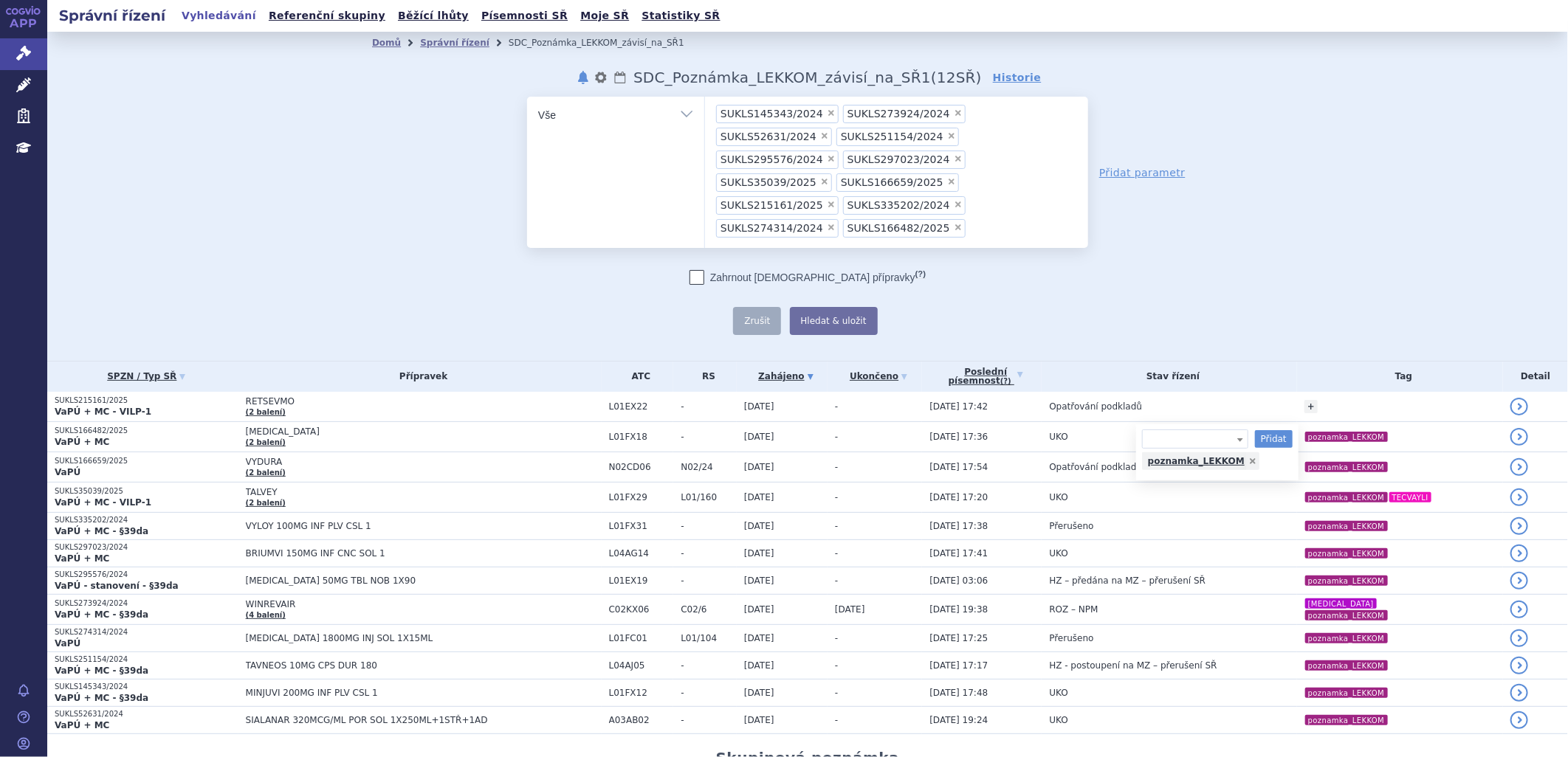
click at [1177, 269] on div "odstranit Vše Spisová značka Typ SŘ" at bounding box center [808, 216] width 871 height 239
click at [834, 307] on button "Hledat & uložit" at bounding box center [834, 321] width 88 height 28
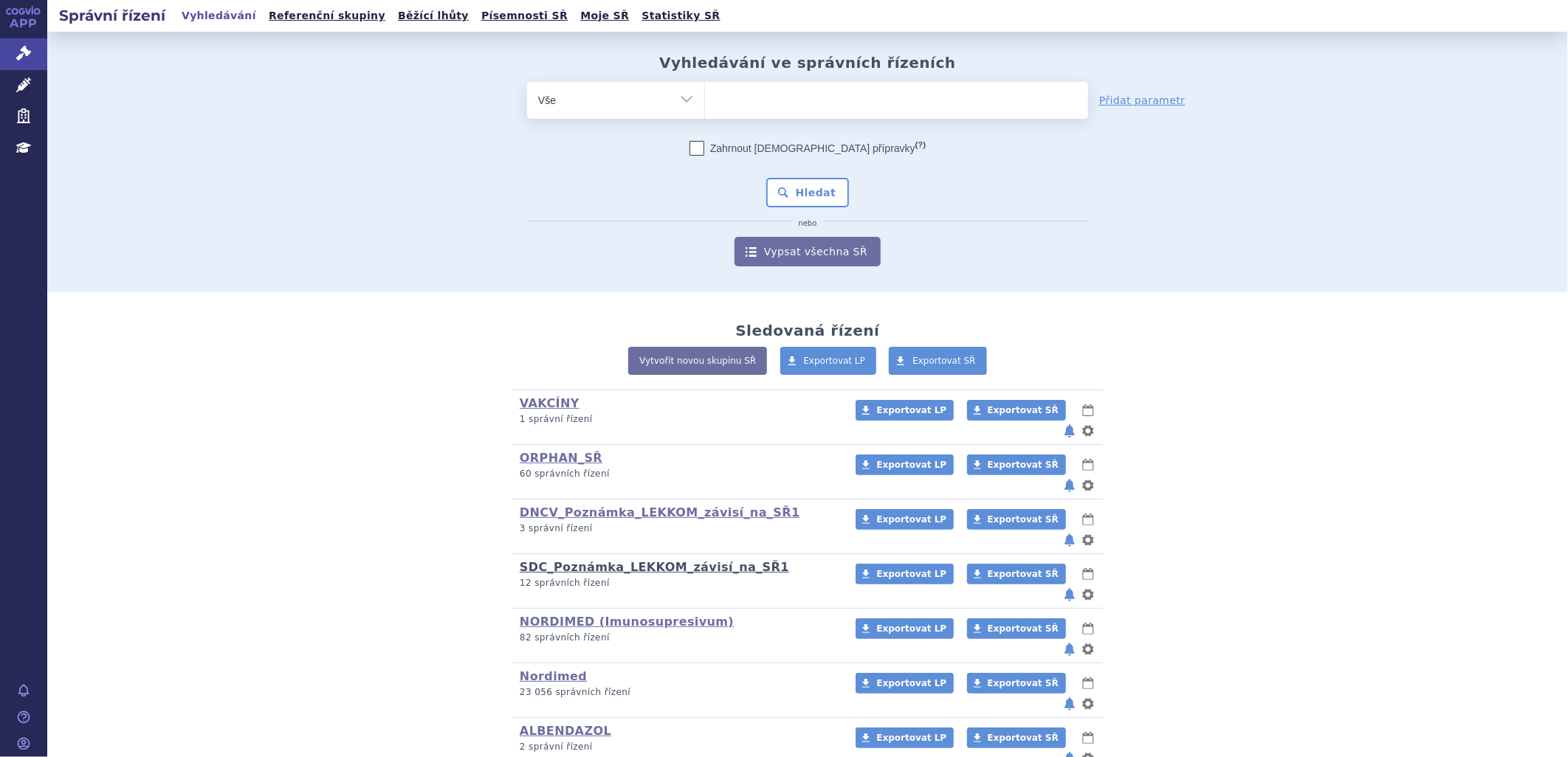
click at [545, 560] on link "SDC_Poznámka_LEKKOM_závisí_na_SŘ1" at bounding box center [654, 567] width 269 height 14
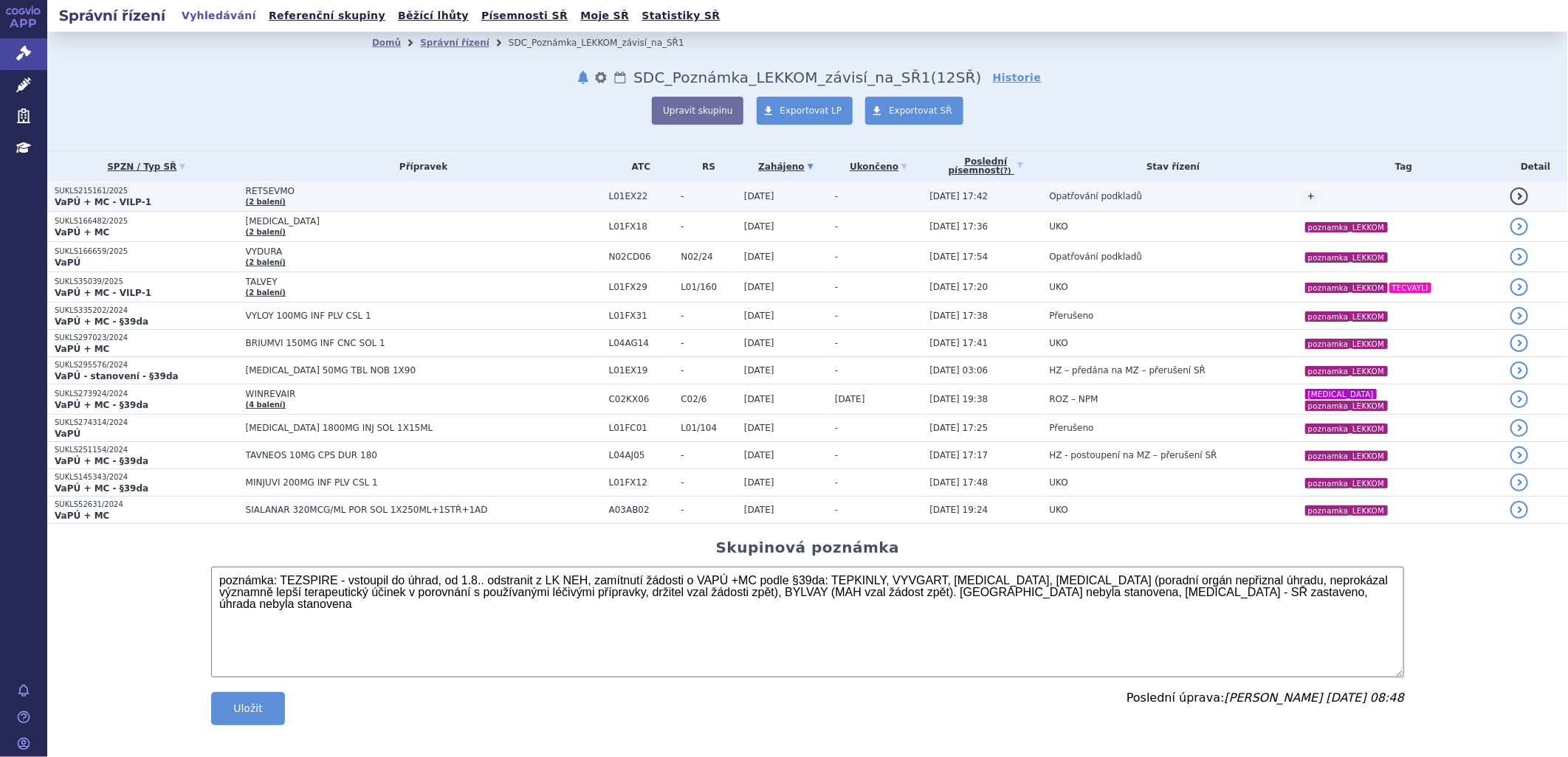
click at [251, 189] on span "RETSEVMO" at bounding box center [423, 191] width 355 height 11
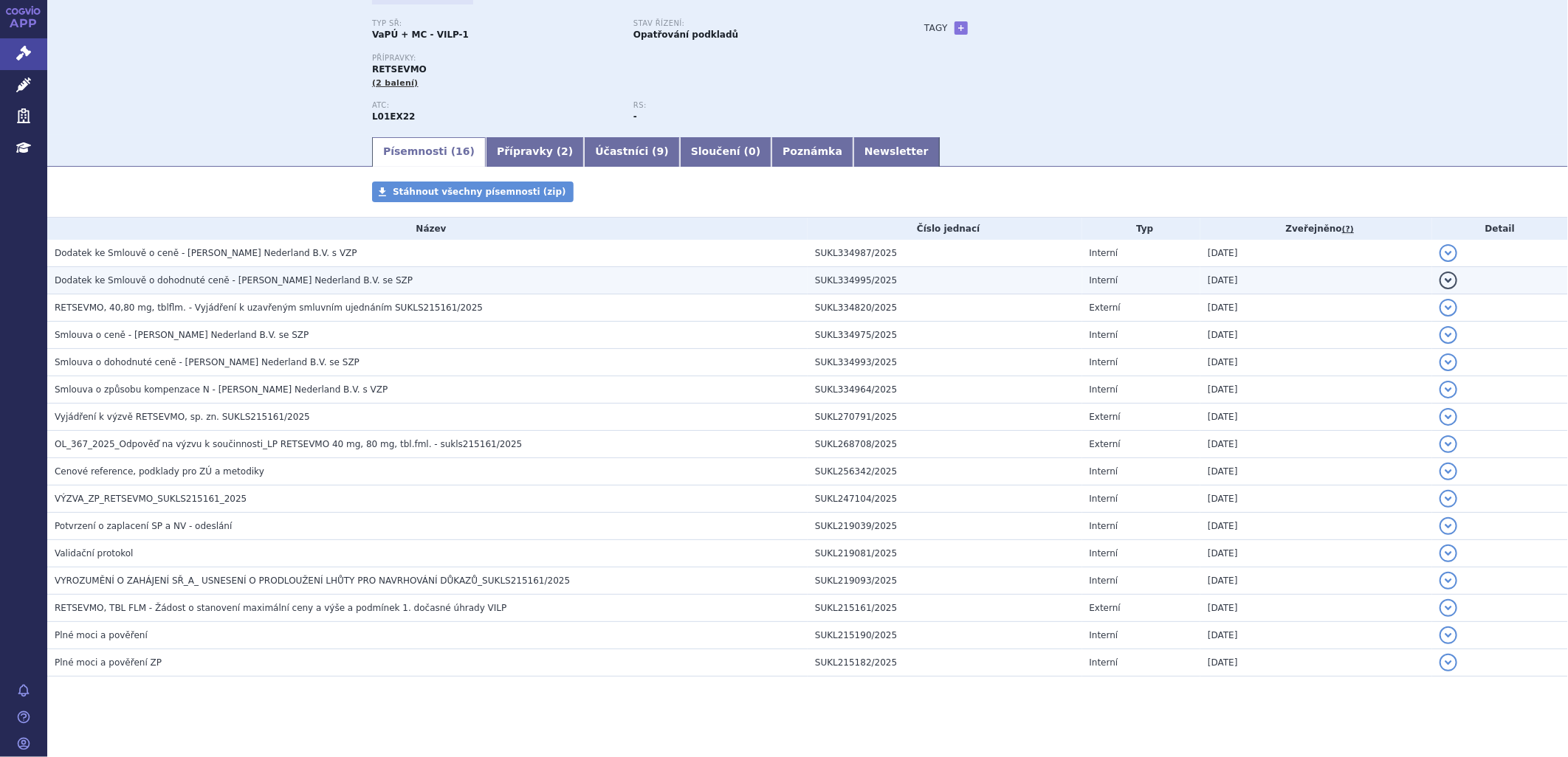
scroll to position [126, 0]
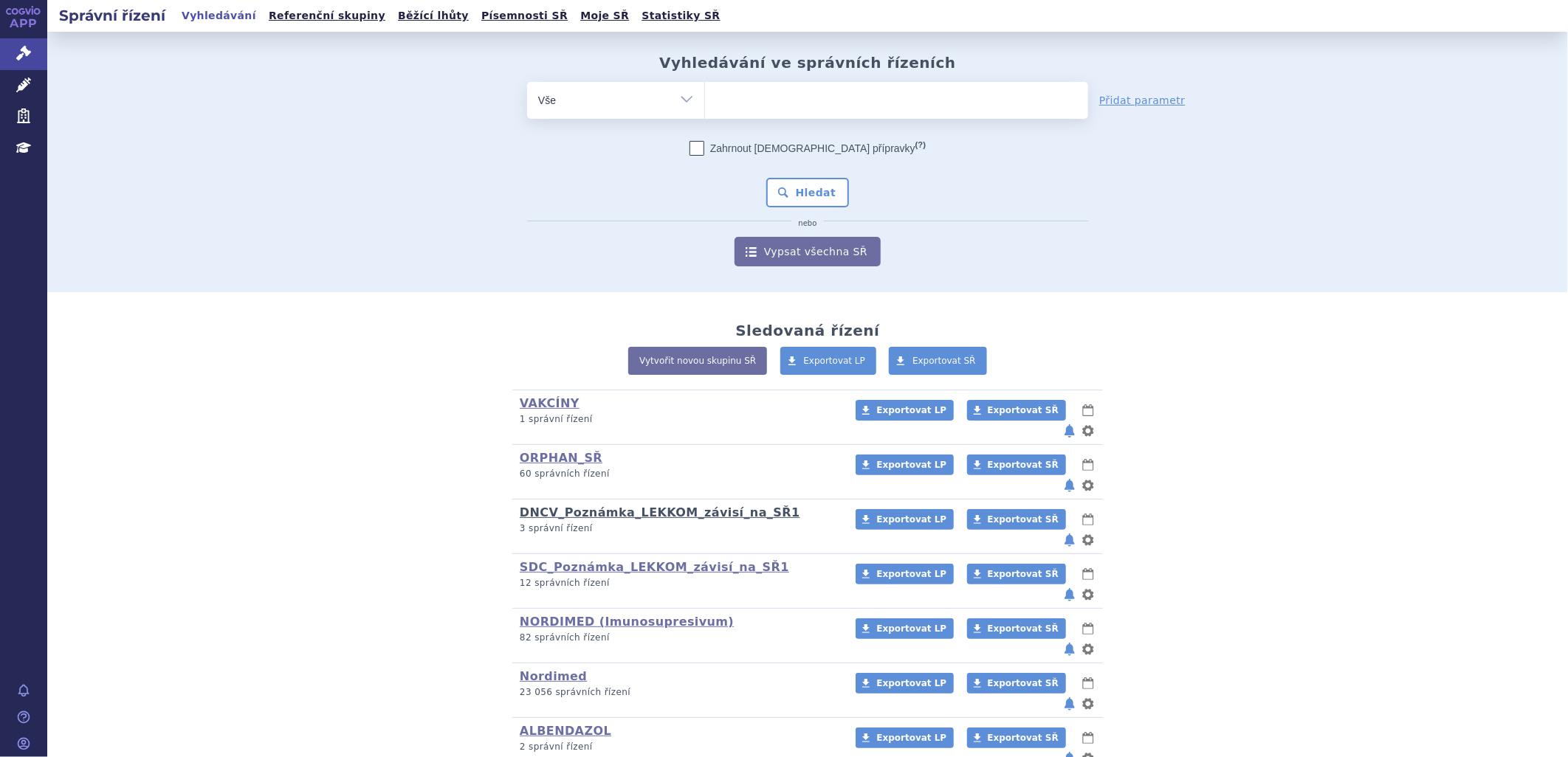
click at [648, 506] on link "DNCV_Poznámka_LEKKOM_závisí_na_SŘ1" at bounding box center [659, 513] width 281 height 14
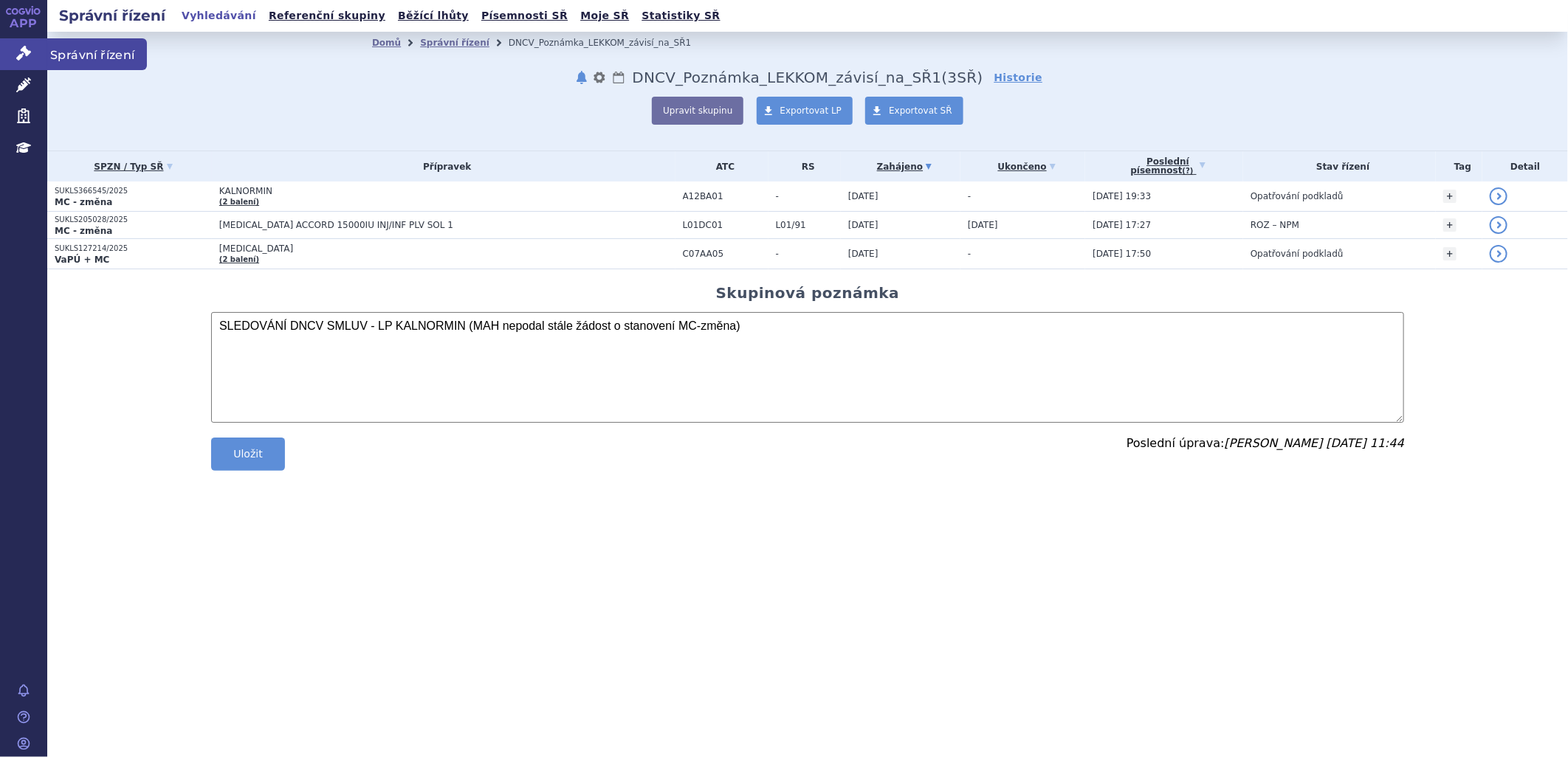
click at [61, 54] on span "Správní řízení" at bounding box center [97, 53] width 100 height 31
